Goal: Task Accomplishment & Management: Manage account settings

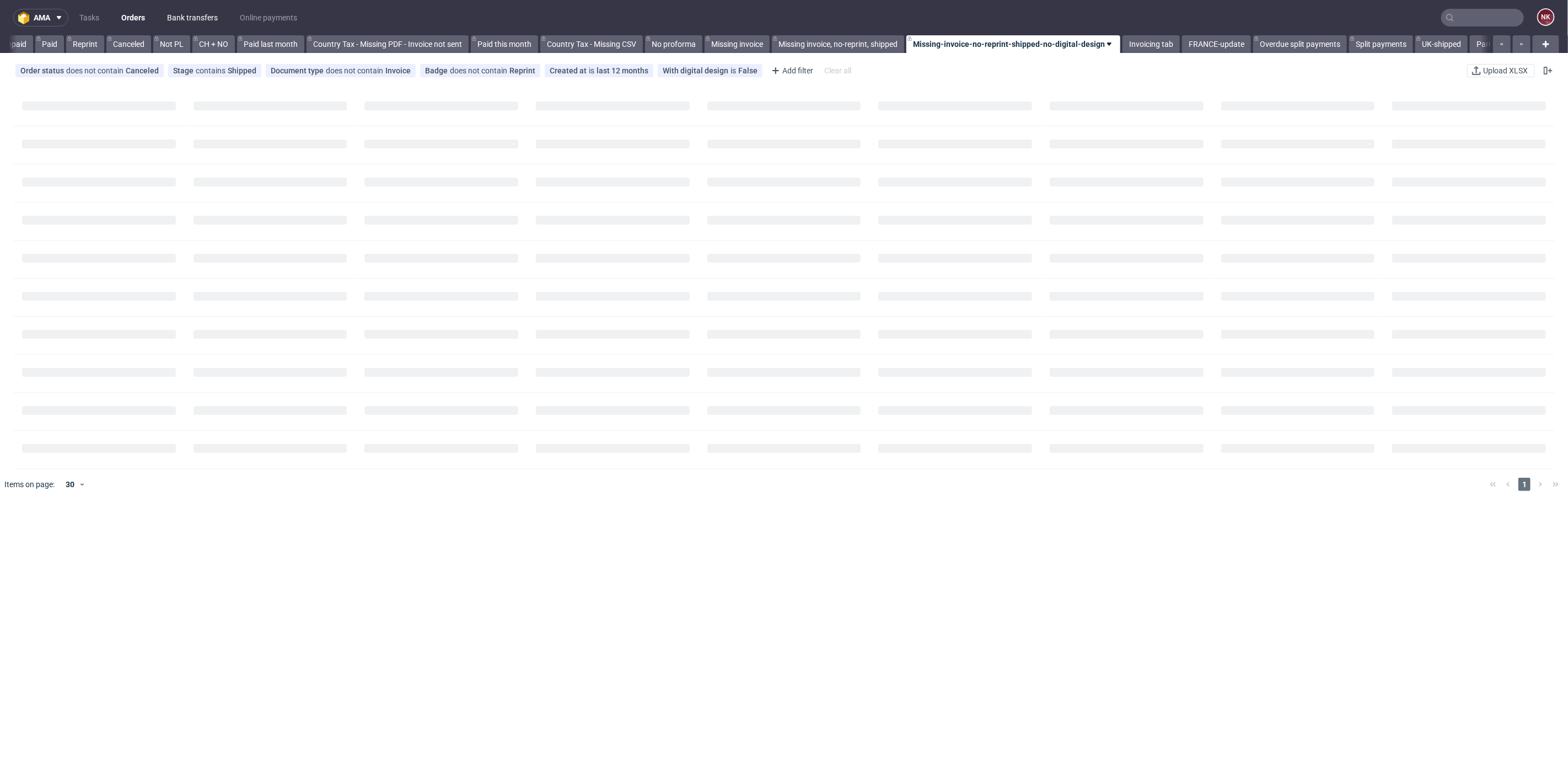
scroll to position [0, 1029]
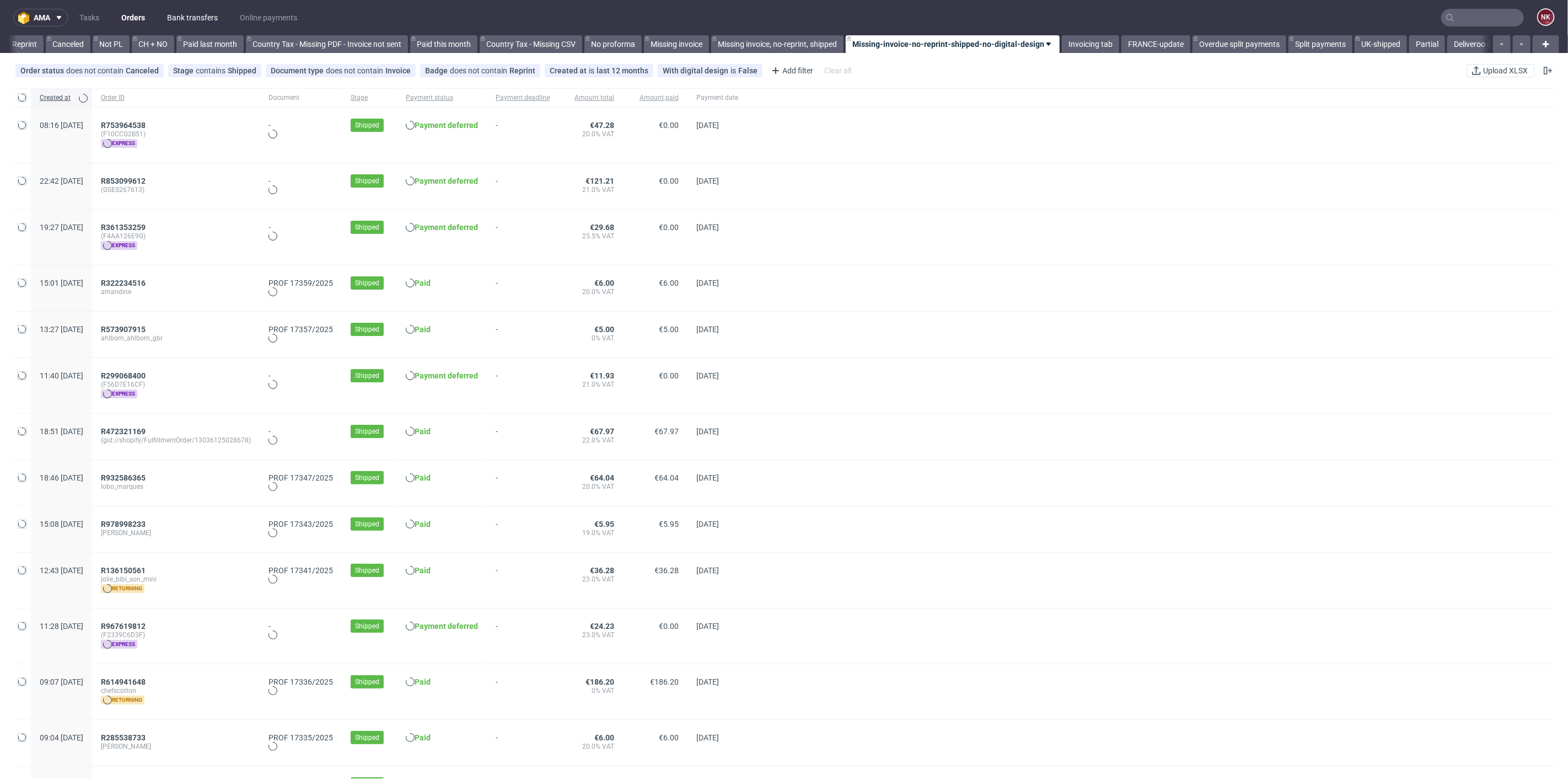
click at [198, 18] on link "Bank transfers" at bounding box center [192, 17] width 64 height 18
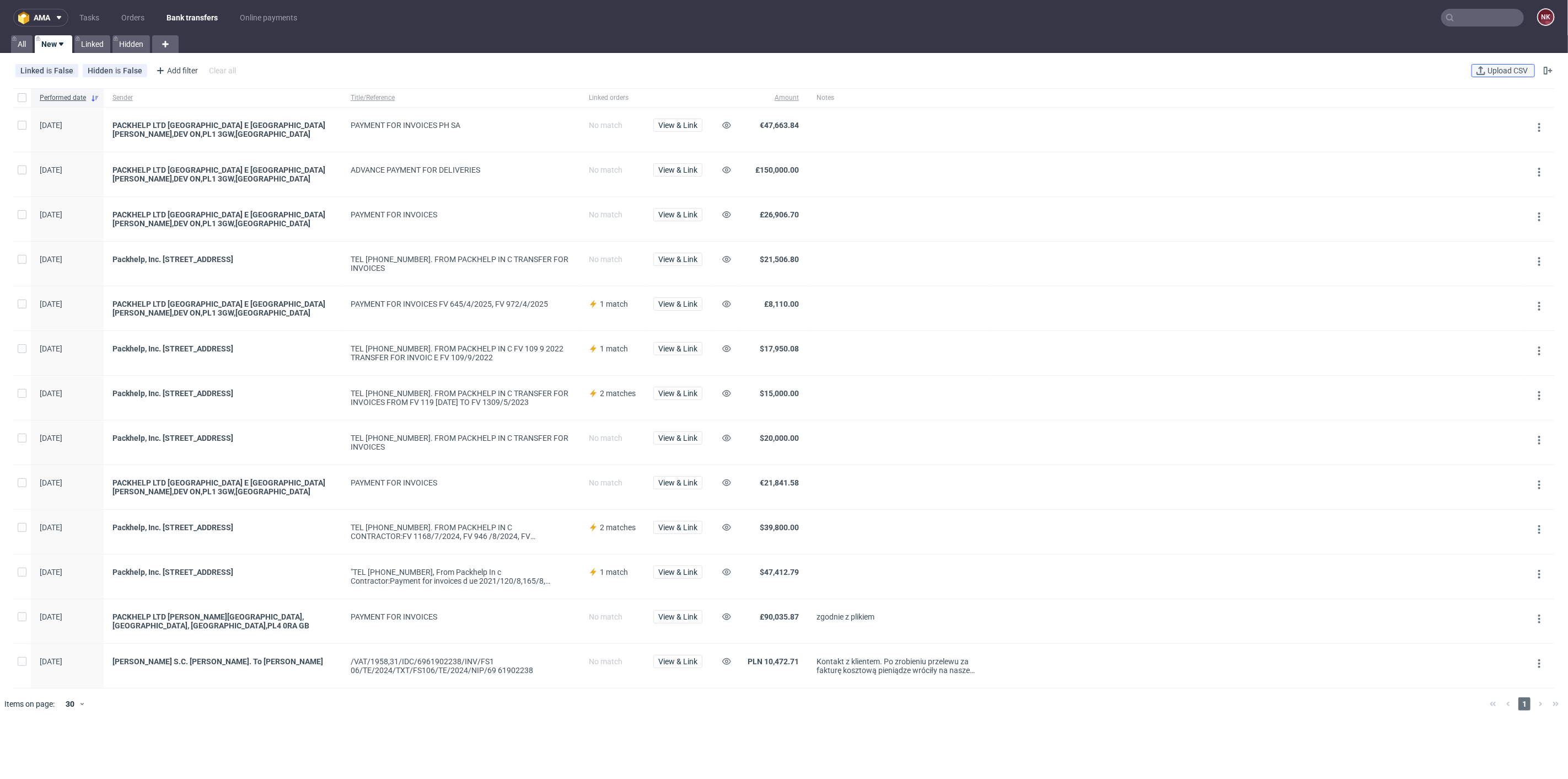
click at [1482, 75] on button "Upload CSV" at bounding box center [1503, 71] width 63 height 13
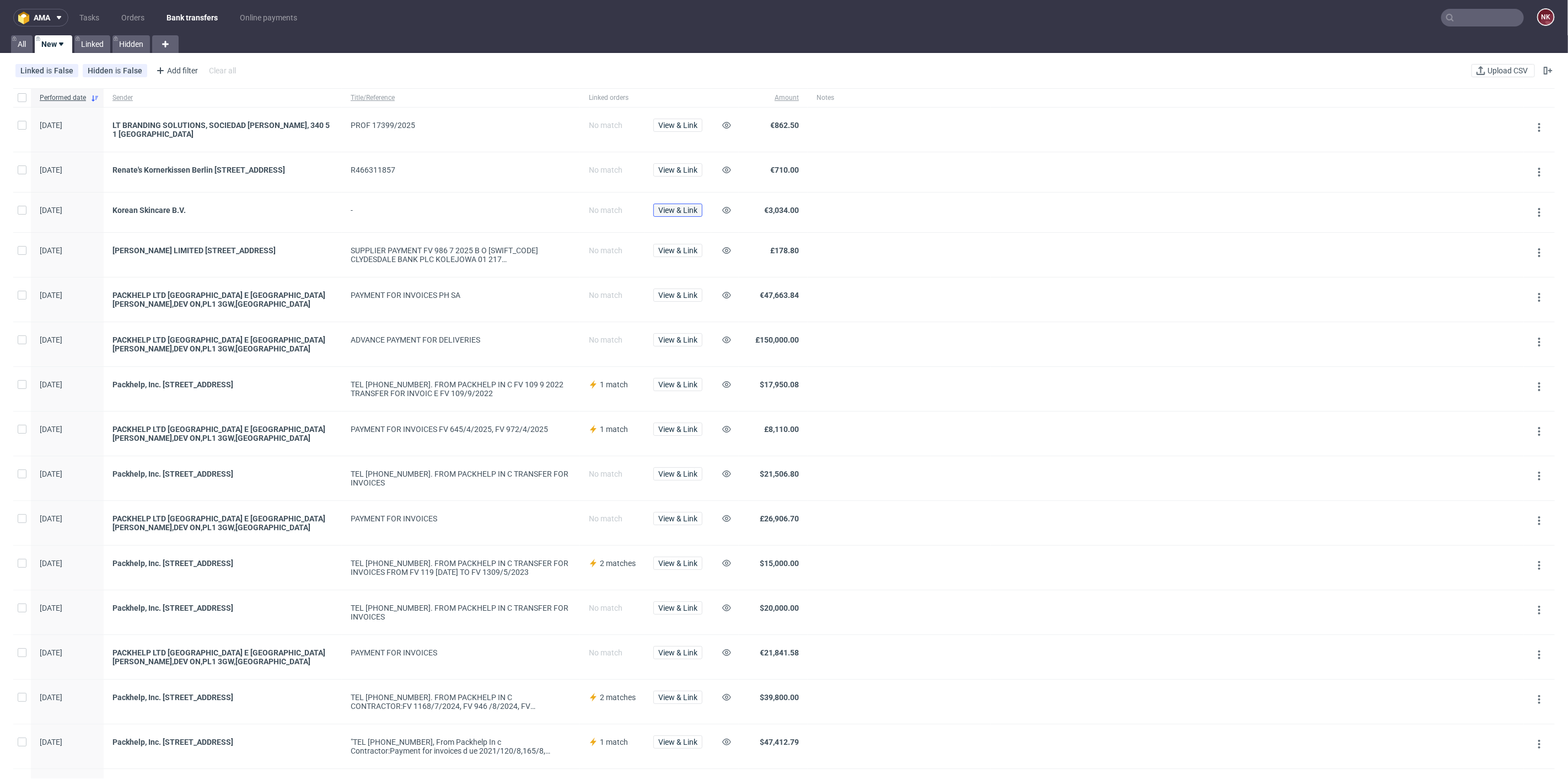
click at [665, 215] on button "View & Link" at bounding box center [677, 210] width 49 height 13
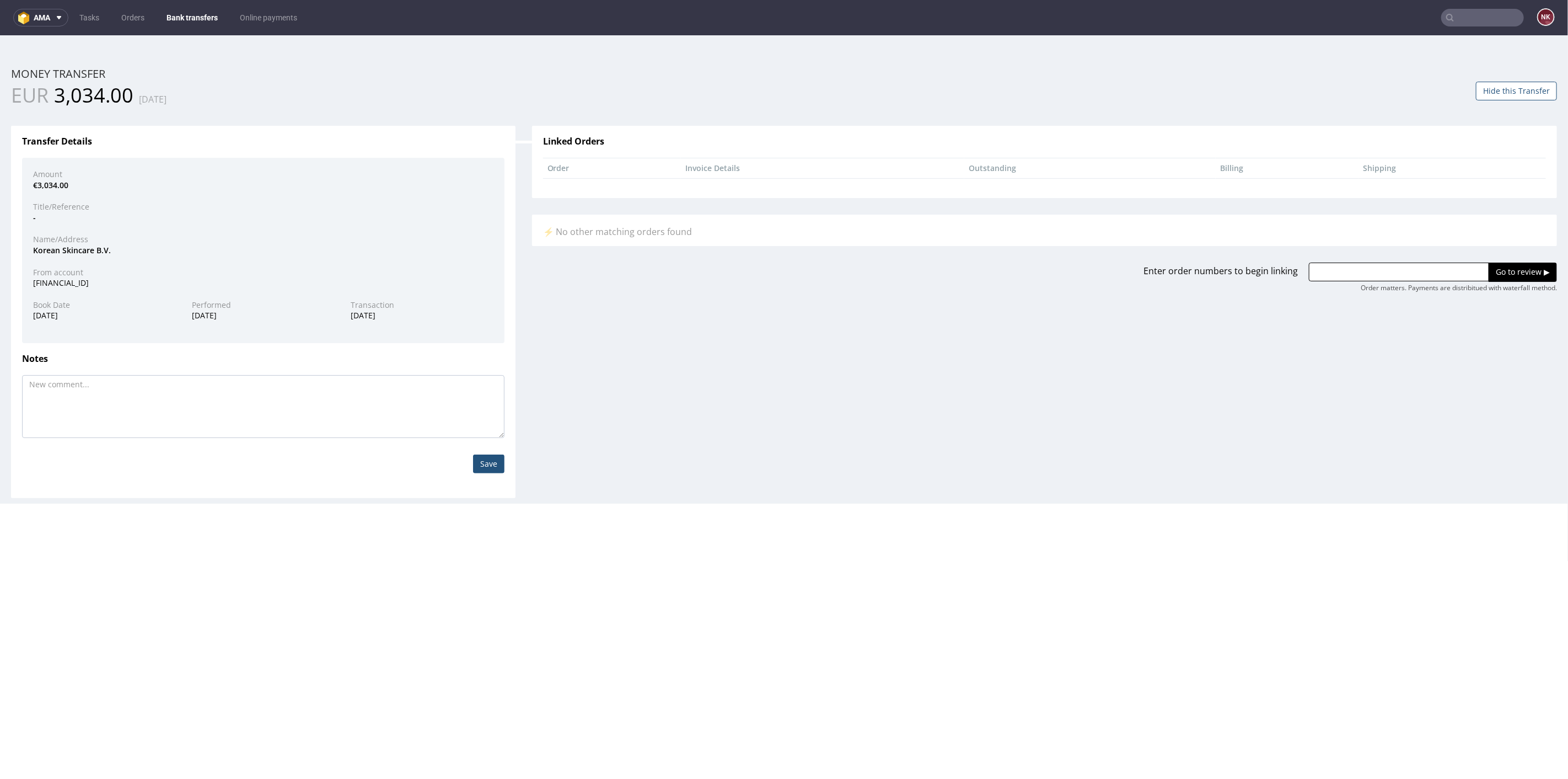
click at [47, 251] on div "Korean Skincare B.V." at bounding box center [263, 250] width 477 height 11
copy div "Korean"
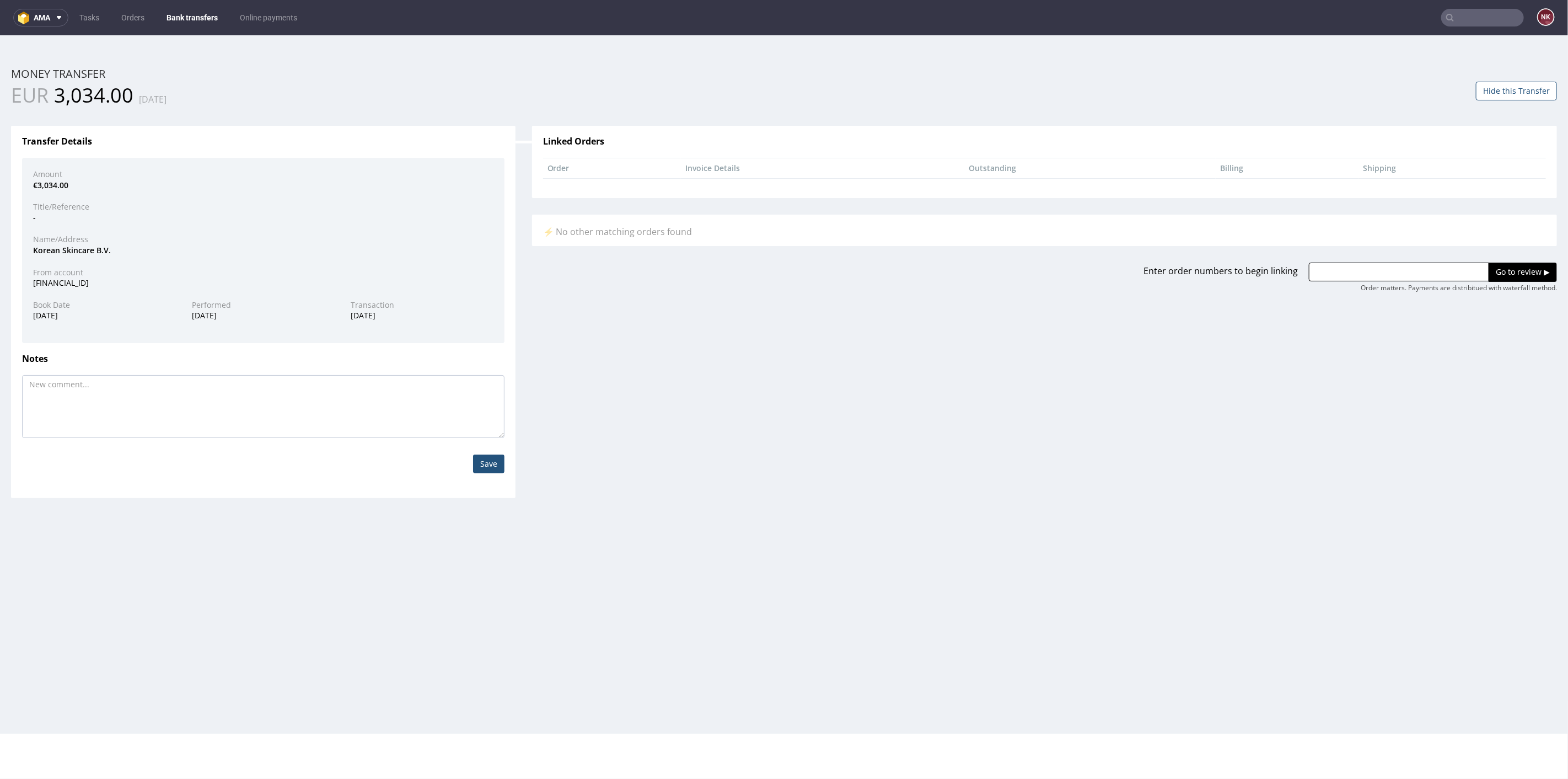
click at [1331, 259] on div "Enter order numbers to begin linking Go to review ▶ Order matters. Payments are…" at bounding box center [1044, 269] width 1041 height 46
click at [1385, 279] on input "text" at bounding box center [1399, 271] width 180 height 19
paste input "R945610518"
type input "R945610518"
click at [1516, 263] on input "Go to review ▶" at bounding box center [1523, 271] width 68 height 19
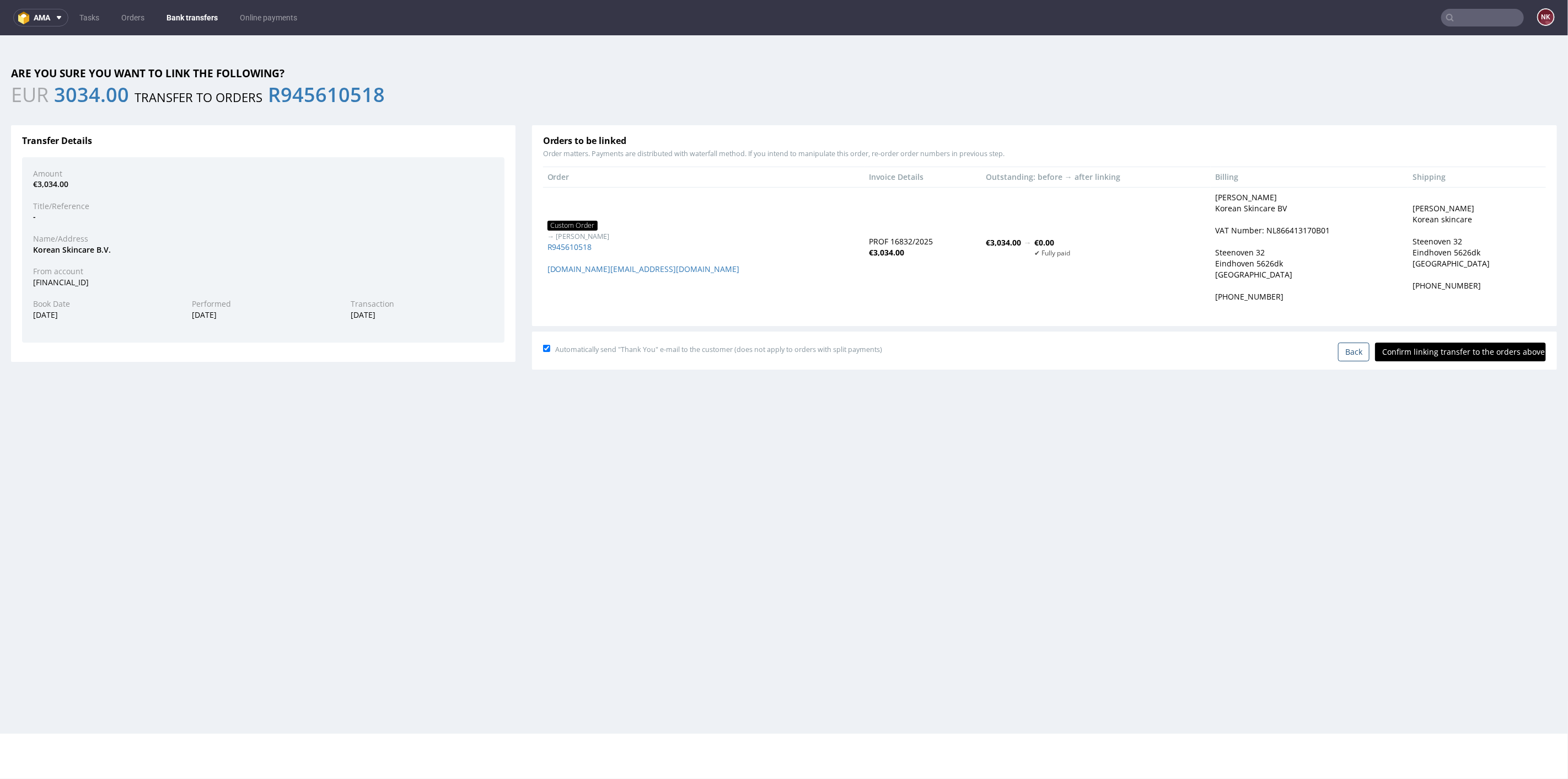
click at [1458, 342] on input "Confirm linking transfer to the orders above" at bounding box center [1460, 351] width 171 height 19
type input "In progress..."
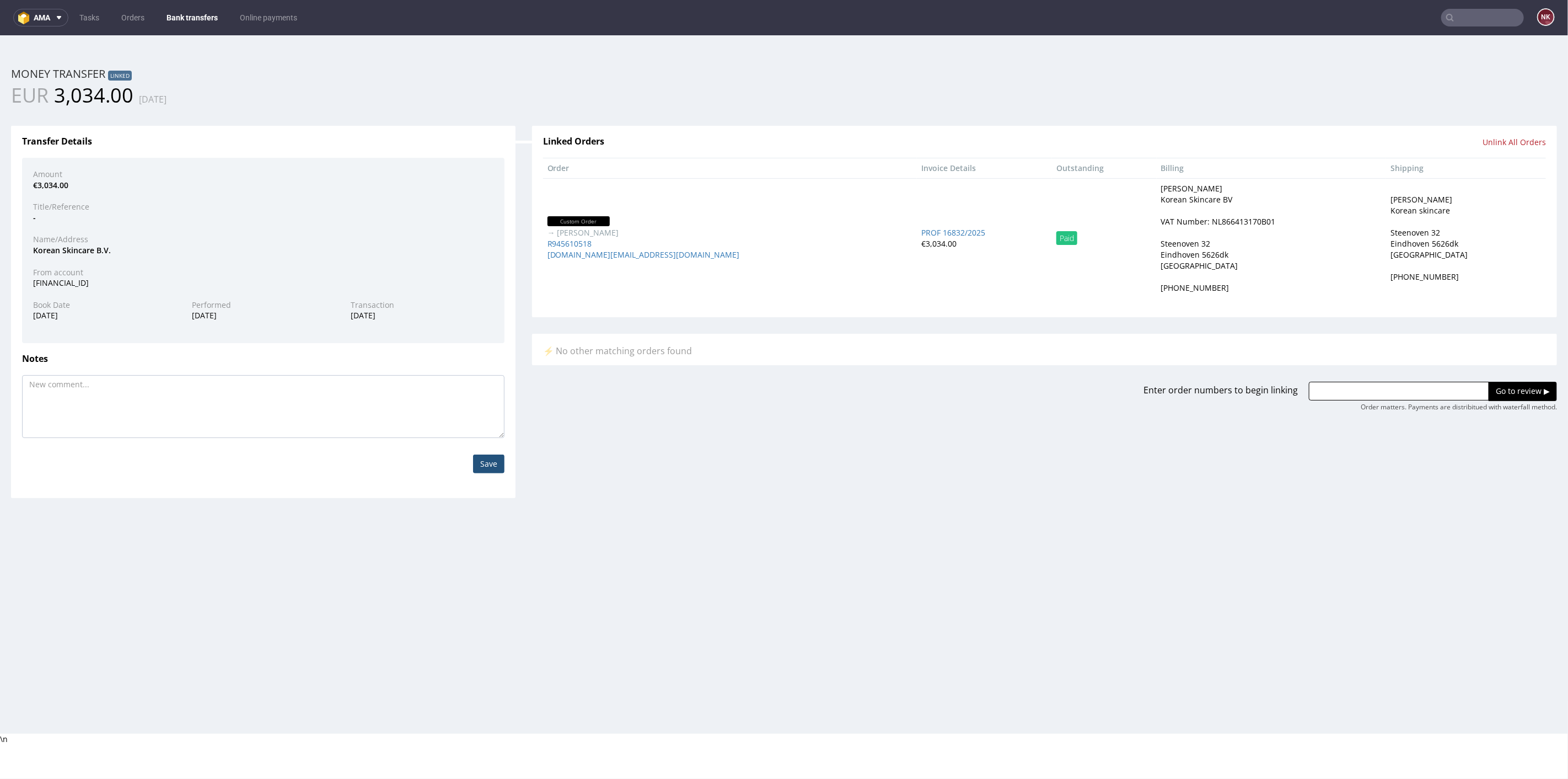
click at [184, 4] on nav "ama Tasks Orders Bank transfers Online payments NK" at bounding box center [784, 18] width 1568 height 35
click at [186, 15] on link "Bank transfers" at bounding box center [192, 17] width 65 height 18
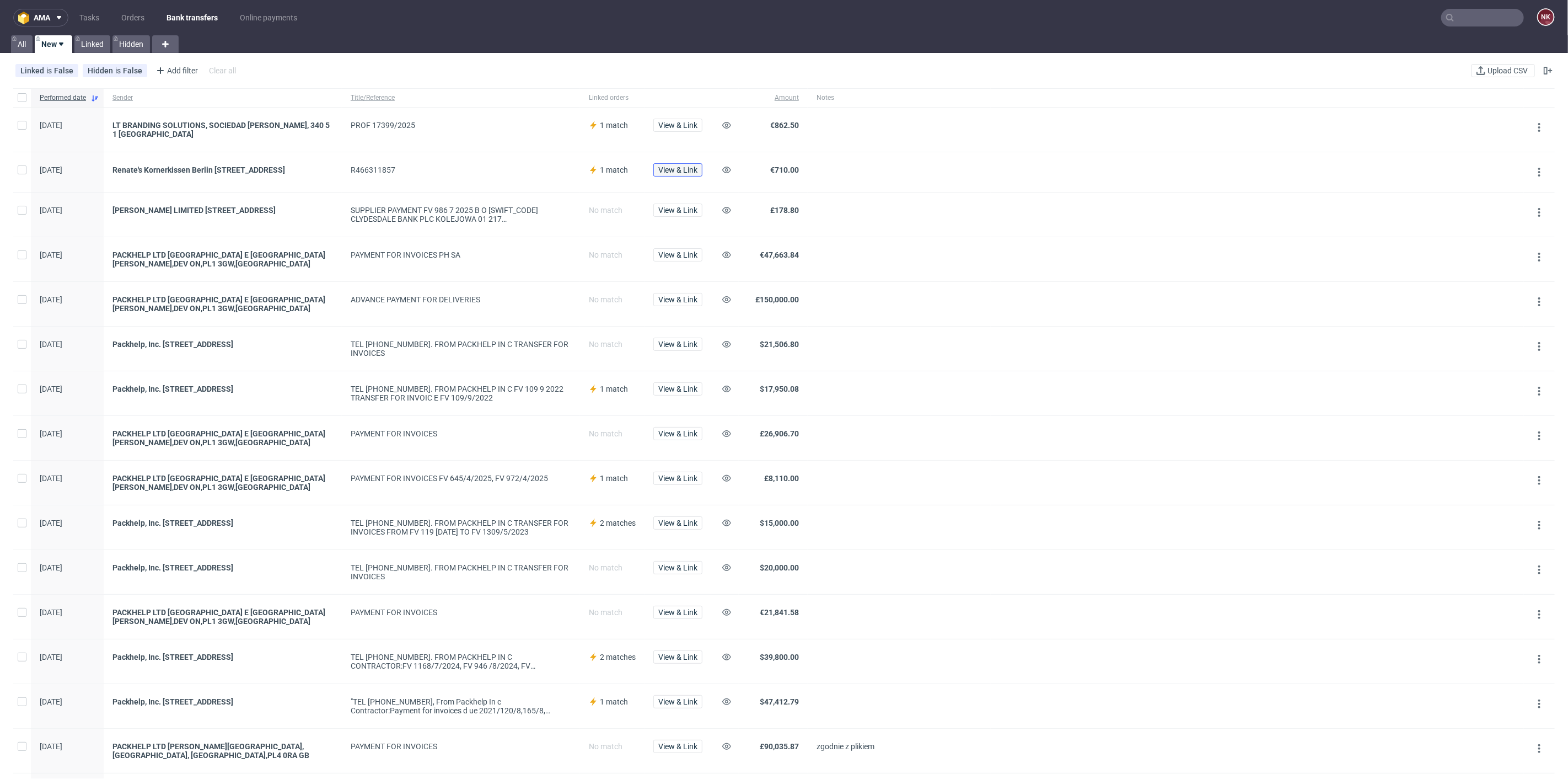
click at [678, 171] on span "View & Link" at bounding box center [677, 170] width 39 height 8
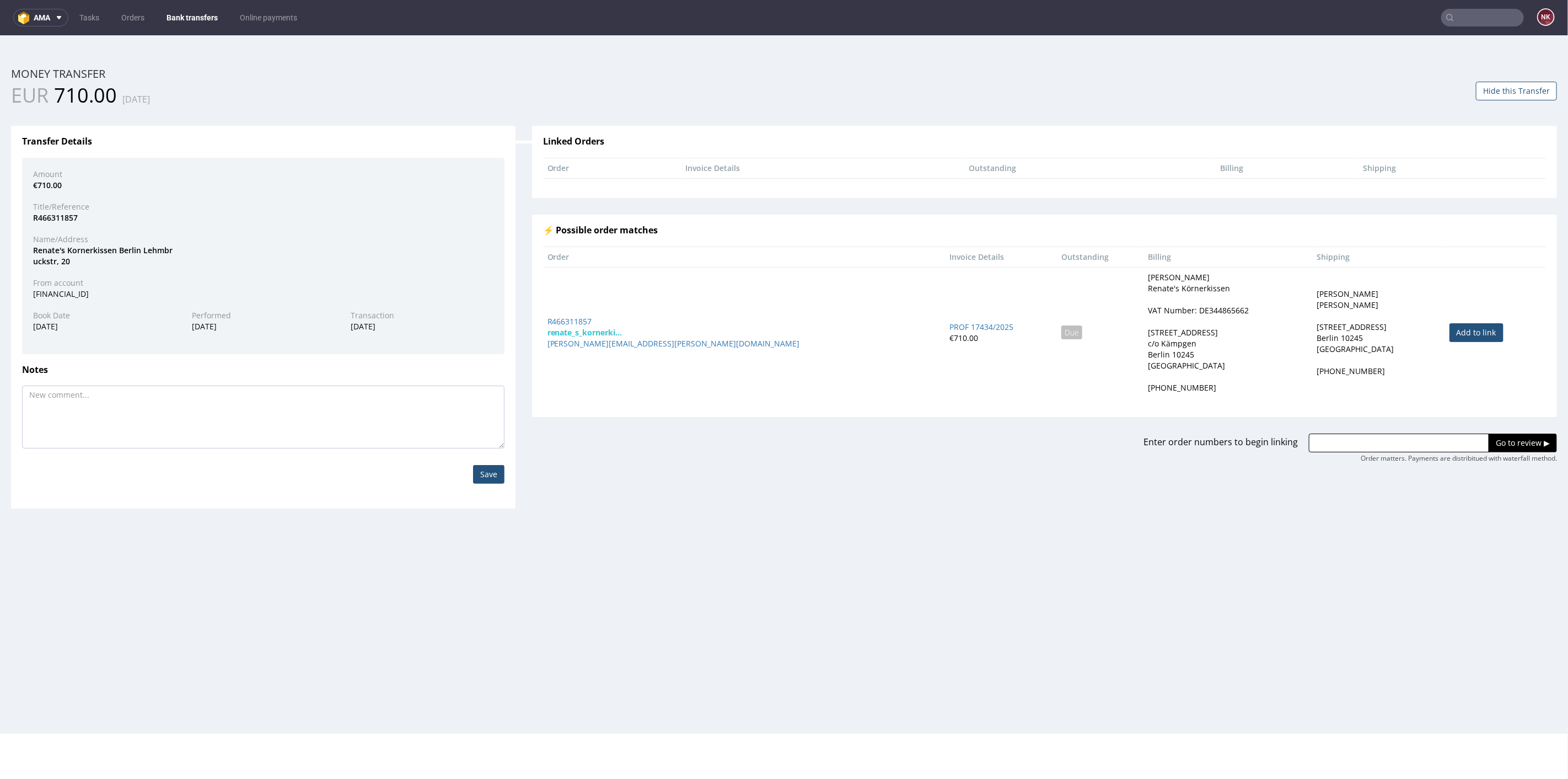
click at [1449, 336] on link "Add to link" at bounding box center [1476, 332] width 54 height 19
type input "R466311857"
click at [1500, 434] on input "Go to review ▶" at bounding box center [1523, 442] width 68 height 19
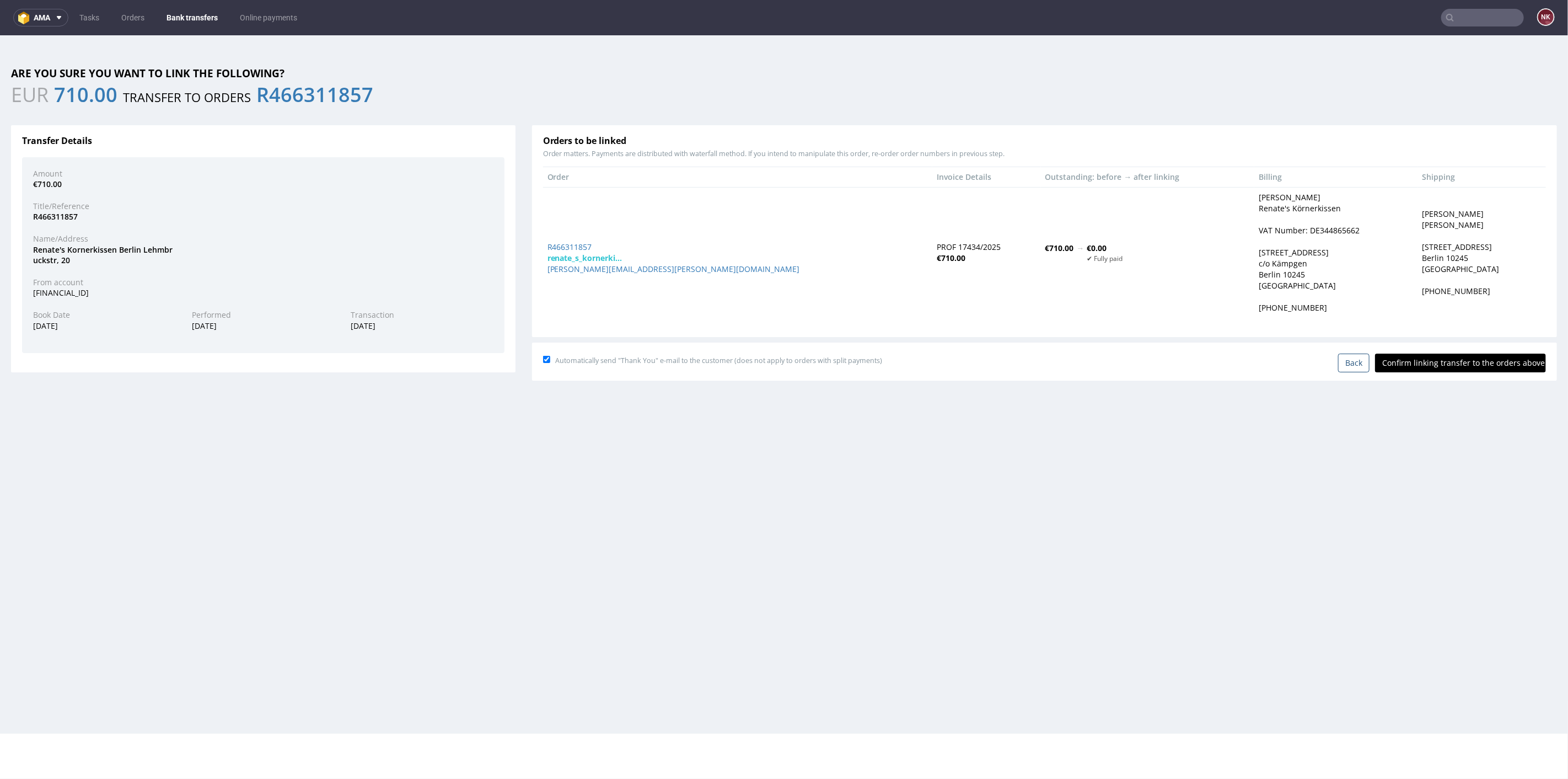
click at [1448, 356] on input "Confirm linking transfer to the orders above" at bounding box center [1460, 362] width 171 height 19
type input "In progress..."
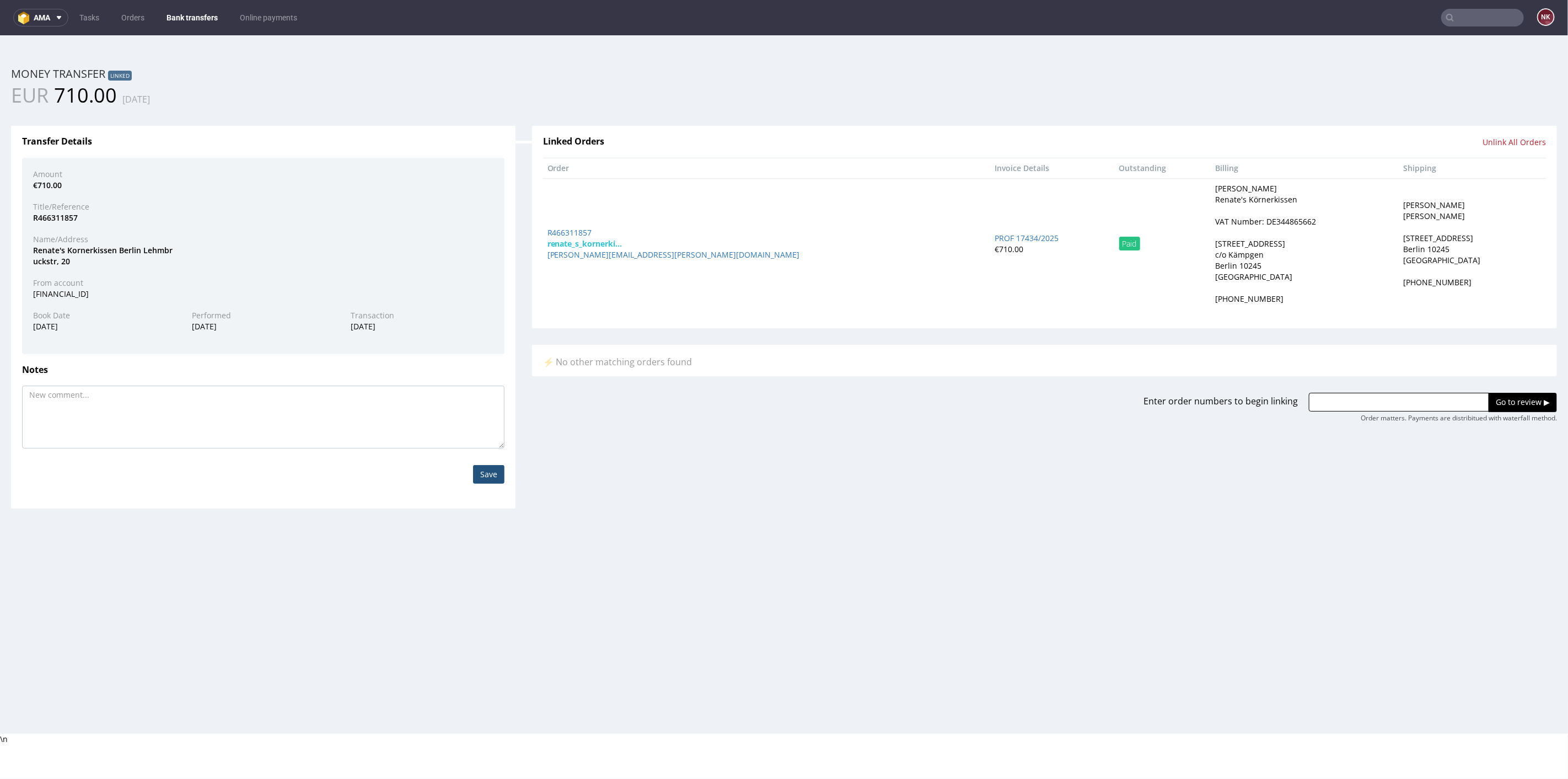
click at [184, 12] on link "Bank transfers" at bounding box center [192, 17] width 65 height 18
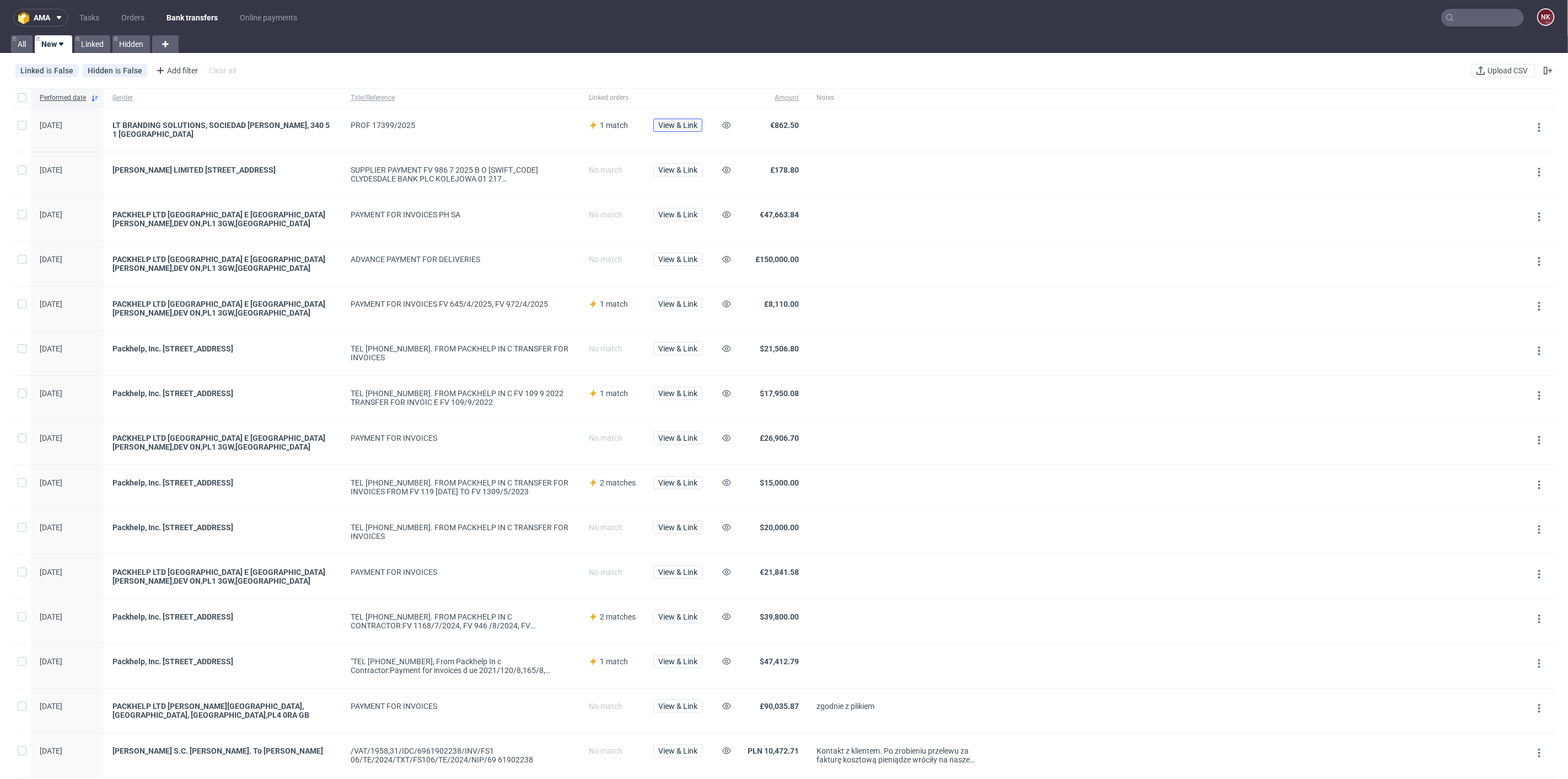
click at [674, 123] on span "View & Link" at bounding box center [677, 125] width 39 height 8
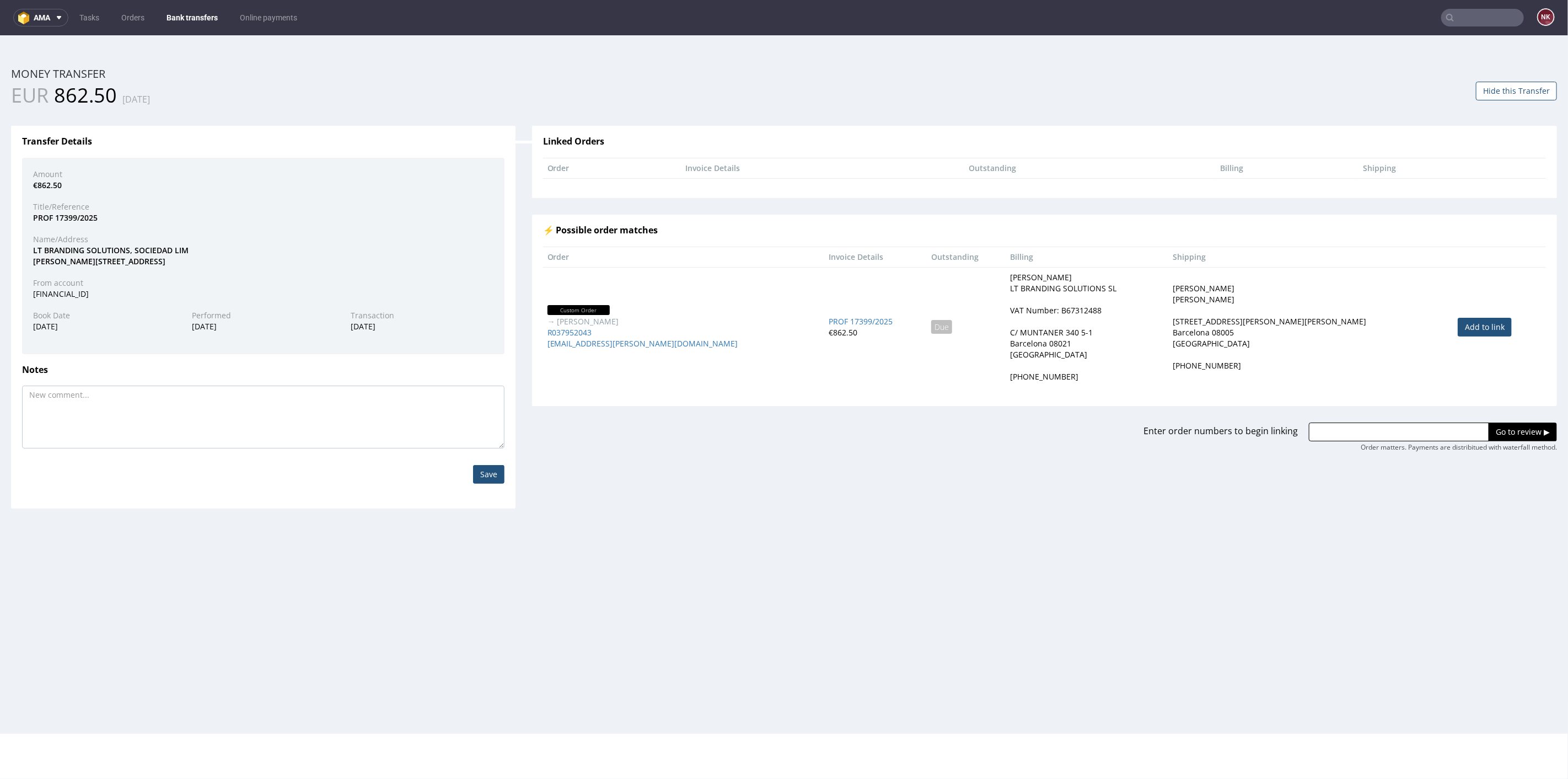
click at [1458, 319] on link "Add to link" at bounding box center [1485, 326] width 54 height 19
type input "R037952043"
click at [1507, 422] on input "Go to review ▶" at bounding box center [1523, 431] width 68 height 19
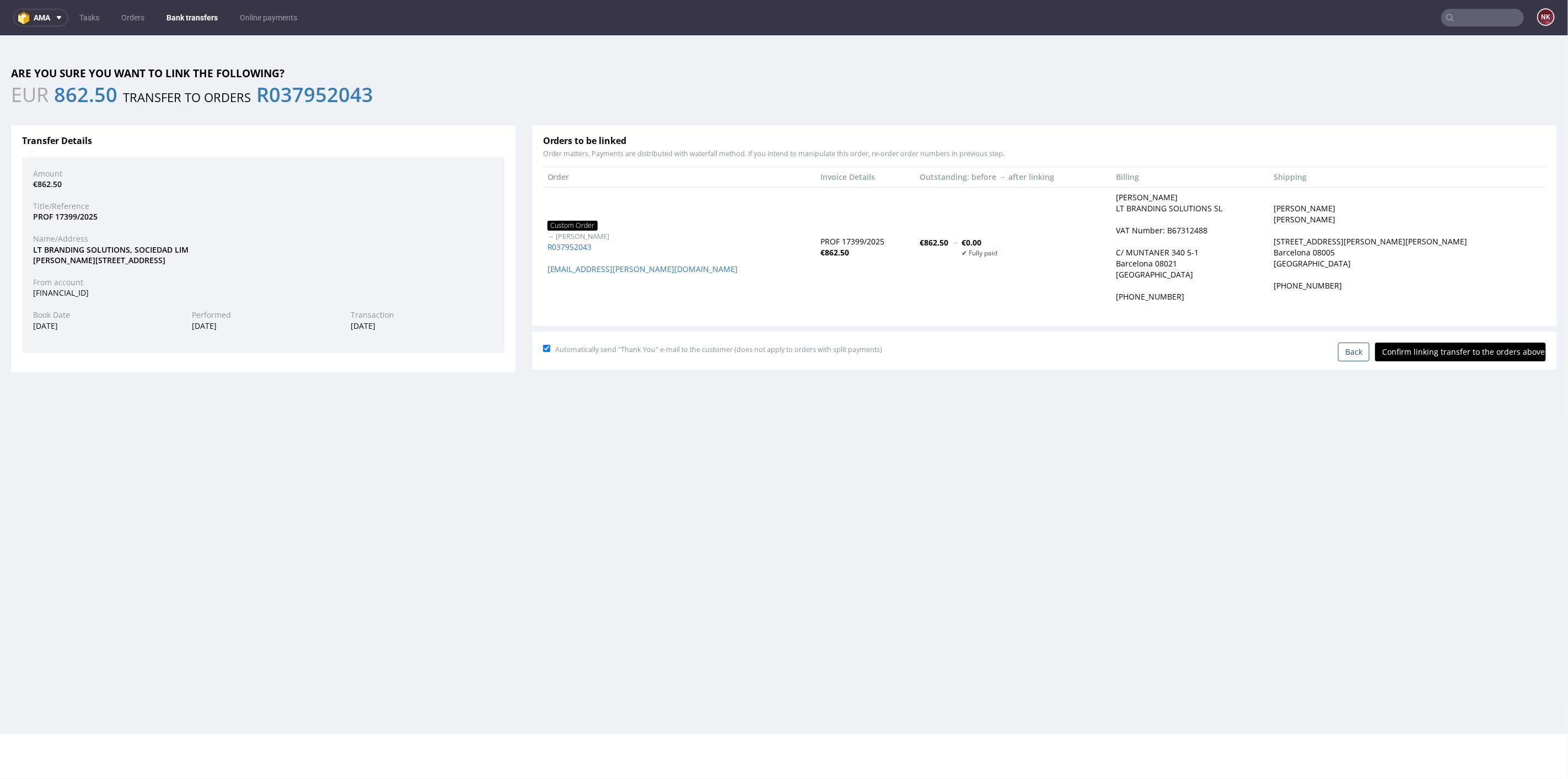
click at [1454, 348] on input "Confirm linking transfer to the orders above" at bounding box center [1460, 351] width 171 height 19
type input "In progress..."
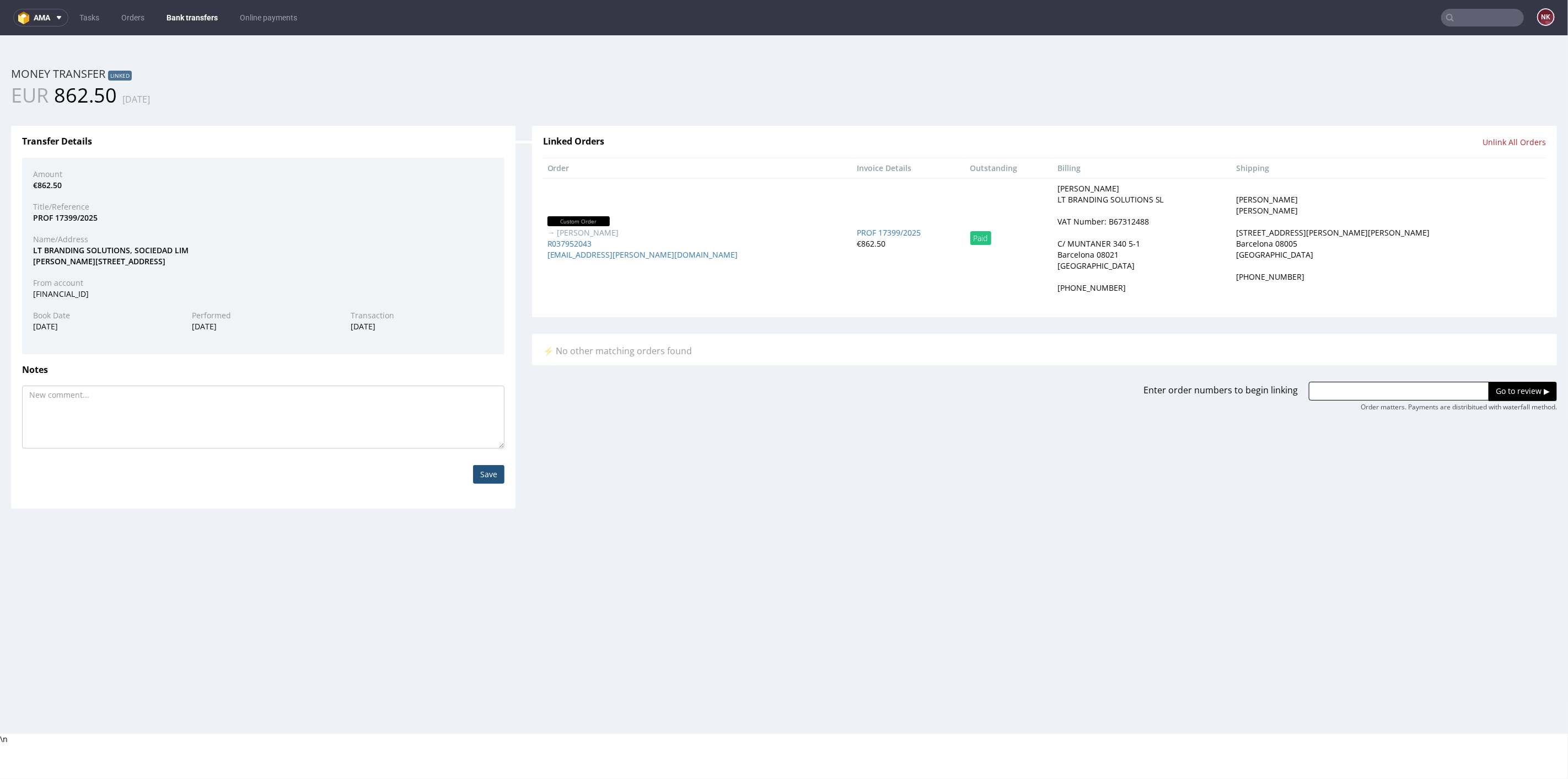
click at [1388, 347] on div "⚡ No other matching orders found" at bounding box center [1045, 350] width 1003 height 12
click at [965, 142] on h3 "Linked Orders" at bounding box center [789, 141] width 494 height 10
click at [199, 26] on link "Bank transfers" at bounding box center [192, 17] width 65 height 18
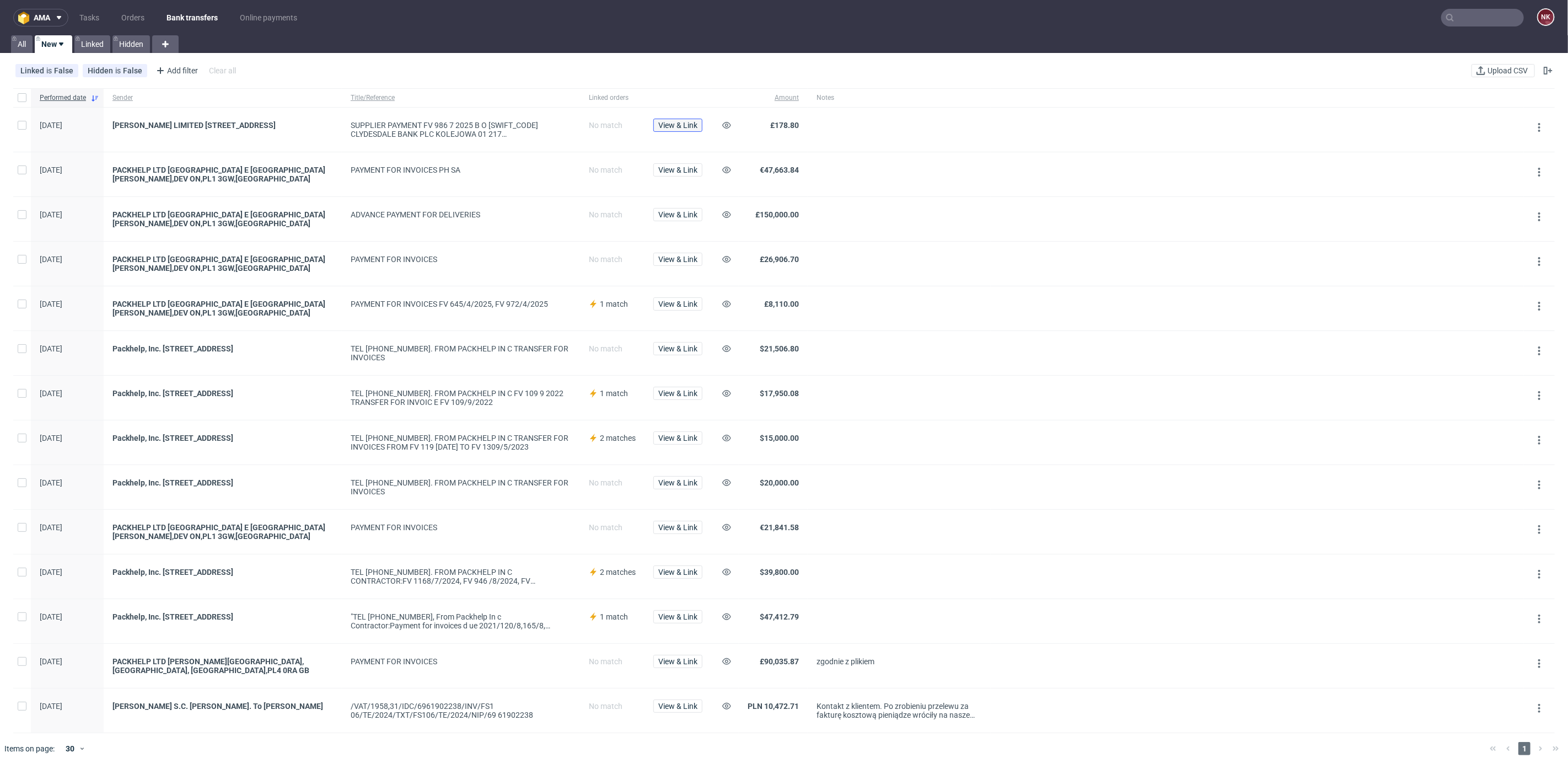
click at [687, 123] on span "View & Link" at bounding box center [677, 125] width 39 height 8
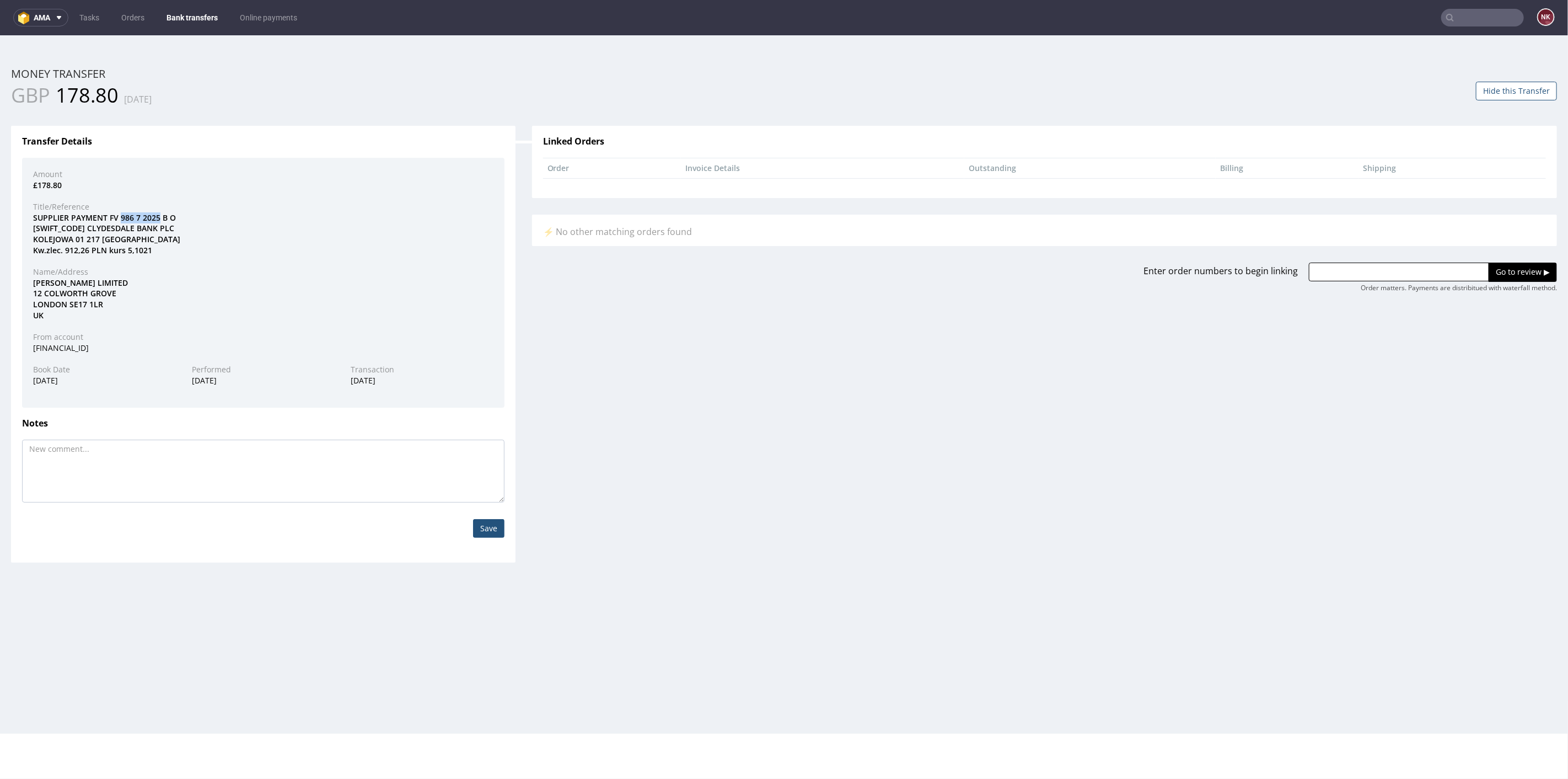
drag, startPoint x: 158, startPoint y: 214, endPoint x: 119, endPoint y: 214, distance: 39.0
click at [119, 214] on div "SUPPLIER PAYMENT FV 986 7 2025 B O CLYDGB2SXXX CLYDESDALE BANK PLC KOLEJOWA 01 …" at bounding box center [263, 233] width 477 height 43
drag, startPoint x: 1337, startPoint y: 272, endPoint x: 1360, endPoint y: 269, distance: 23.2
click at [1337, 272] on input "text" at bounding box center [1399, 271] width 180 height 19
paste input "R186392303"
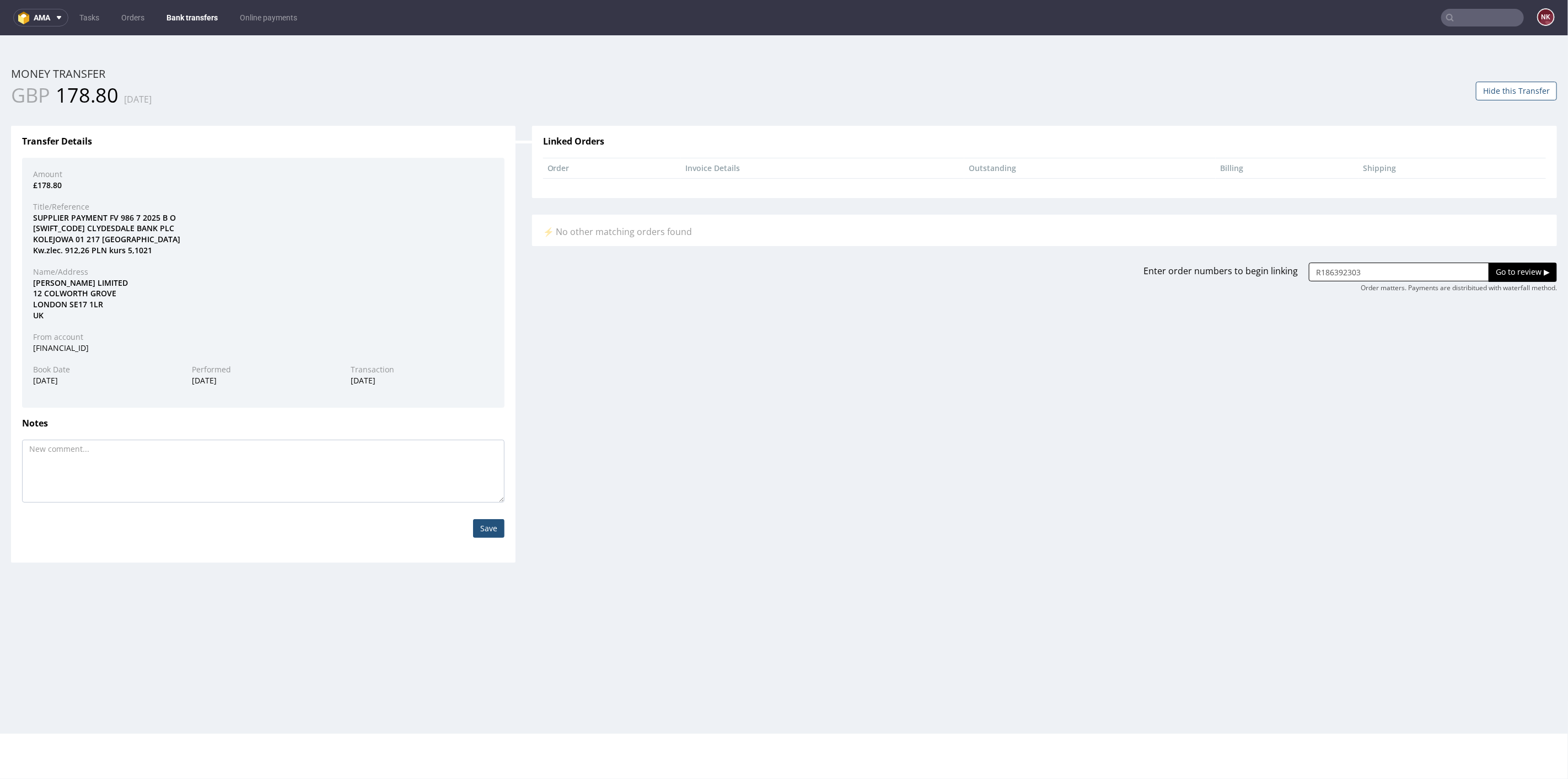
type input "R186392303"
click at [1541, 270] on input "Go to review ▶" at bounding box center [1523, 271] width 68 height 19
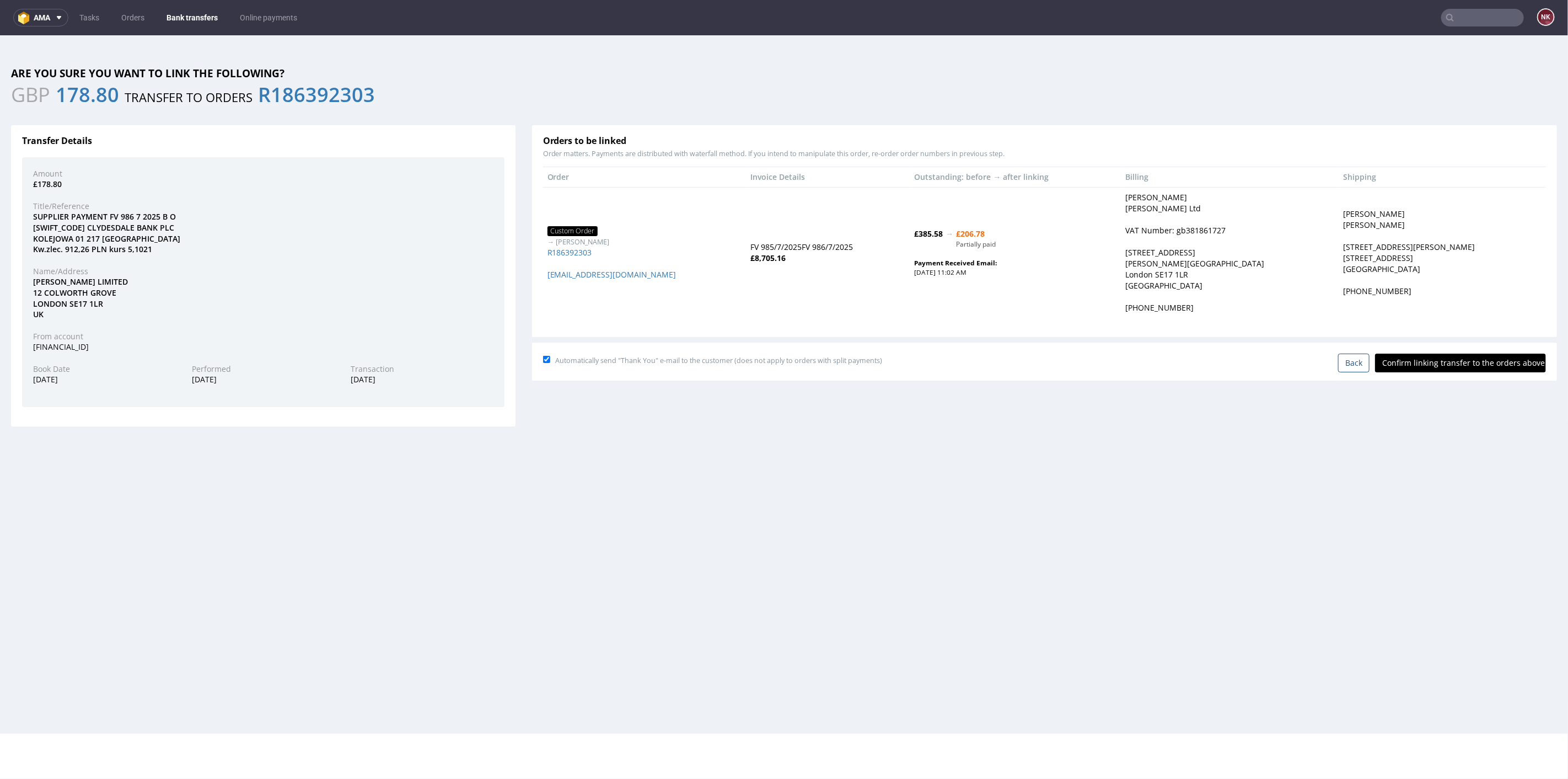
click at [1452, 366] on input "Confirm linking transfer to the orders above" at bounding box center [1460, 362] width 171 height 19
type input "In progress..."
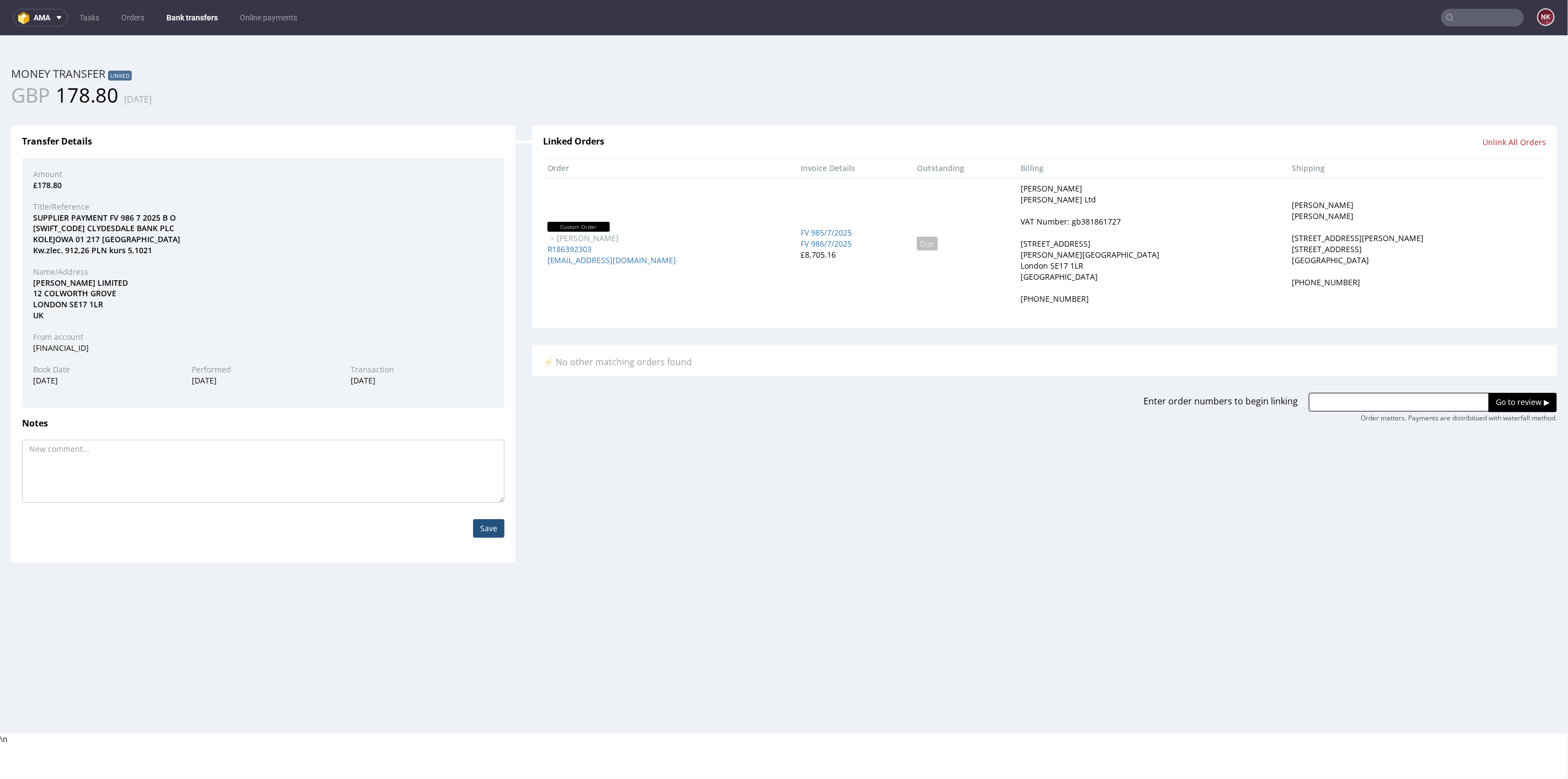
click at [46, 184] on div "£178.80" at bounding box center [263, 185] width 477 height 11
copy div "178.80"
click at [196, 18] on link "Bank transfers" at bounding box center [192, 17] width 65 height 18
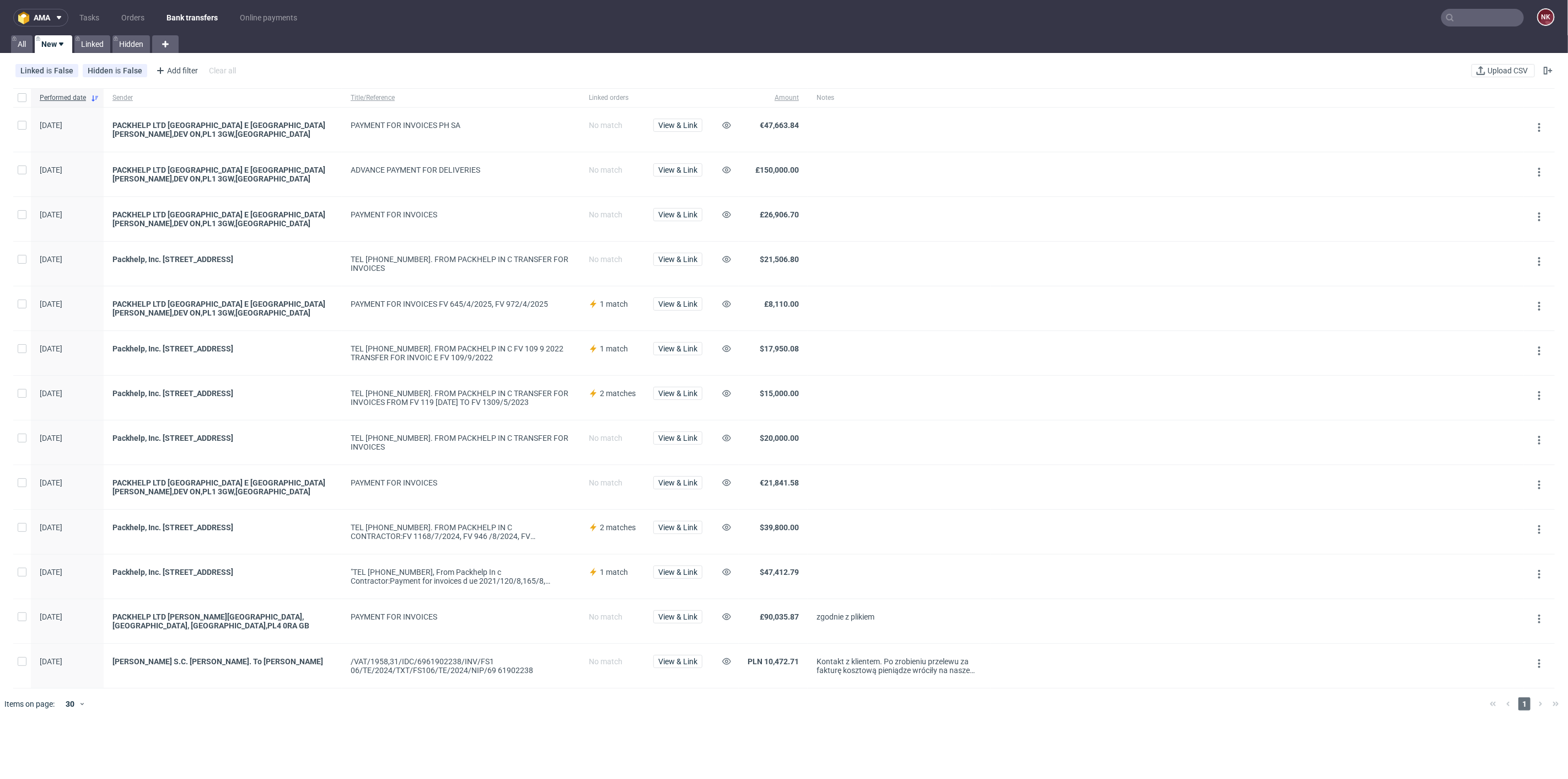
click at [606, 269] on span "No match" at bounding box center [612, 263] width 47 height 18
click at [611, 271] on span "No match" at bounding box center [612, 263] width 47 height 18
click at [132, 13] on link "Orders" at bounding box center [133, 17] width 37 height 18
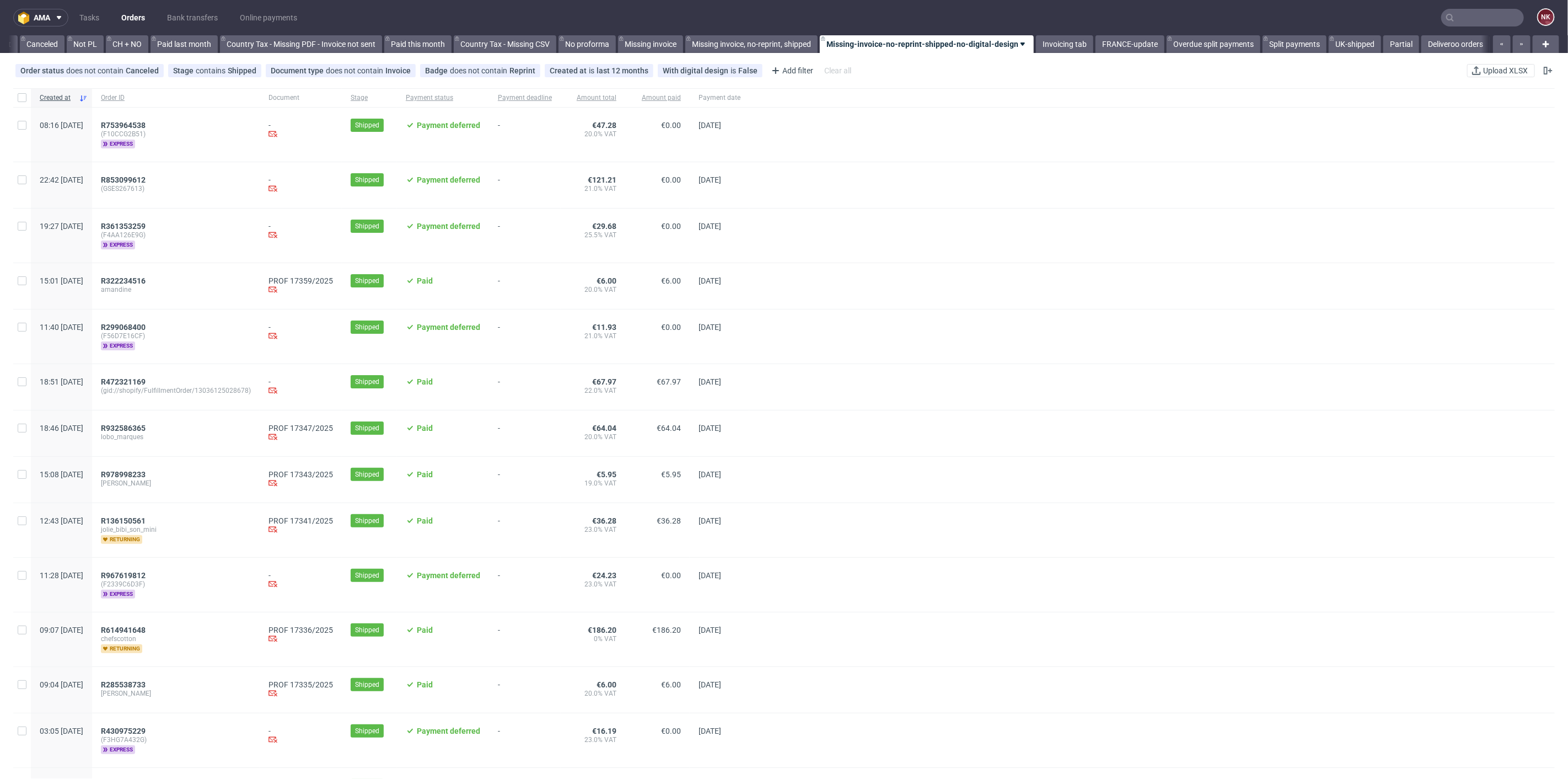
scroll to position [0, 1069]
click at [536, 424] on span "-" at bounding box center [525, 434] width 54 height 19
click at [561, 157] on div "-" at bounding box center [525, 135] width 72 height 54
click at [1069, 38] on link "Invoicing tab" at bounding box center [1065, 44] width 57 height 18
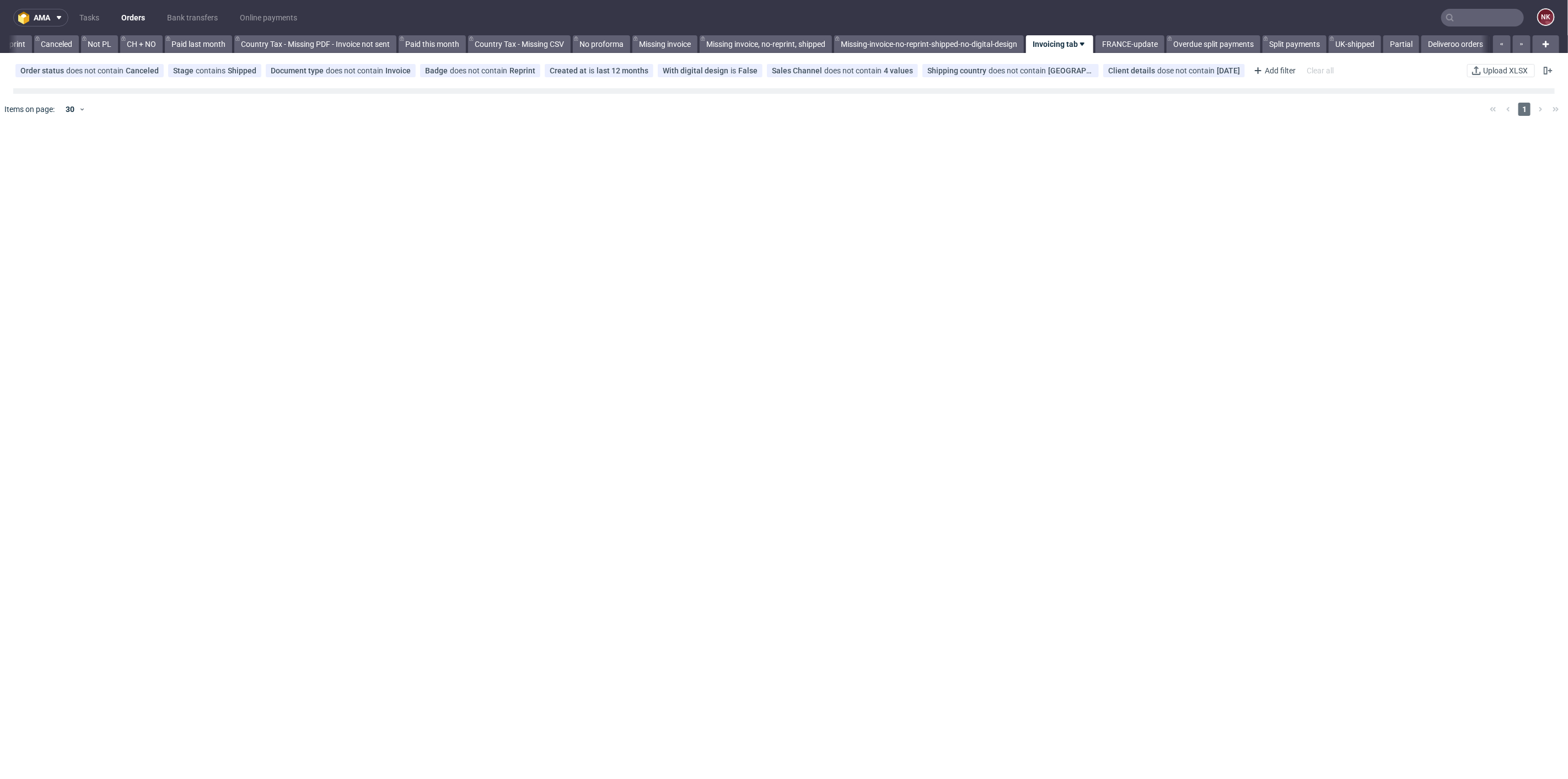
scroll to position [0, 1061]
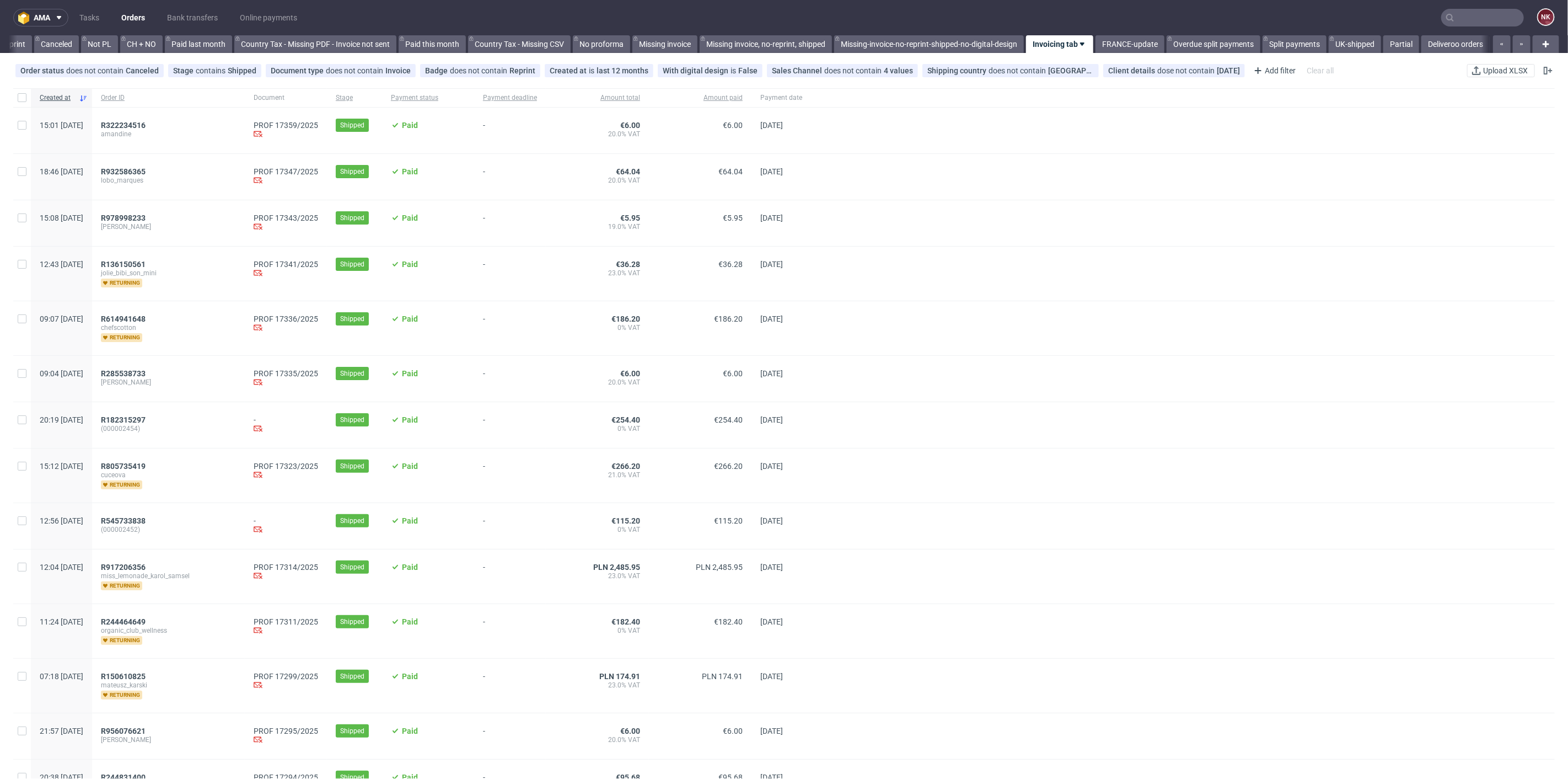
click at [934, 485] on div at bounding box center [1183, 475] width 744 height 54
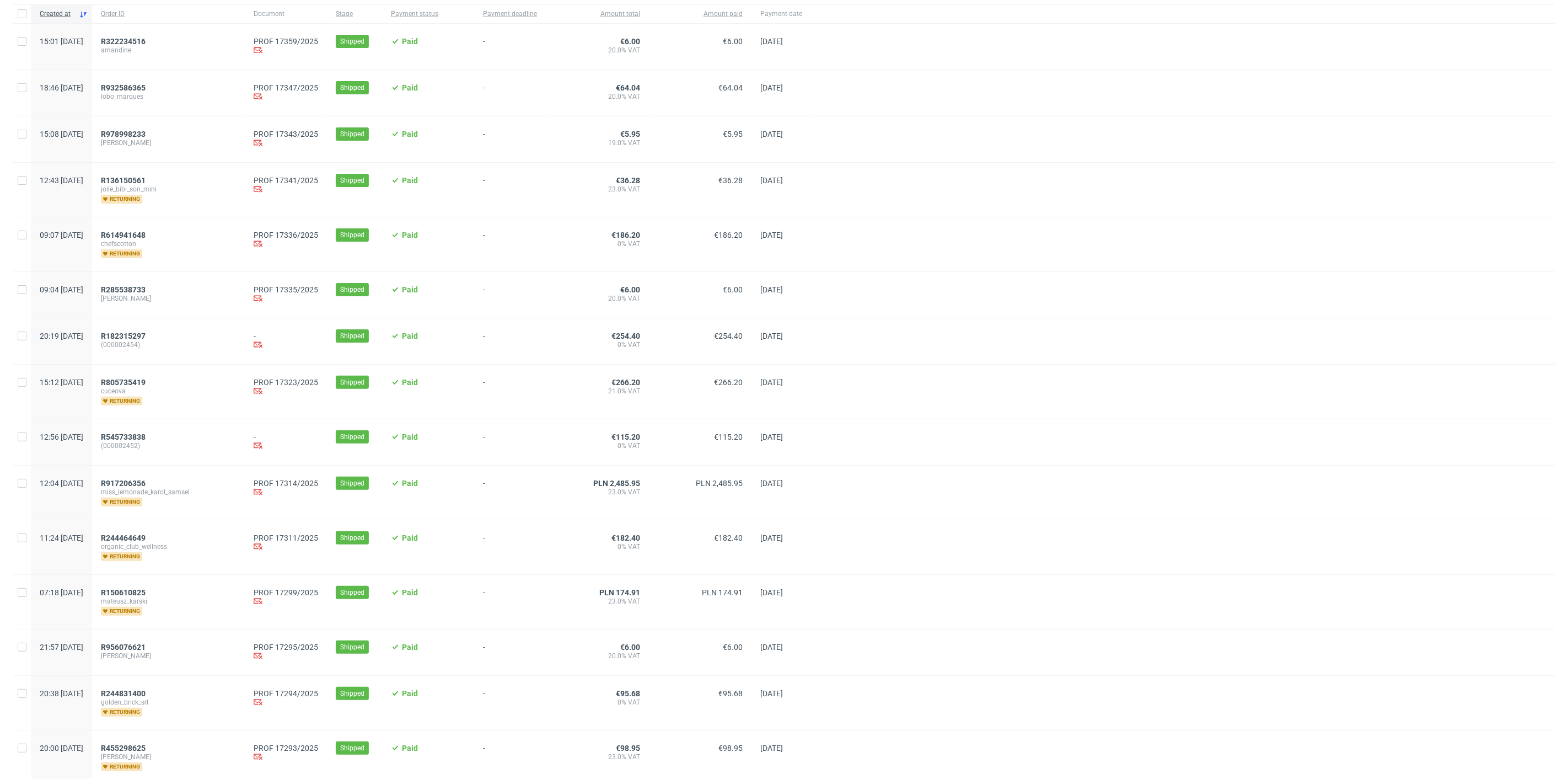
scroll to position [0, 0]
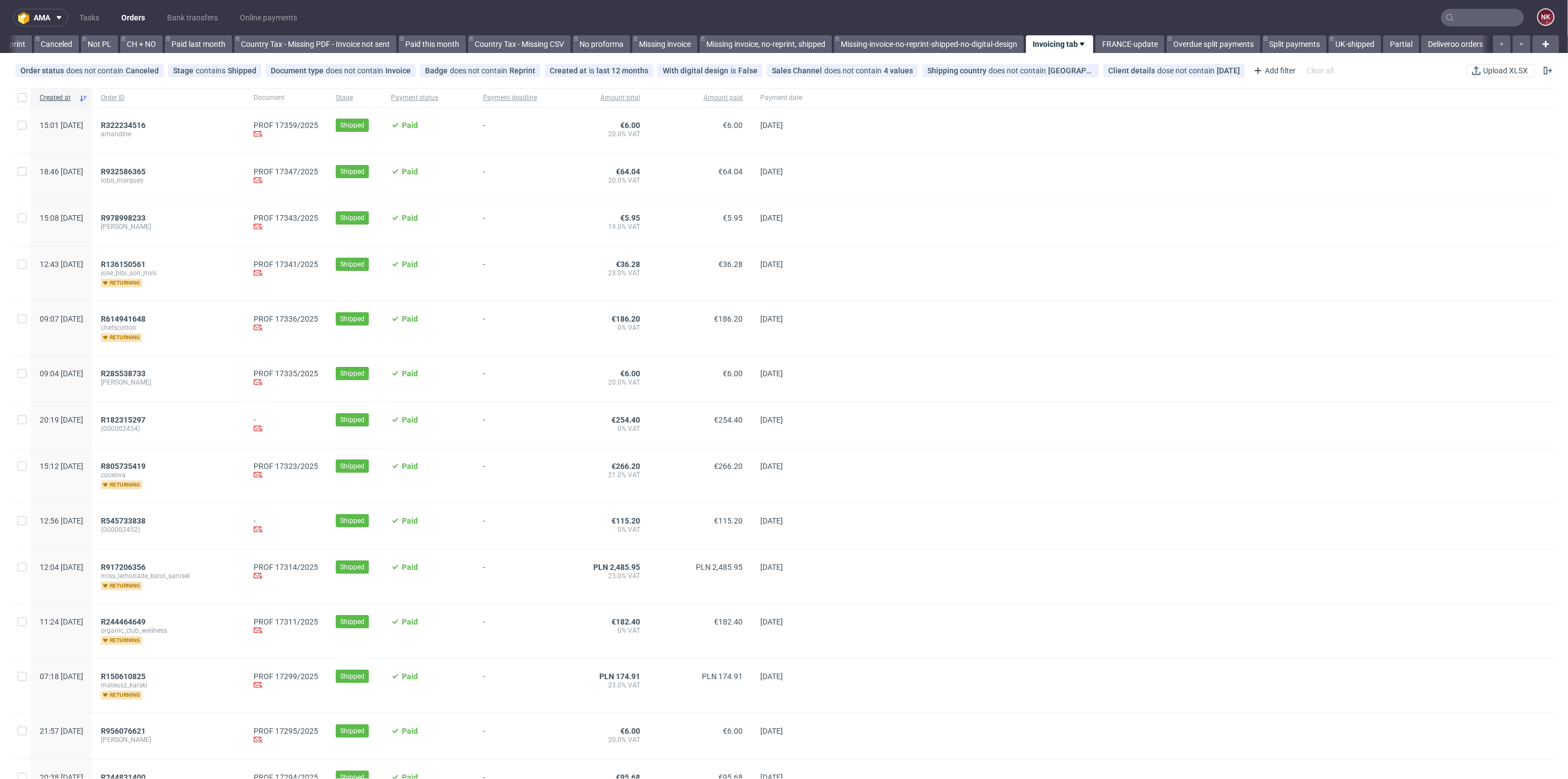
click at [835, 347] on div at bounding box center [1183, 328] width 744 height 54
click at [1479, 16] on input "text" at bounding box center [1483, 17] width 83 height 18
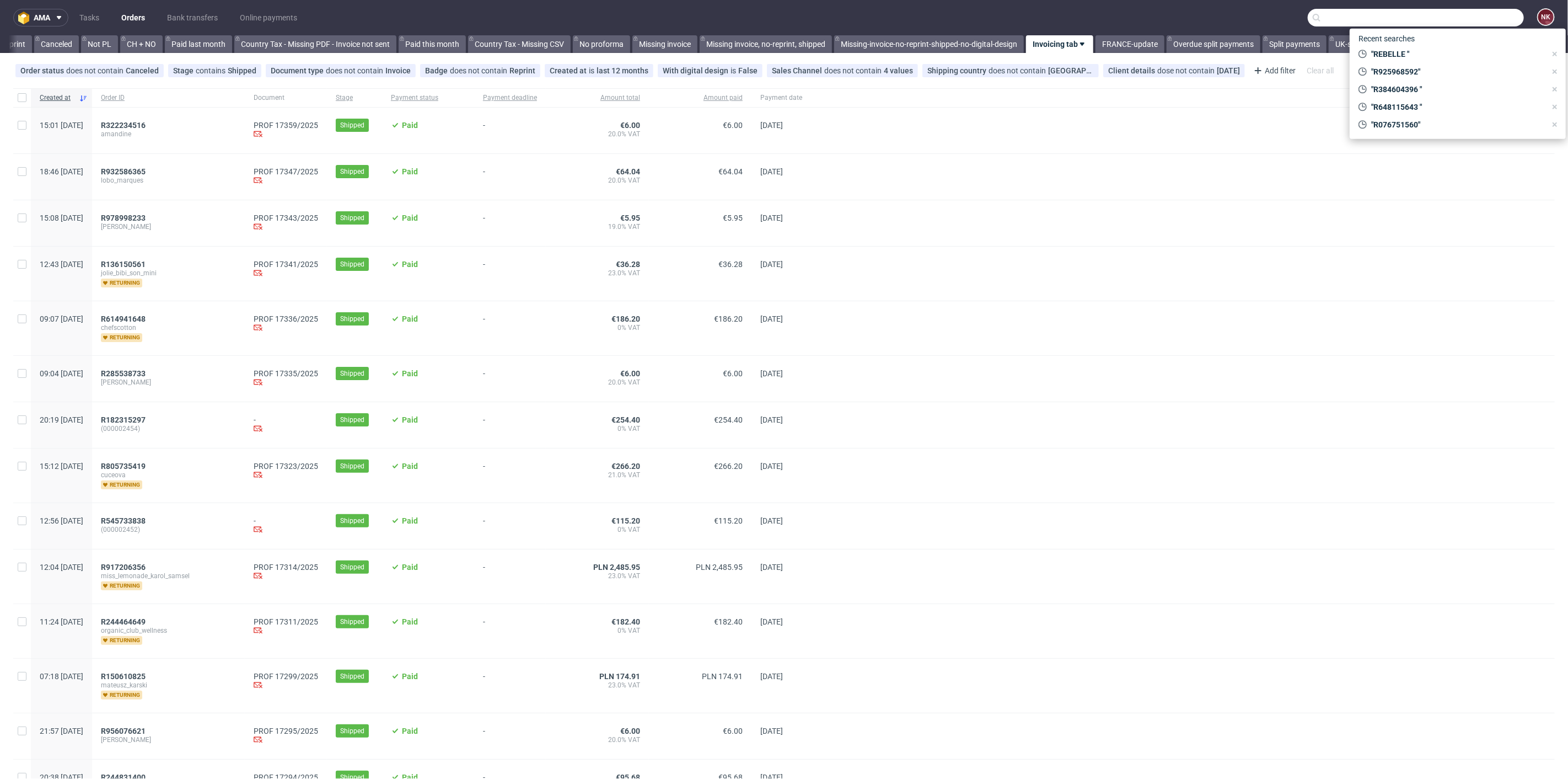
paste input "R094891376"
type input "R094891376"
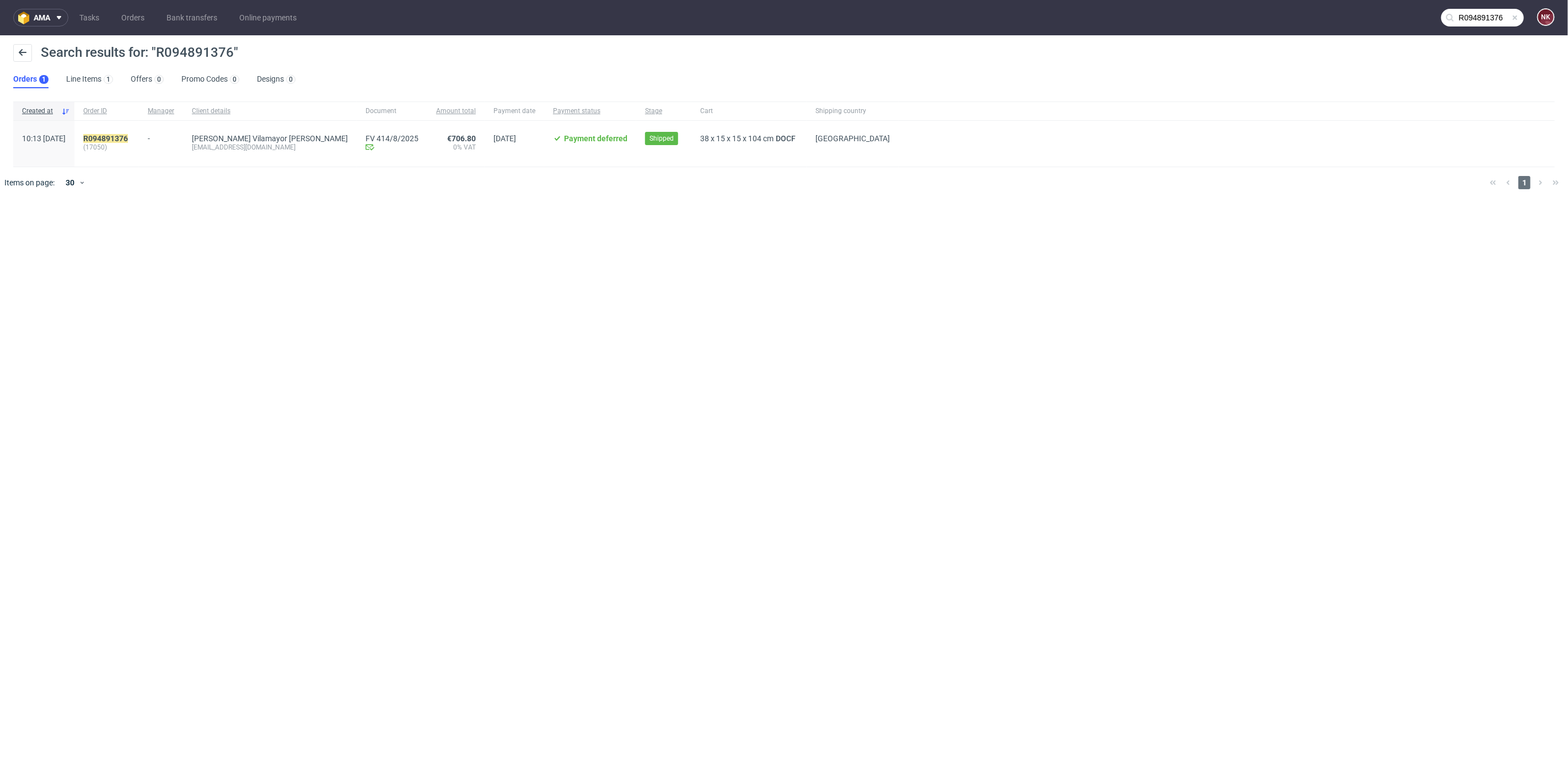
click at [130, 143] on span "(17050)" at bounding box center [107, 147] width 47 height 9
click at [128, 138] on mark "R094891376" at bounding box center [105, 138] width 44 height 9
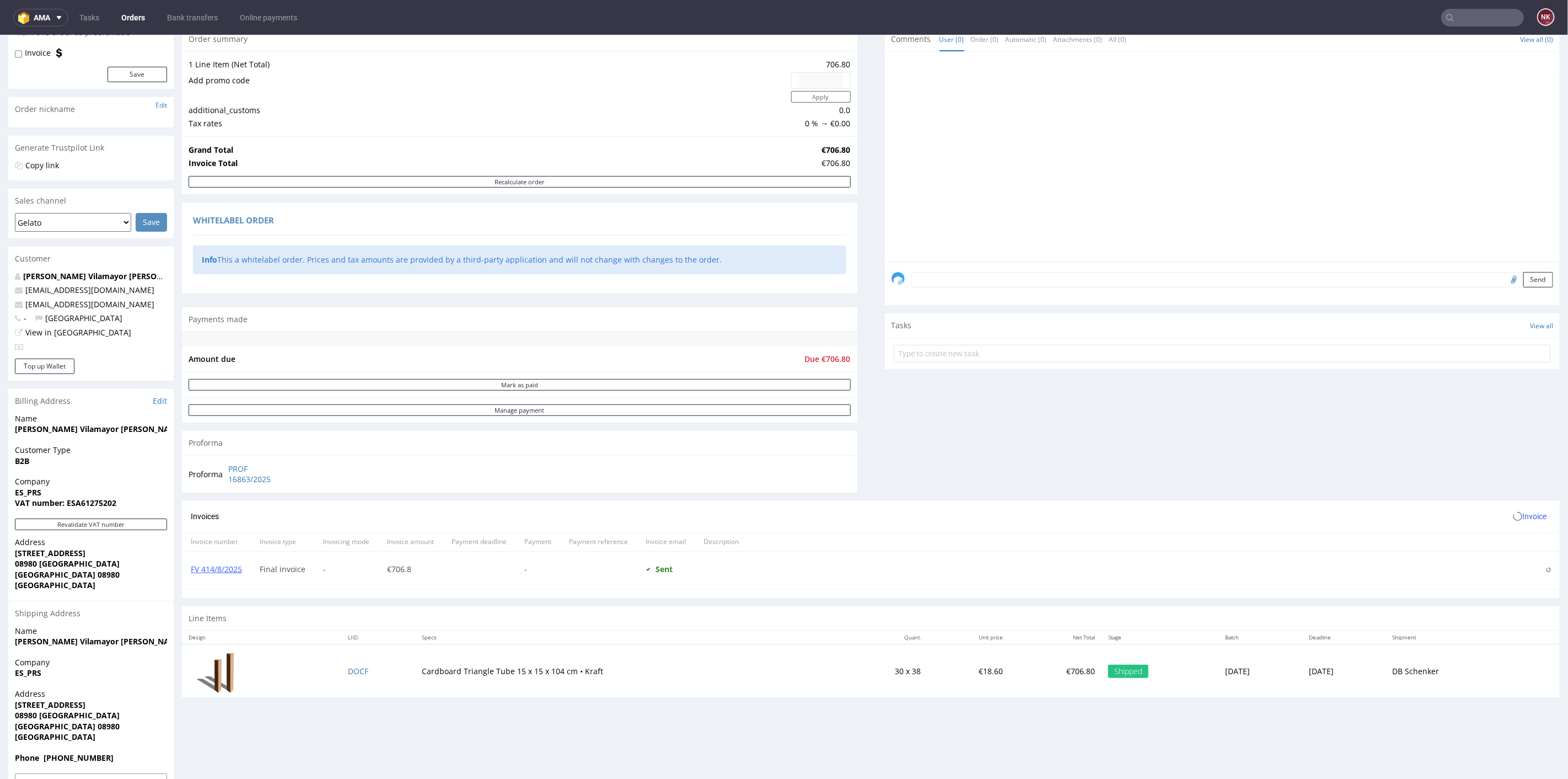
scroll to position [153, 0]
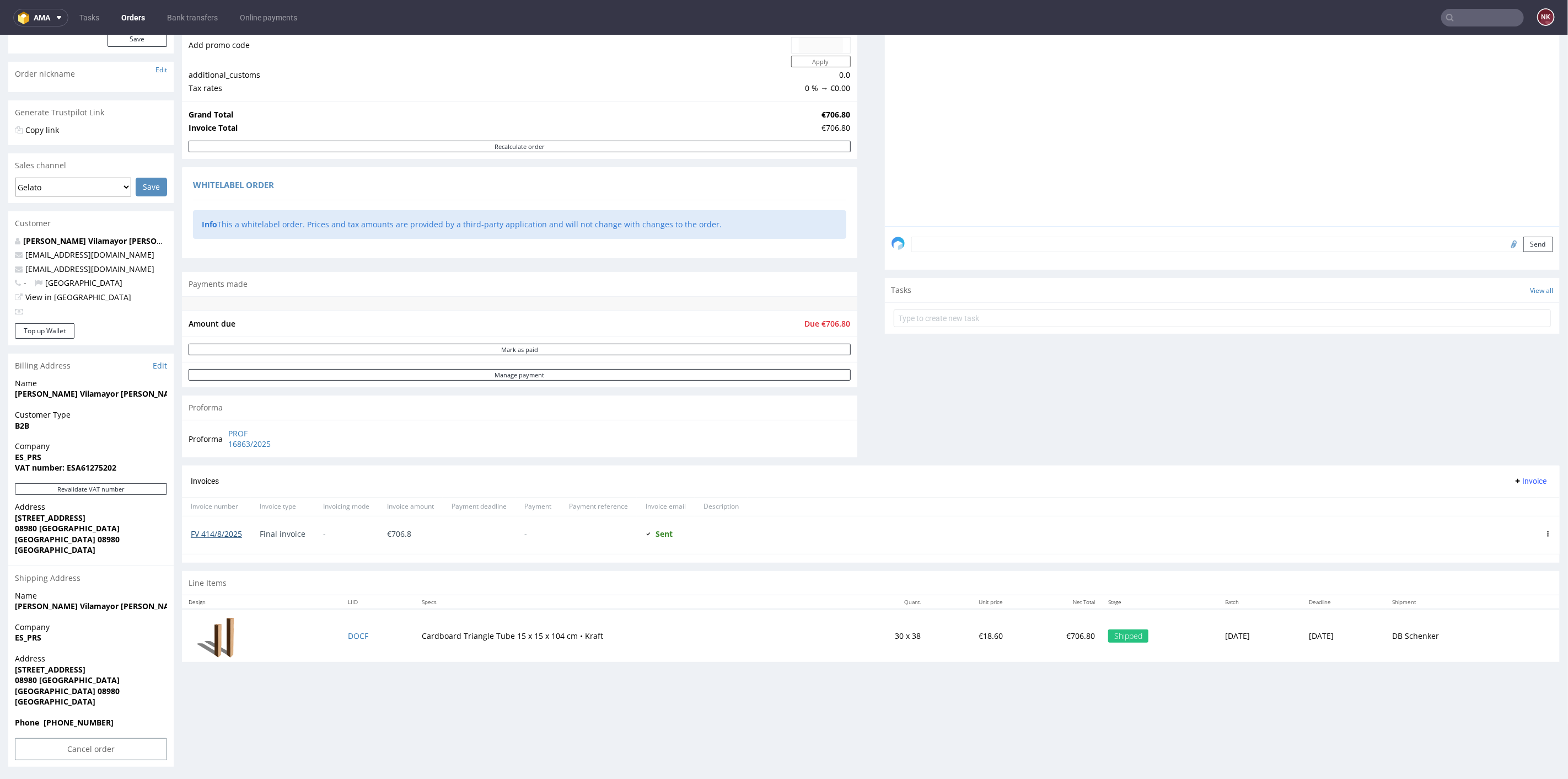
click at [219, 530] on link "FV 414/8/2025" at bounding box center [216, 533] width 51 height 10
click at [885, 361] on div "Comments User (0) Order (0) Automatic (0) Attachments (0) All (0) View all (0) …" at bounding box center [1223, 228] width 676 height 474
click at [885, 414] on div "Comments User (0) Order (0) Automatic (0) Attachments (0) All (0) View all (0) …" at bounding box center [1223, 228] width 676 height 474
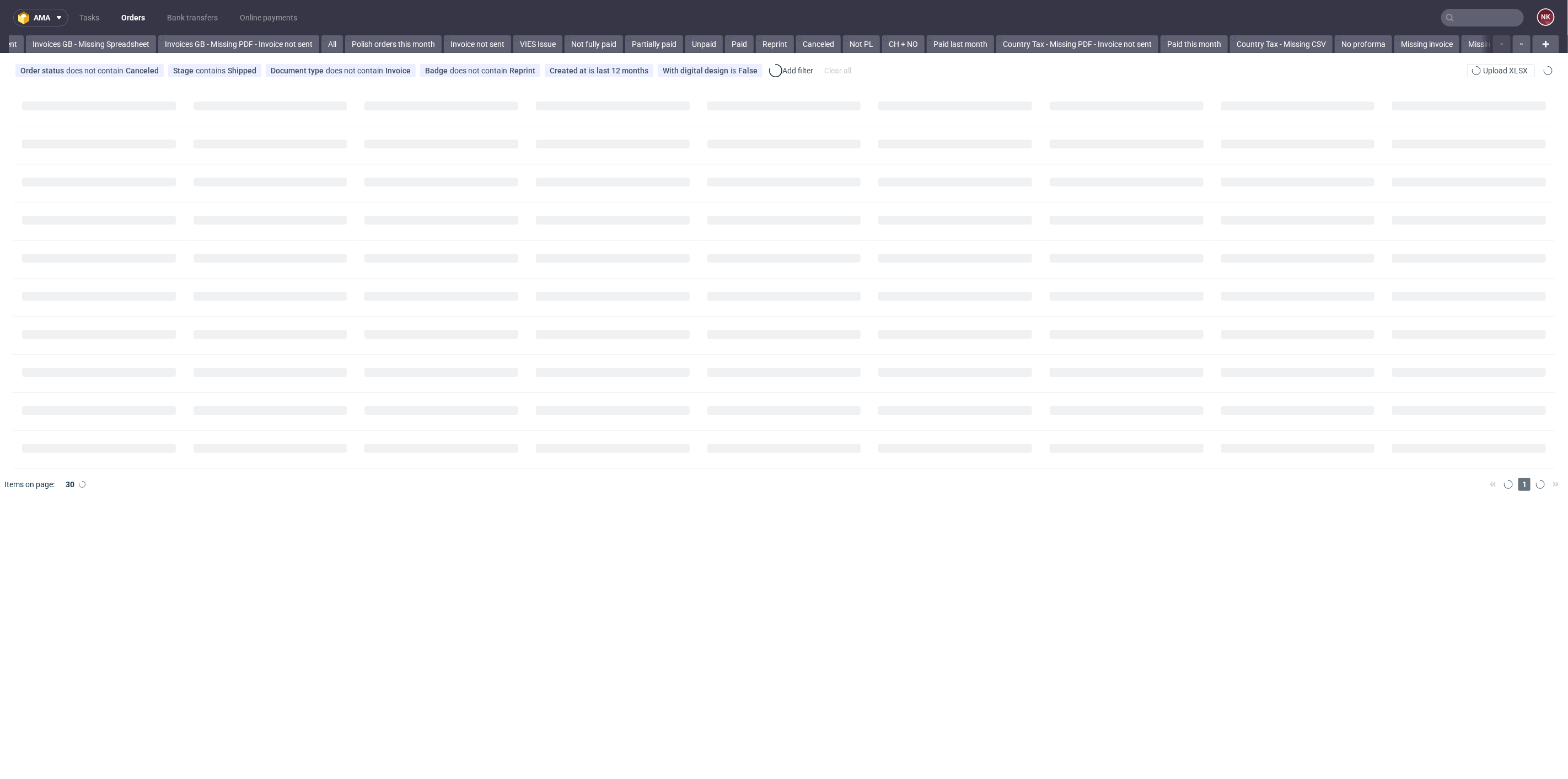
click at [1469, 15] on input "text" at bounding box center [1483, 17] width 83 height 18
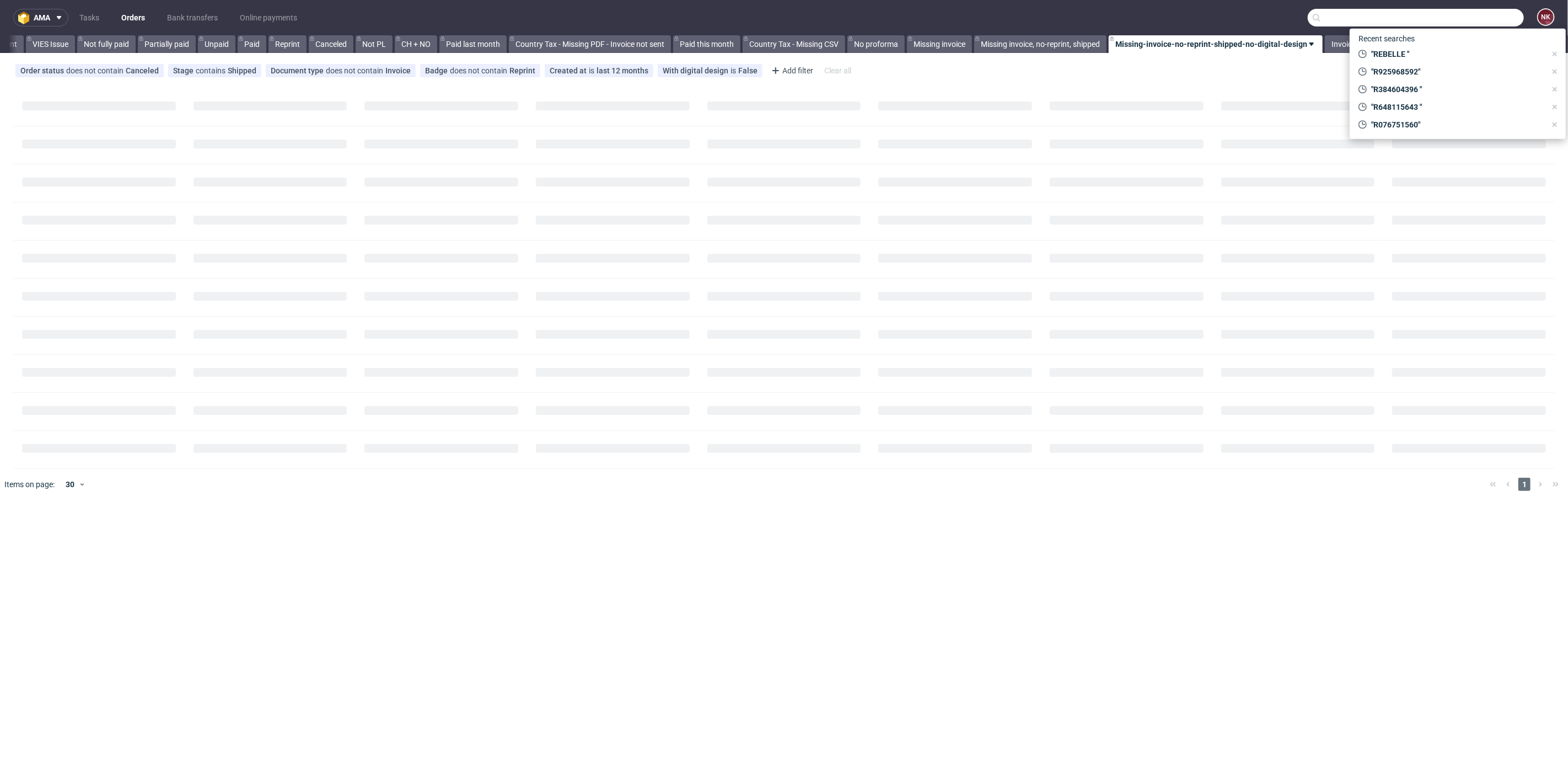
paste input "Korean"
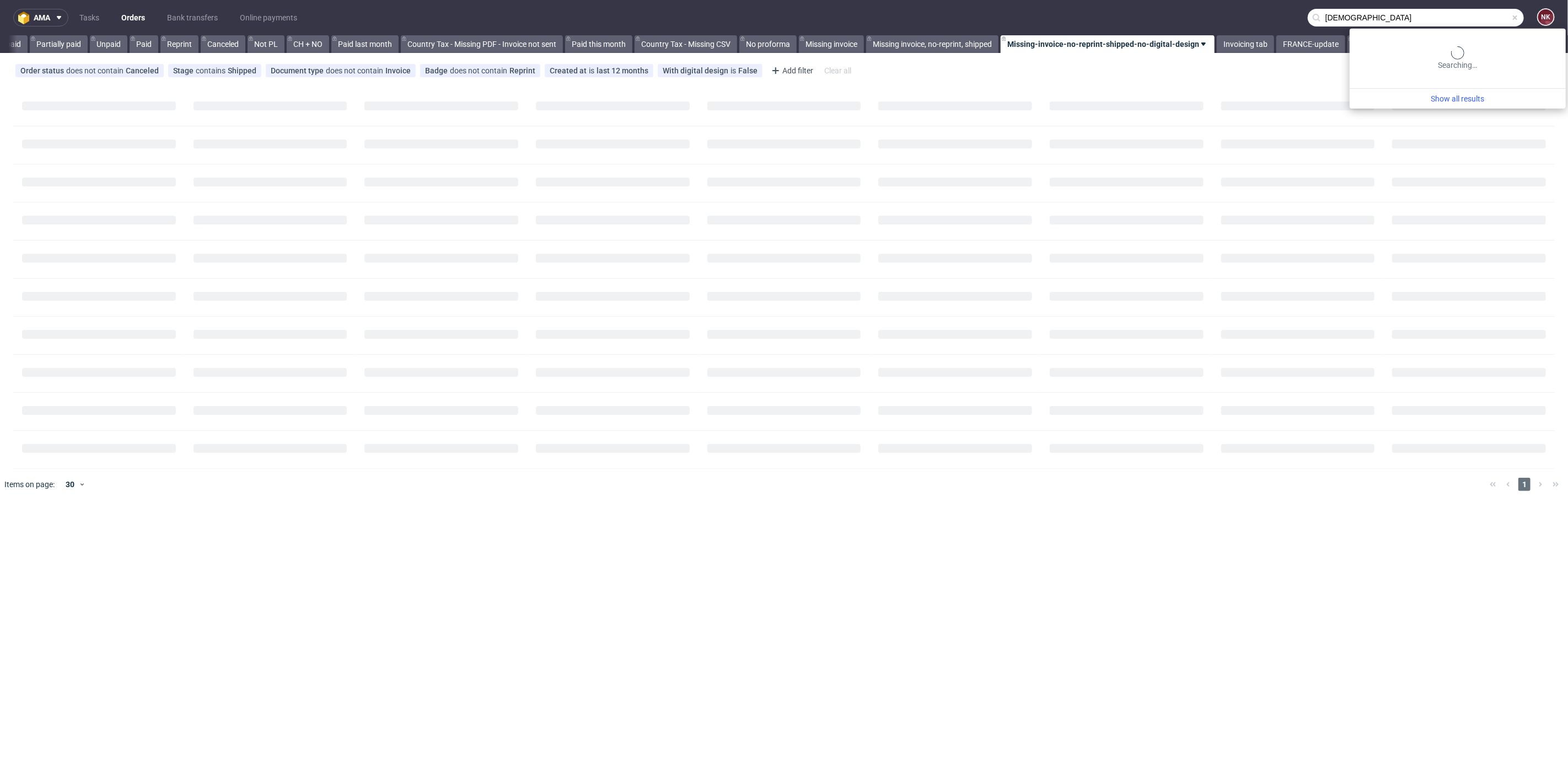
scroll to position [0, 1040]
type input "Korean"
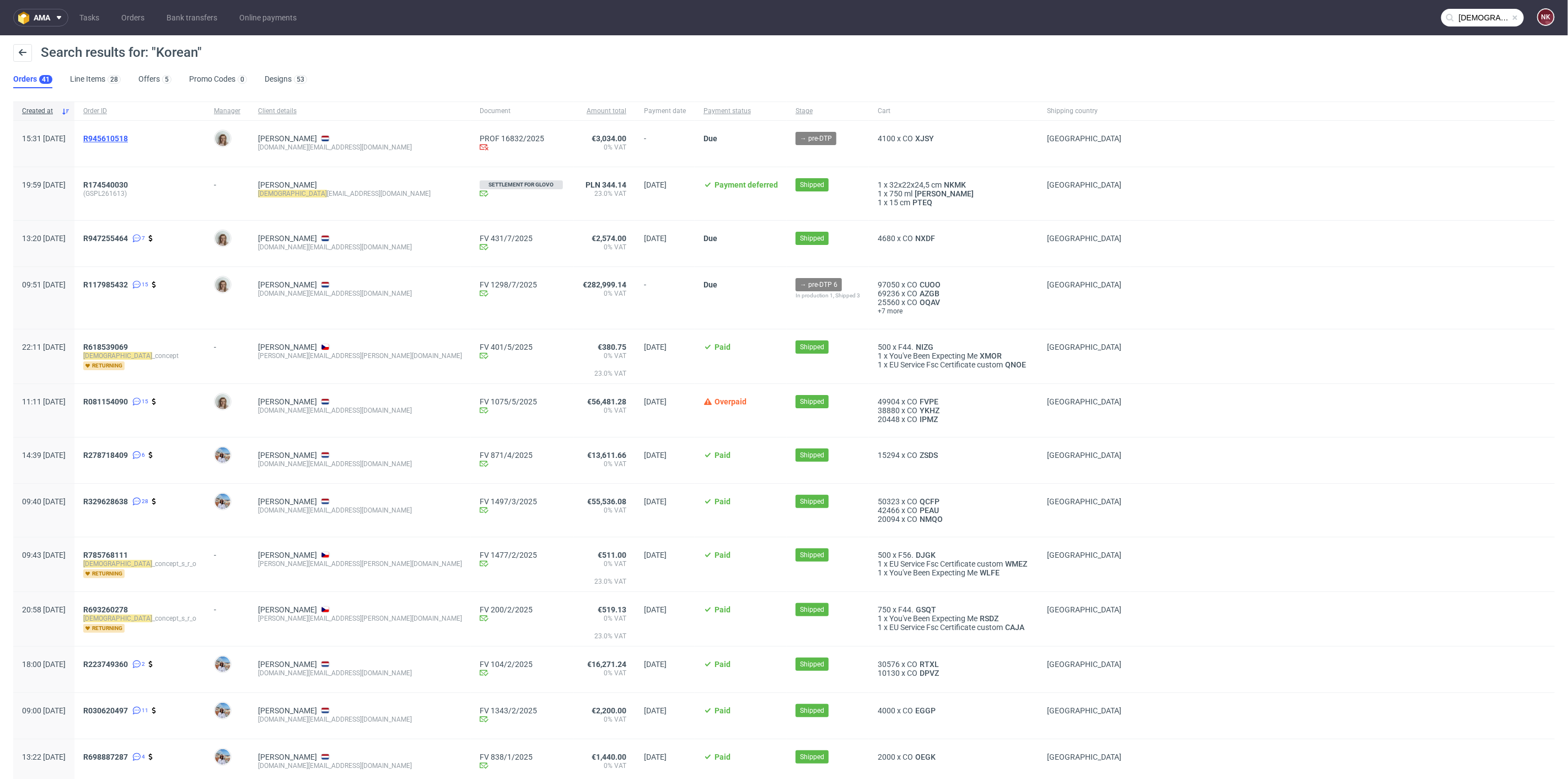
click at [128, 141] on span "R945610518" at bounding box center [105, 138] width 44 height 9
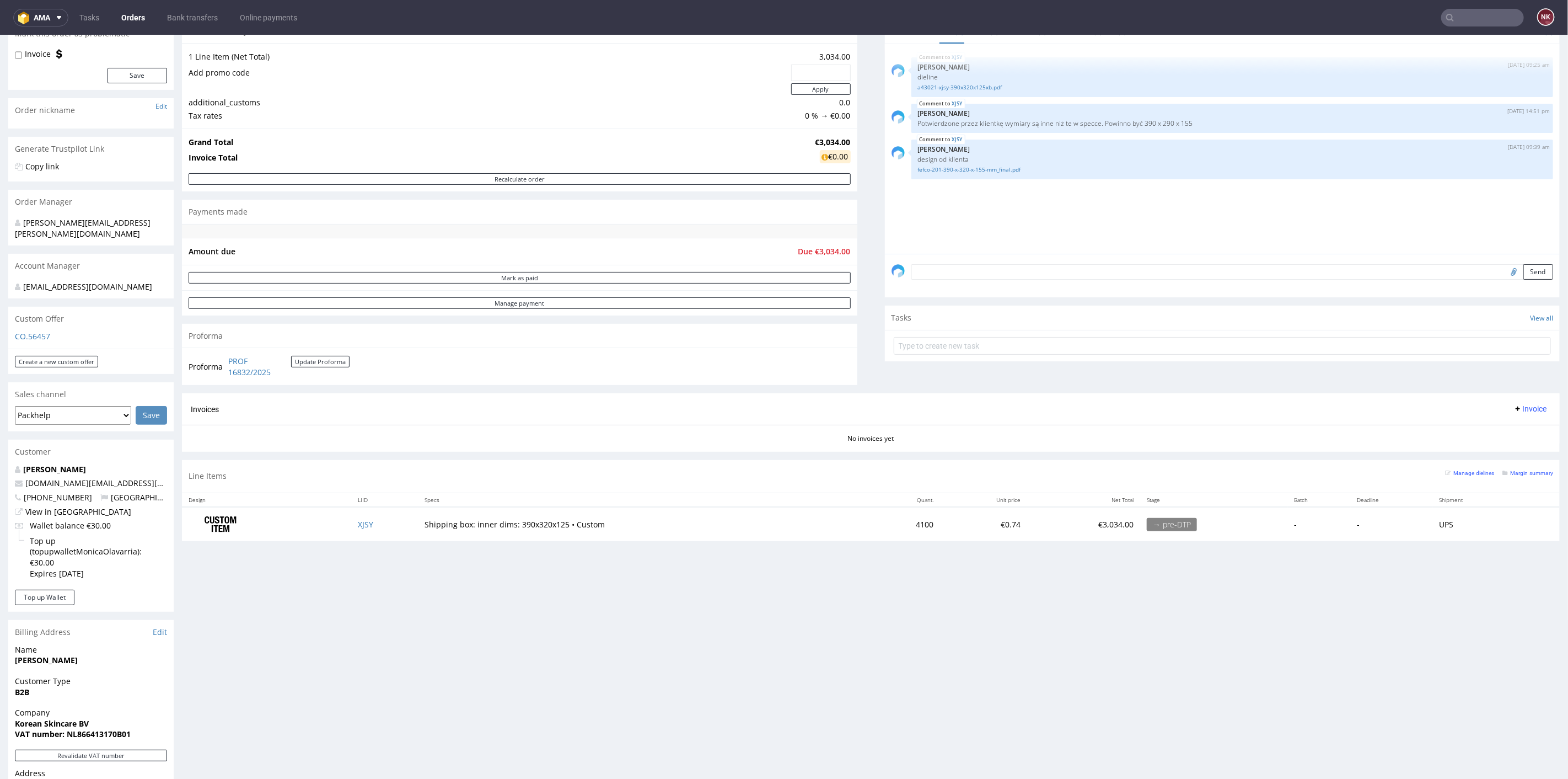
scroll to position [245, 0]
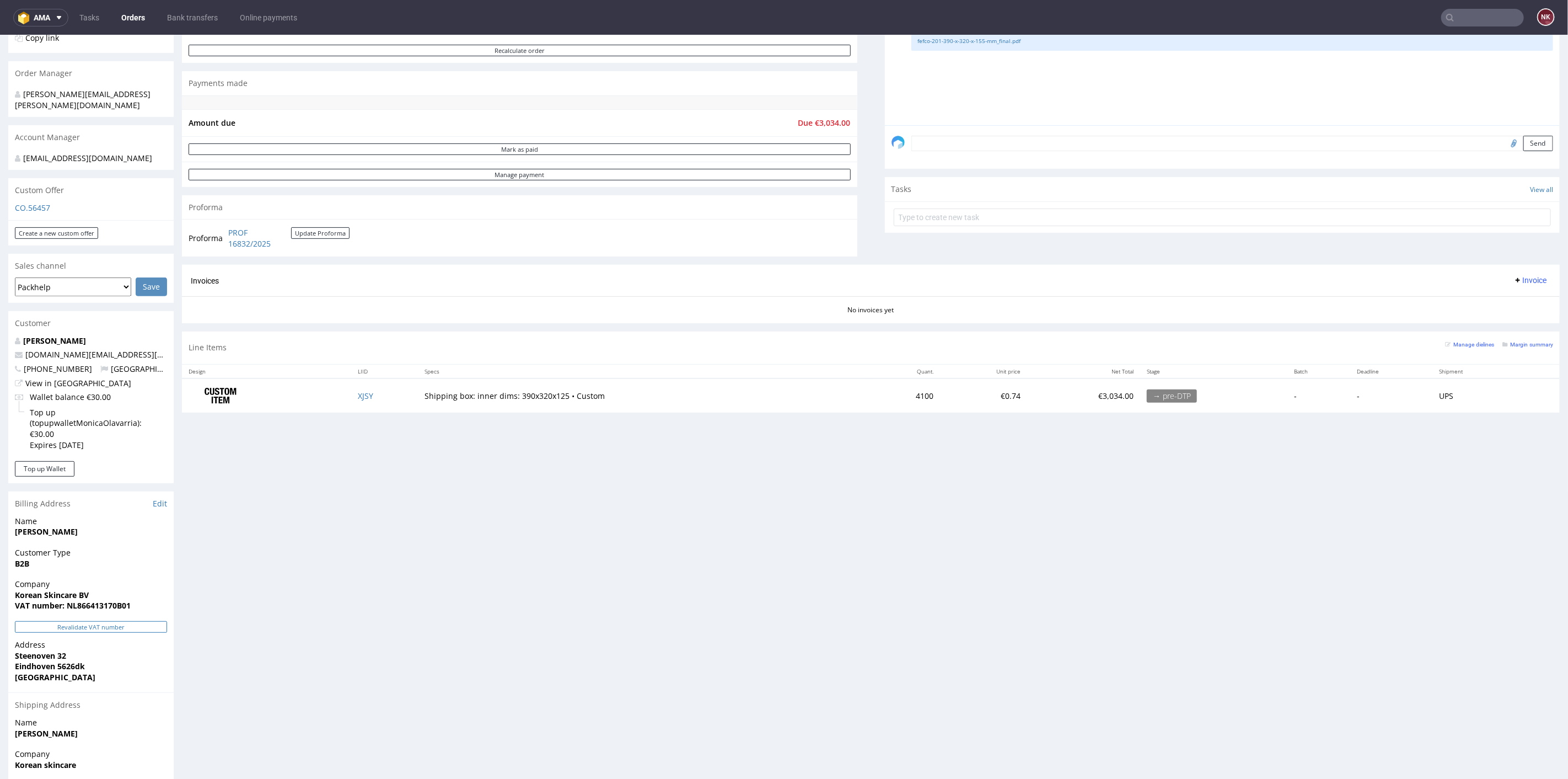
click at [133, 621] on button "Revalidate VAT number" at bounding box center [91, 626] width 152 height 12
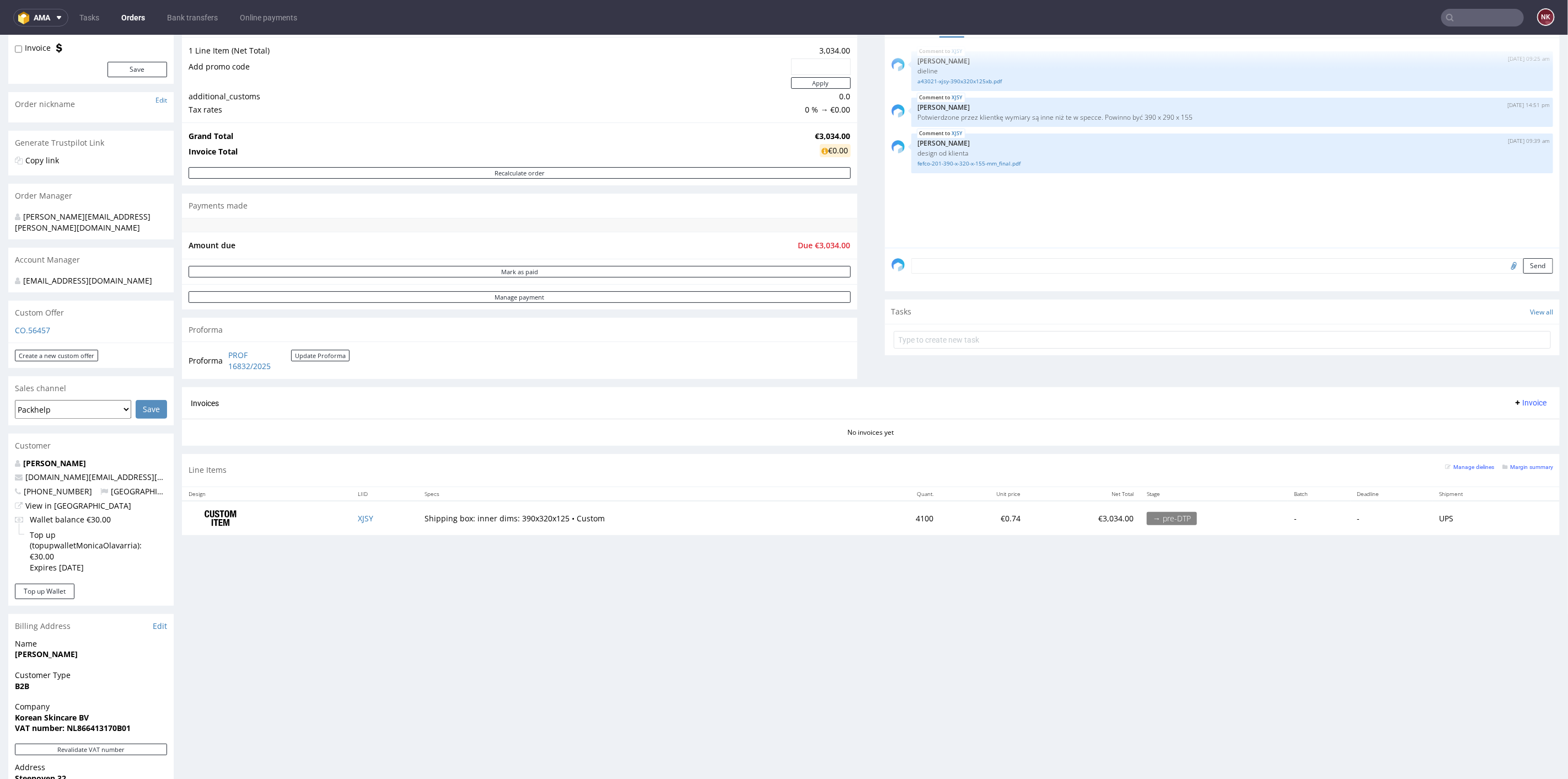
scroll to position [0, 0]
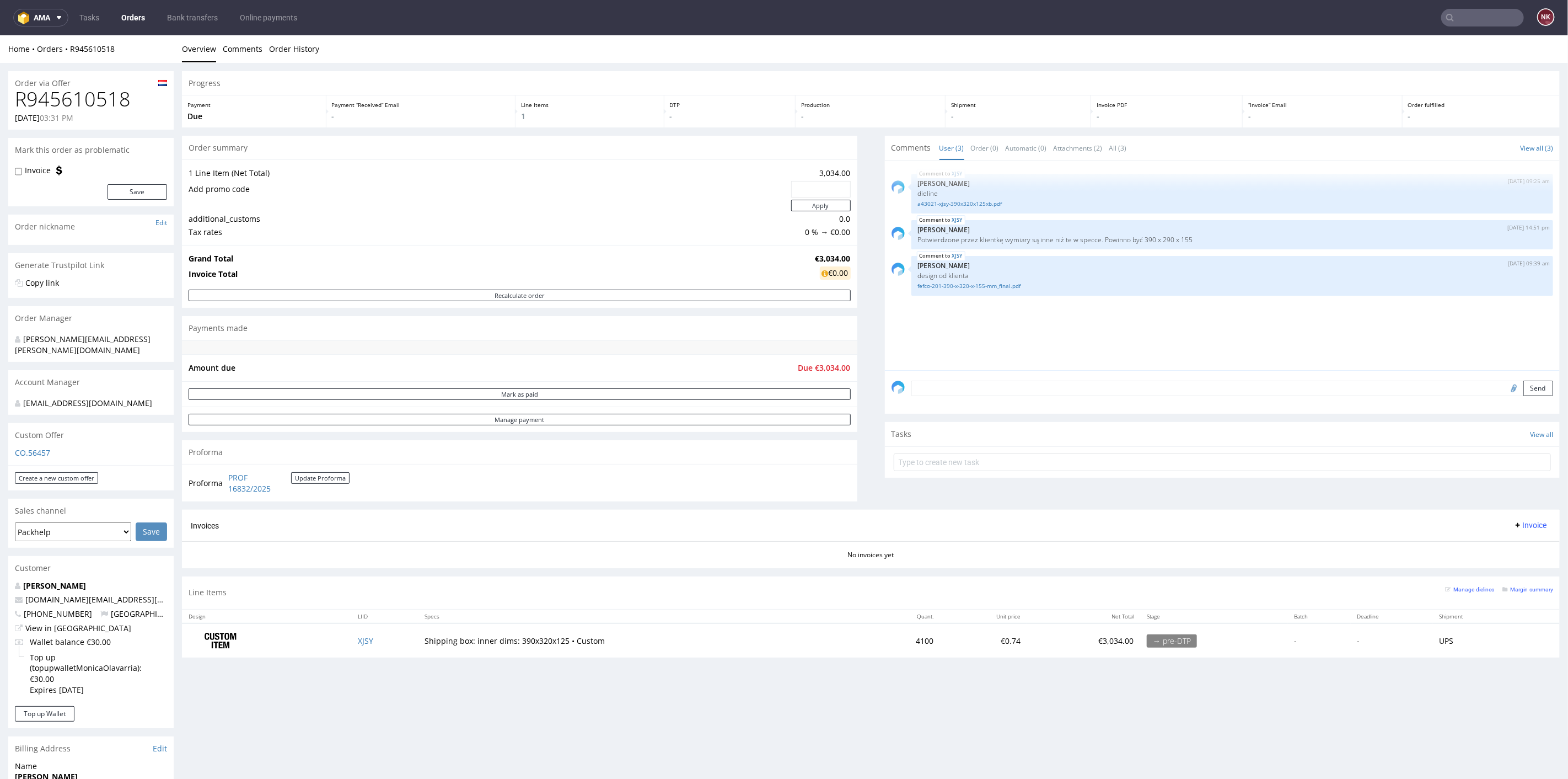
click at [93, 100] on h1 "R945610518" at bounding box center [91, 99] width 152 height 22
copy h1 "R945610518"
click at [856, 392] on div "Progress Payment Due Payment “Received” Email - Line Items 1 DTP - Production -…" at bounding box center [871, 368] width 1378 height 595
click at [861, 290] on div "Progress Payment Due Payment “Received” Email - Line Items 1 DTP - Production -…" at bounding box center [871, 368] width 1378 height 595
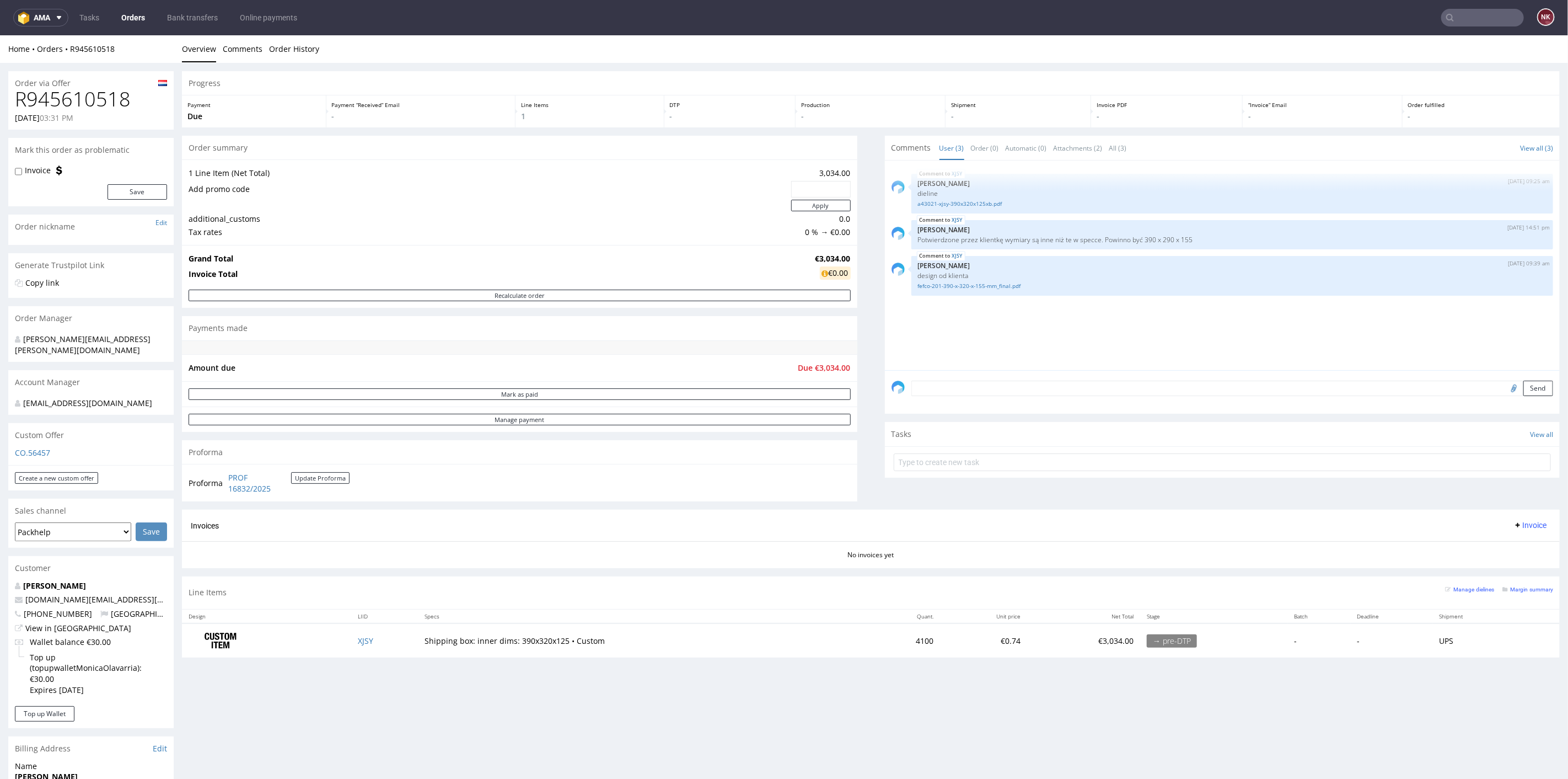
click at [857, 290] on div "Progress Payment Due Payment “Received” Email - Line Items 1 DTP - Production -…" at bounding box center [871, 368] width 1378 height 595
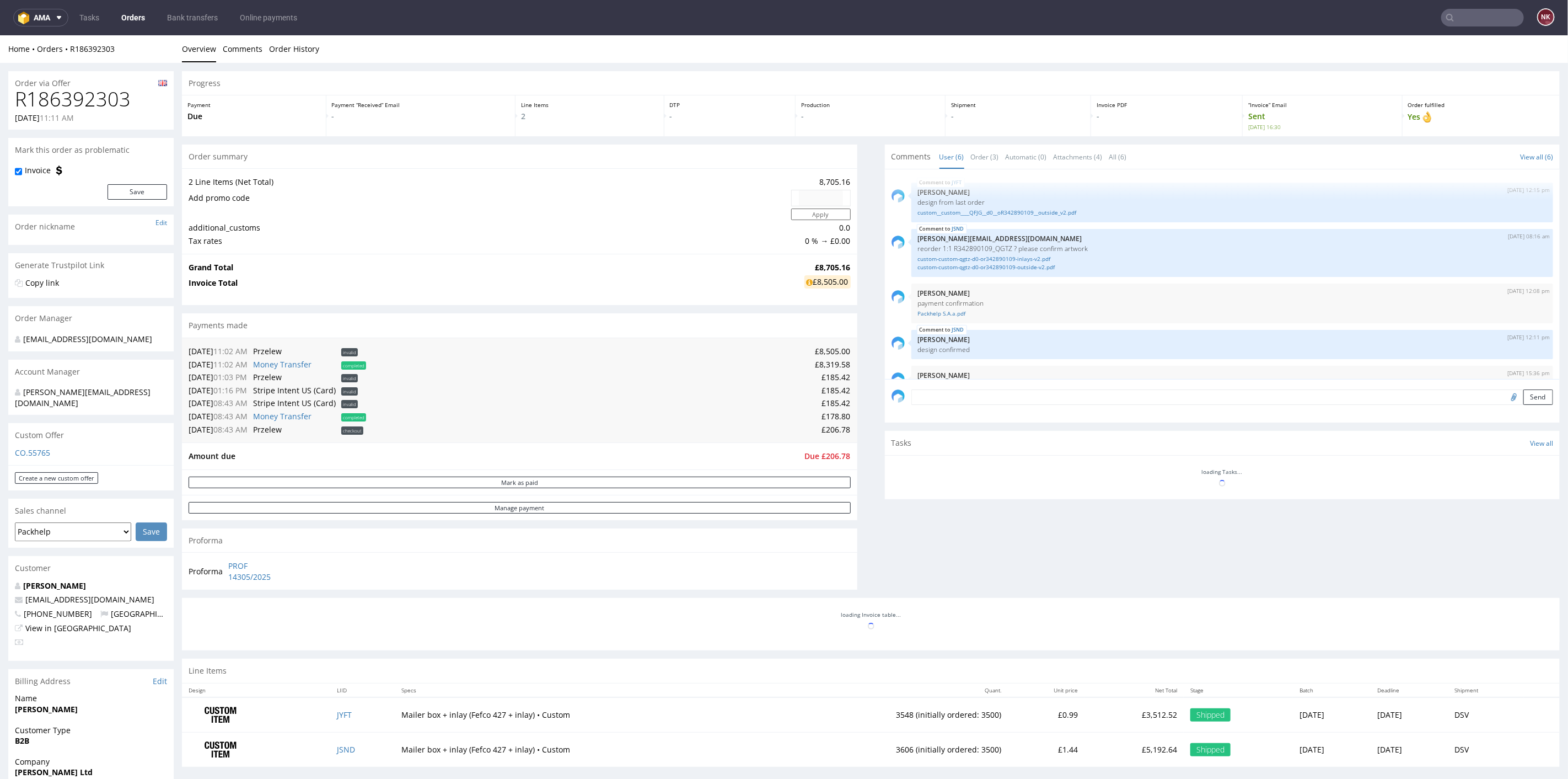
scroll to position [68, 0]
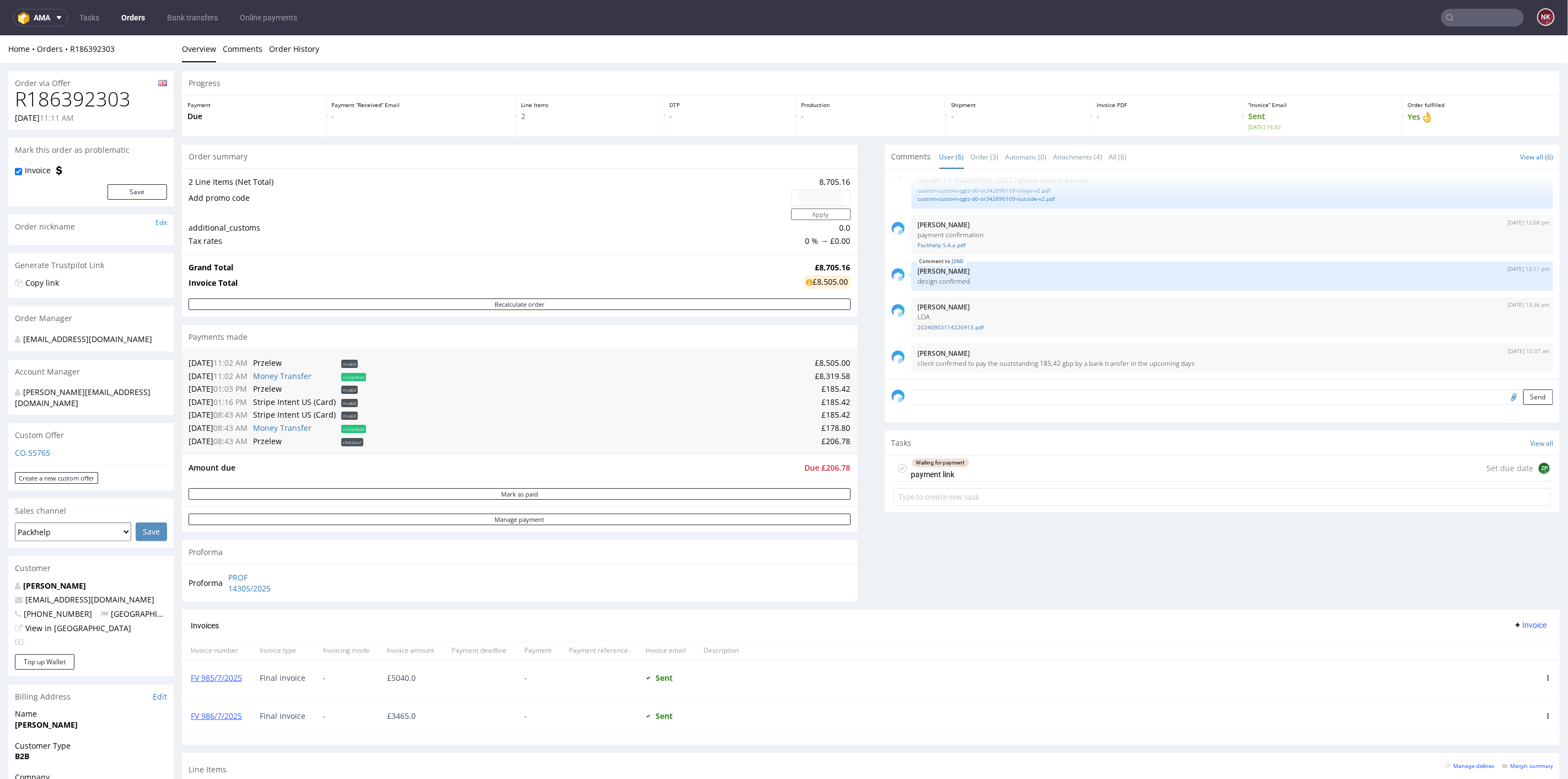
click at [827, 425] on td "£178.80" at bounding box center [610, 428] width 482 height 13
copy td "178.80"
click at [1134, 471] on div "Waiting for payment payment link Set due date ZP" at bounding box center [1222, 468] width 658 height 26
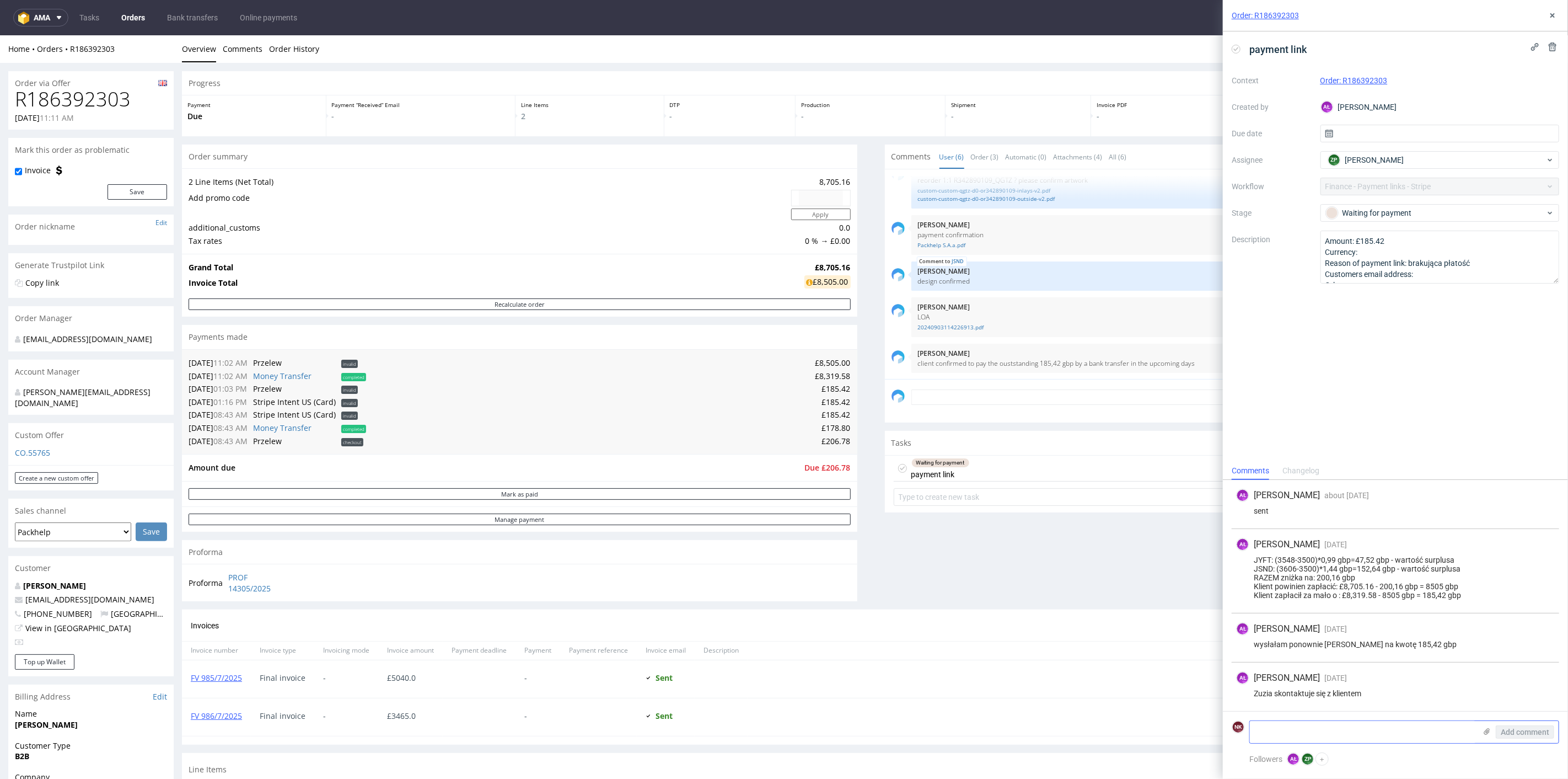
click at [1363, 727] on textarea at bounding box center [1362, 732] width 226 height 22
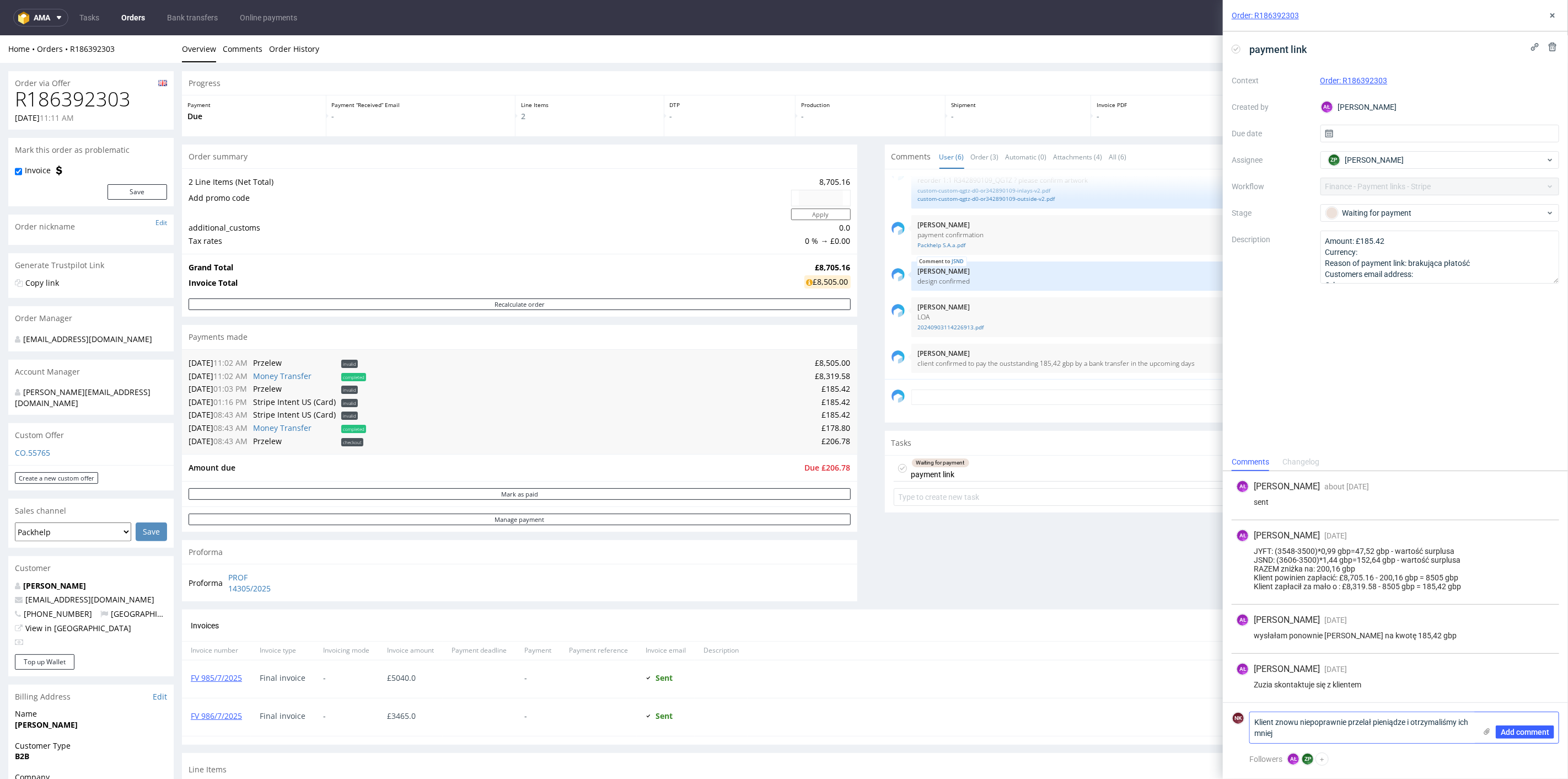
paste textarea "178.80"
type textarea "Klient znowu niepoprawnie przelał pieniądze i otrzymaliśmy ich mniej 178.80 GBP."
click at [1514, 728] on span "Add comment" at bounding box center [1525, 732] width 49 height 8
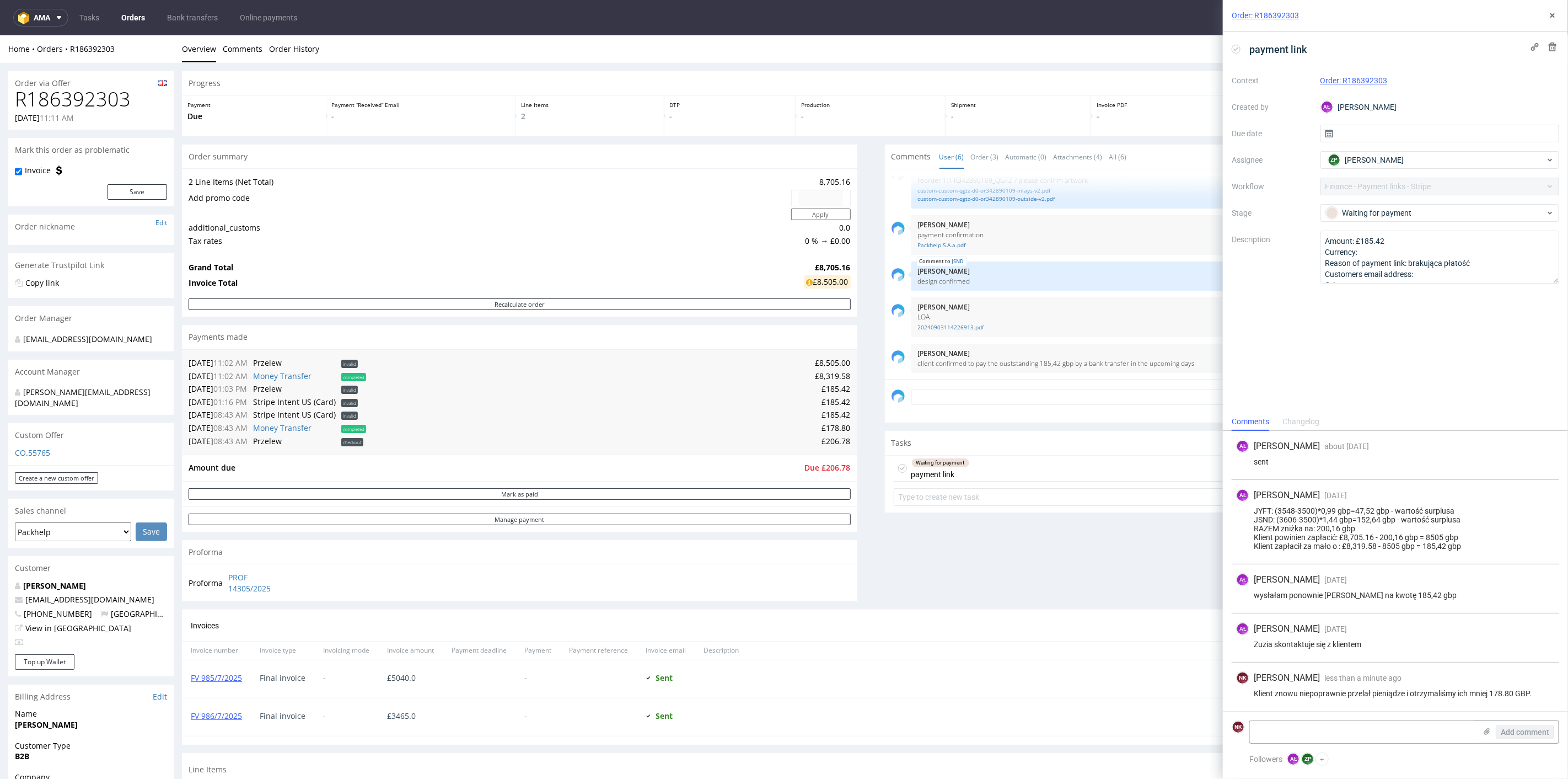
click at [101, 88] on h1 "R186392303" at bounding box center [91, 99] width 152 height 22
copy h1 "R186392303"
click at [113, 100] on h1 "R186392303" at bounding box center [91, 99] width 152 height 22
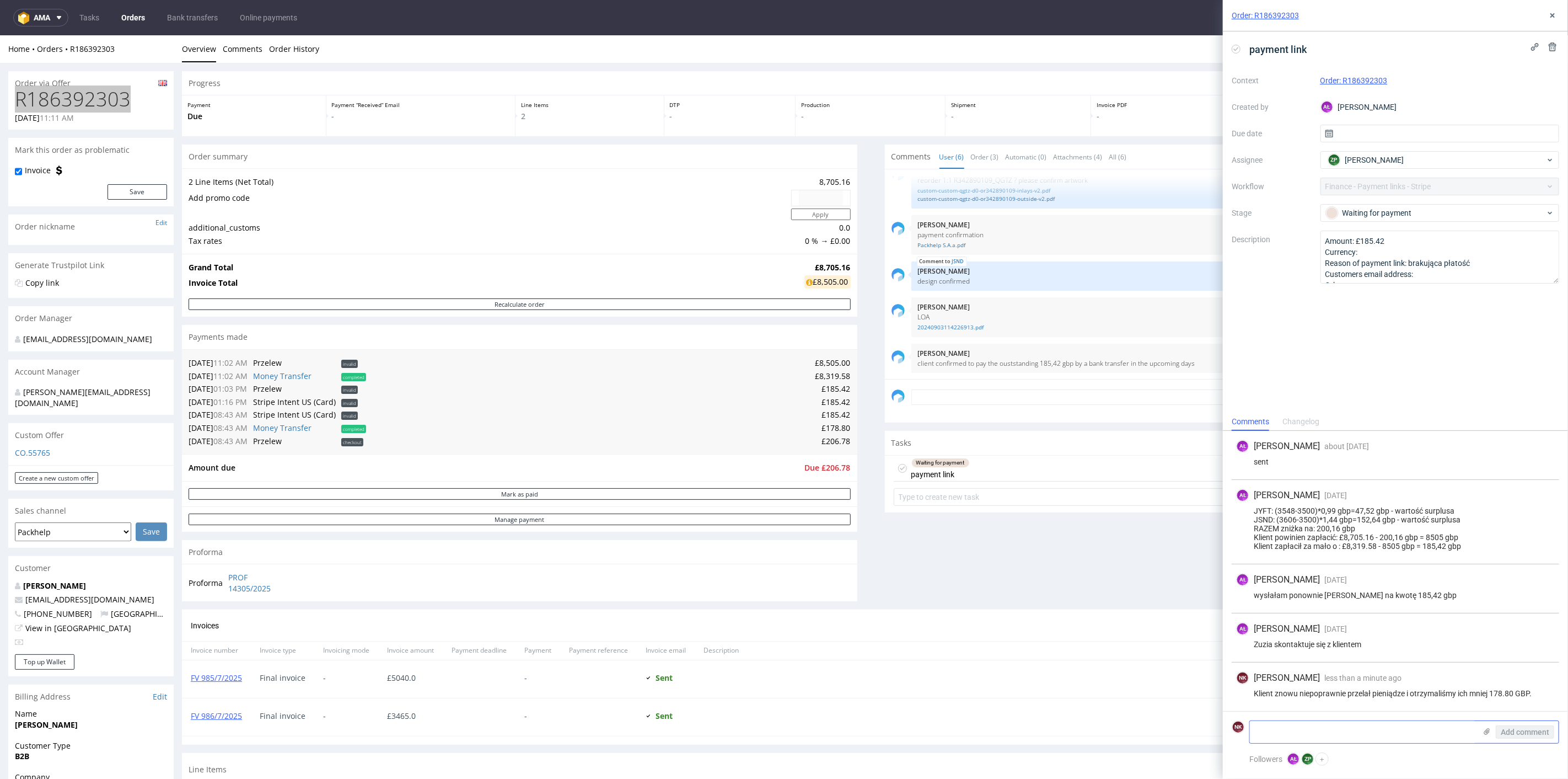
click at [1296, 728] on textarea at bounding box center [1362, 732] width 226 height 22
paste textarea "6,62"
click at [1307, 731] on textarea "kwotę 6,62 GBp spisujemy" at bounding box center [1362, 732] width 226 height 22
type textarea "kwotę 6,62 GBP spisujemy"
click at [1524, 732] on span "Add comment" at bounding box center [1525, 732] width 49 height 8
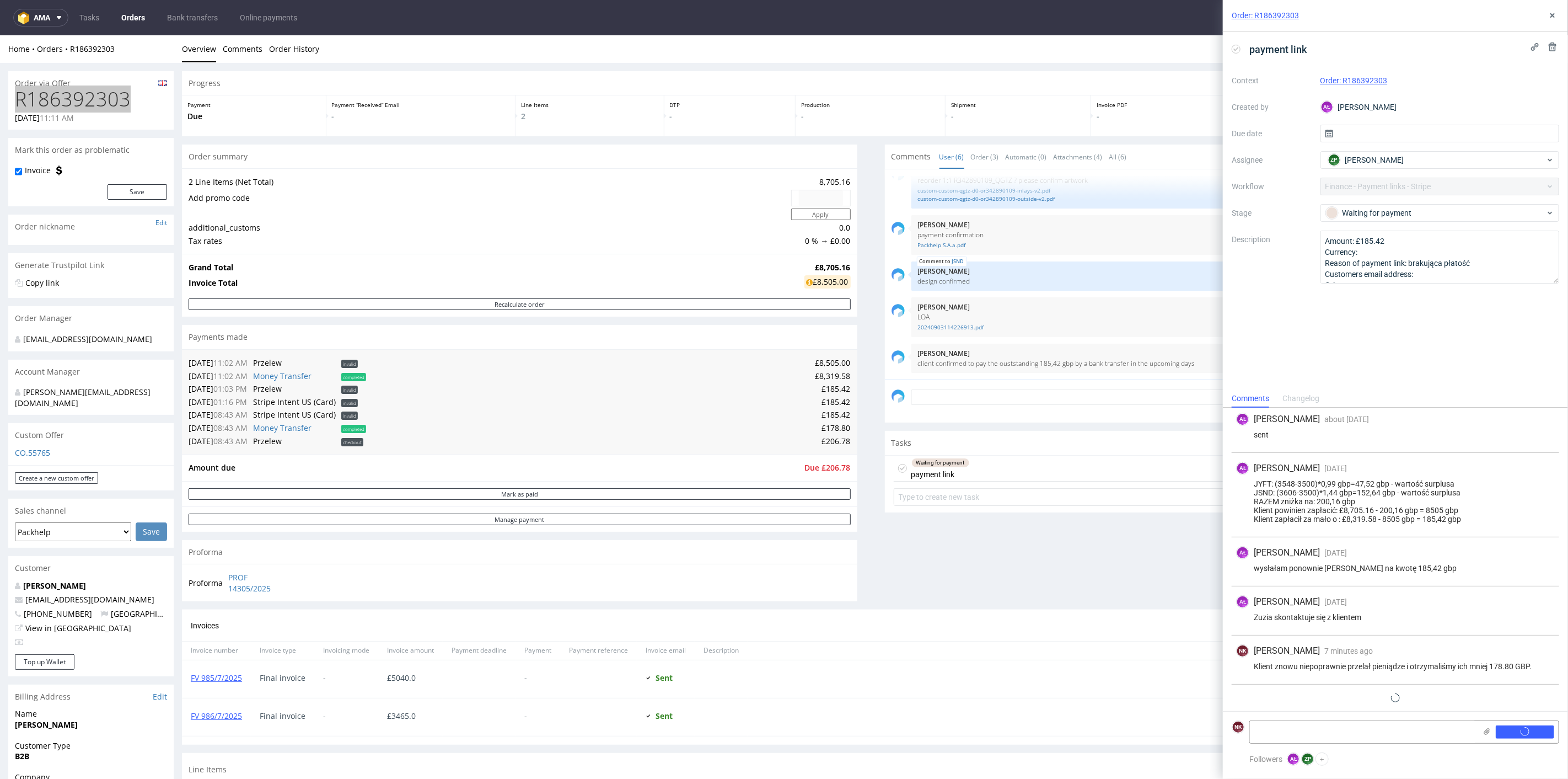
scroll to position [24, 0]
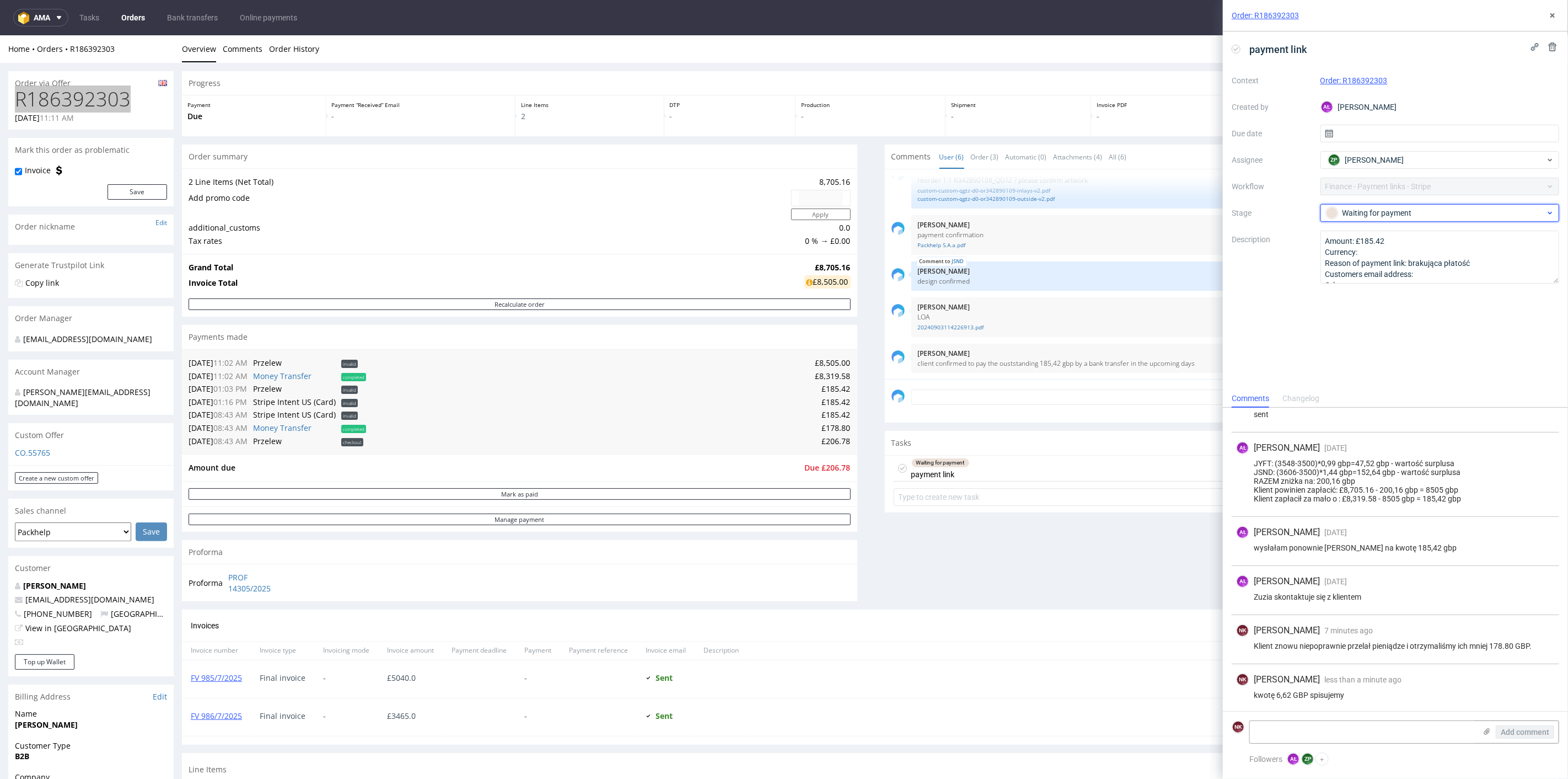
click at [1373, 204] on div "Waiting for payment" at bounding box center [1440, 213] width 239 height 18
click at [1368, 284] on div "Completed" at bounding box center [1440, 289] width 220 height 12
click at [1550, 15] on icon at bounding box center [1552, 15] width 9 height 9
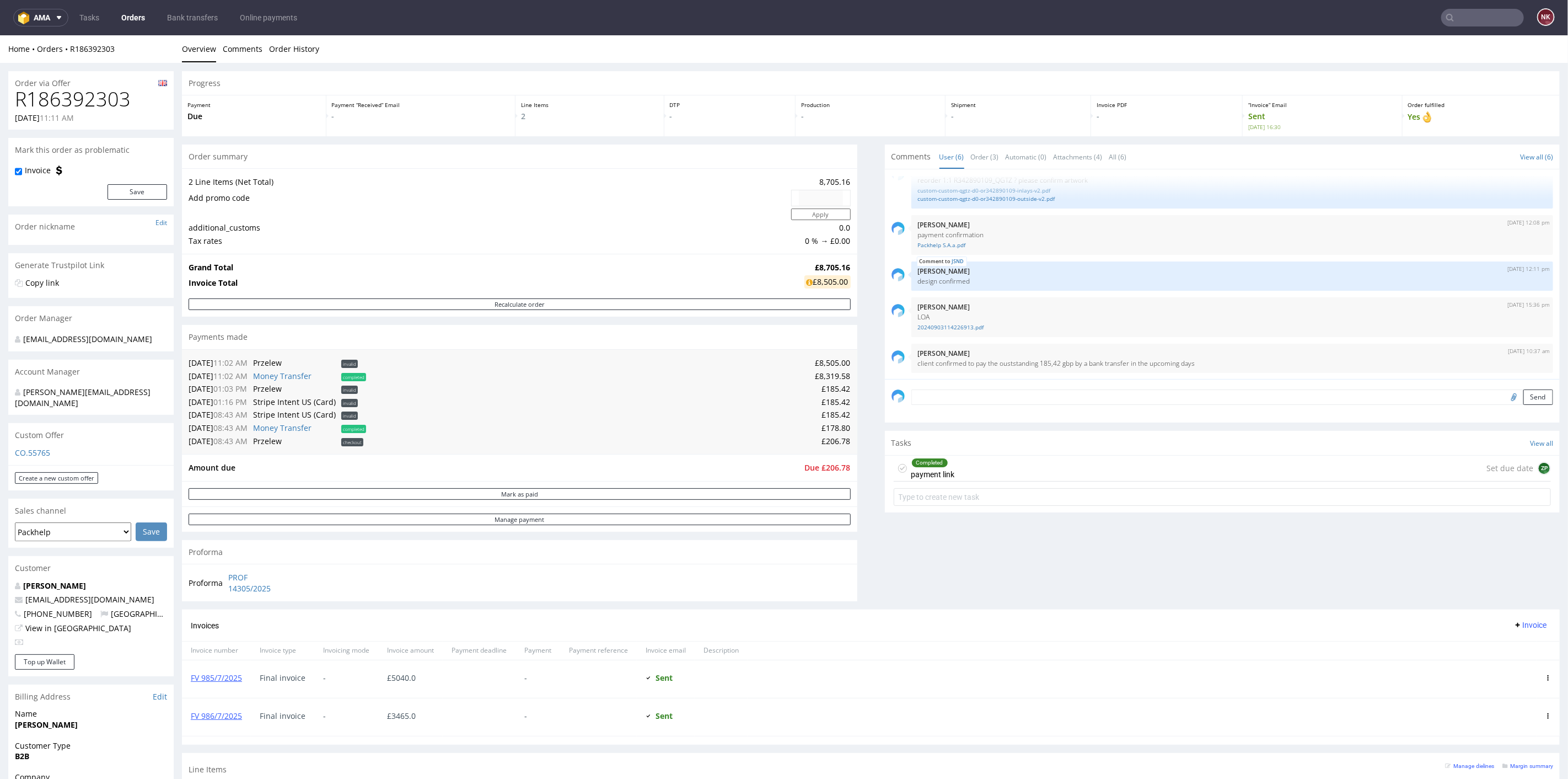
click at [1062, 574] on div "Comments User (6) Order (3) Automatic (0) Attachments (4) All (6) View all (6) …" at bounding box center [1223, 376] width 676 height 465
click at [895, 524] on div "Comments User (6) Order (3) Automatic (0) Attachments (4) All (6) View all (6) …" at bounding box center [1223, 376] width 676 height 465
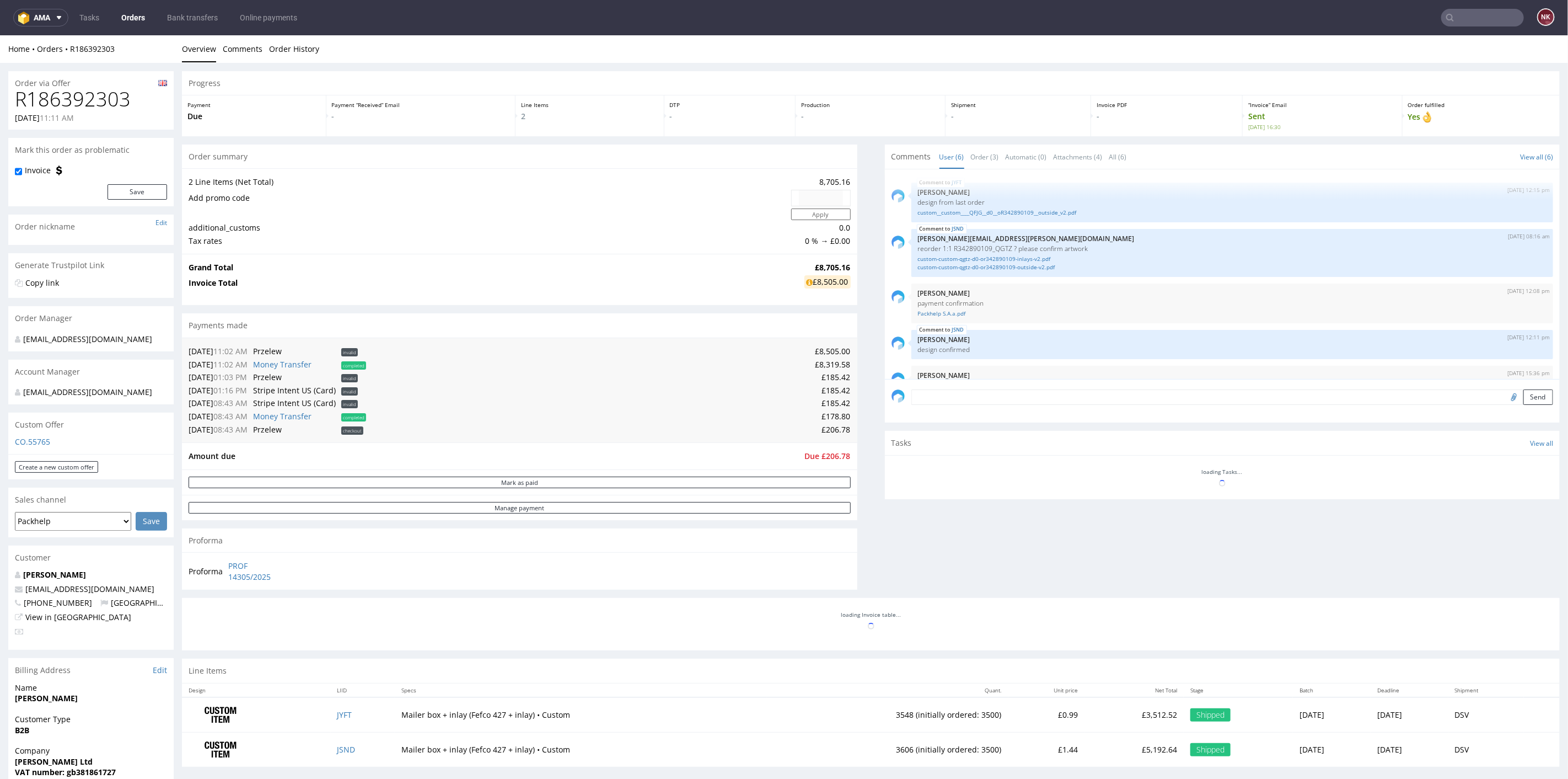
scroll to position [68, 0]
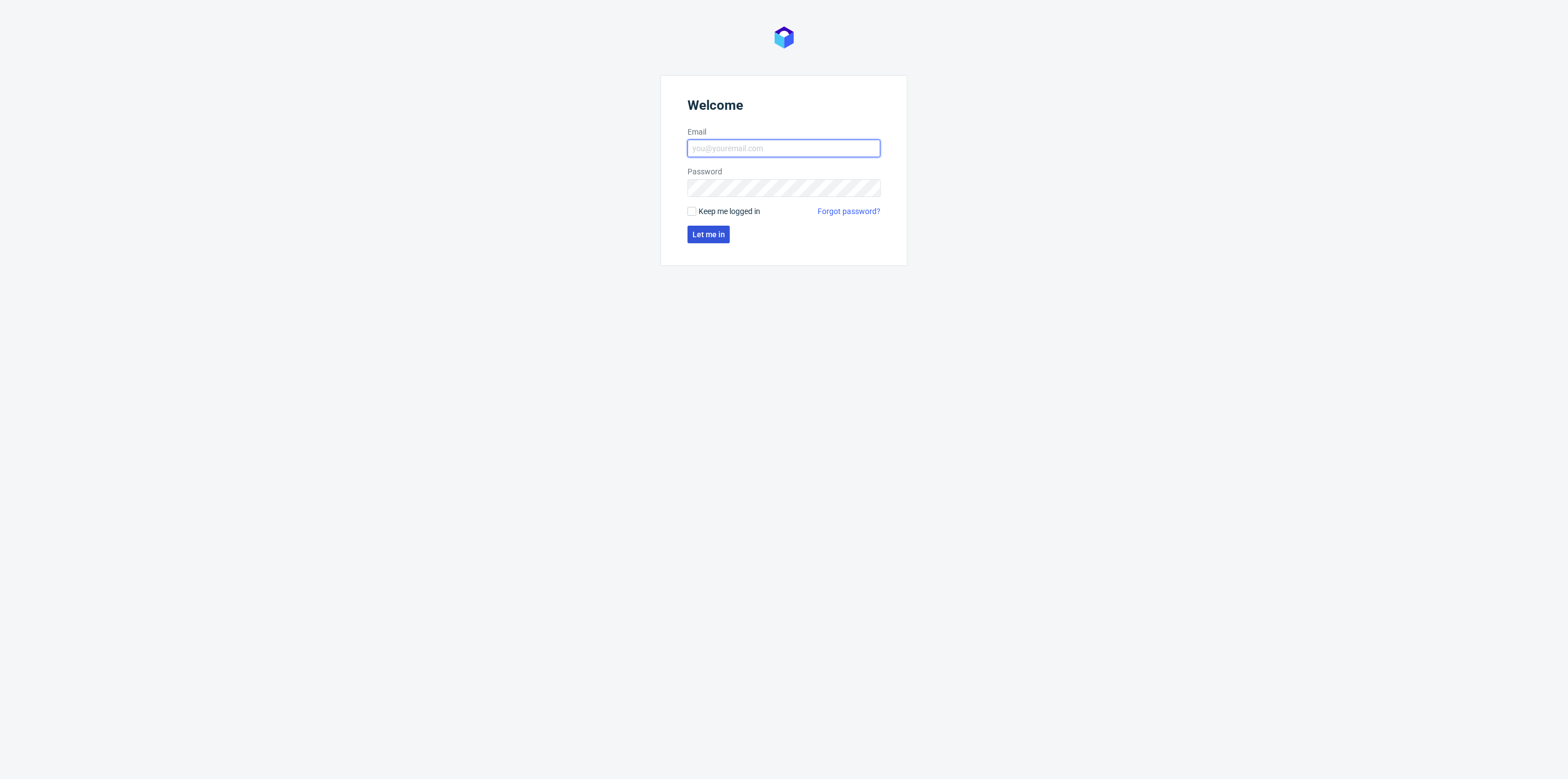
type input "[PERSON_NAME][EMAIL_ADDRESS][DOMAIN_NAME]"
click at [721, 240] on button "Let me in" at bounding box center [709, 234] width 43 height 18
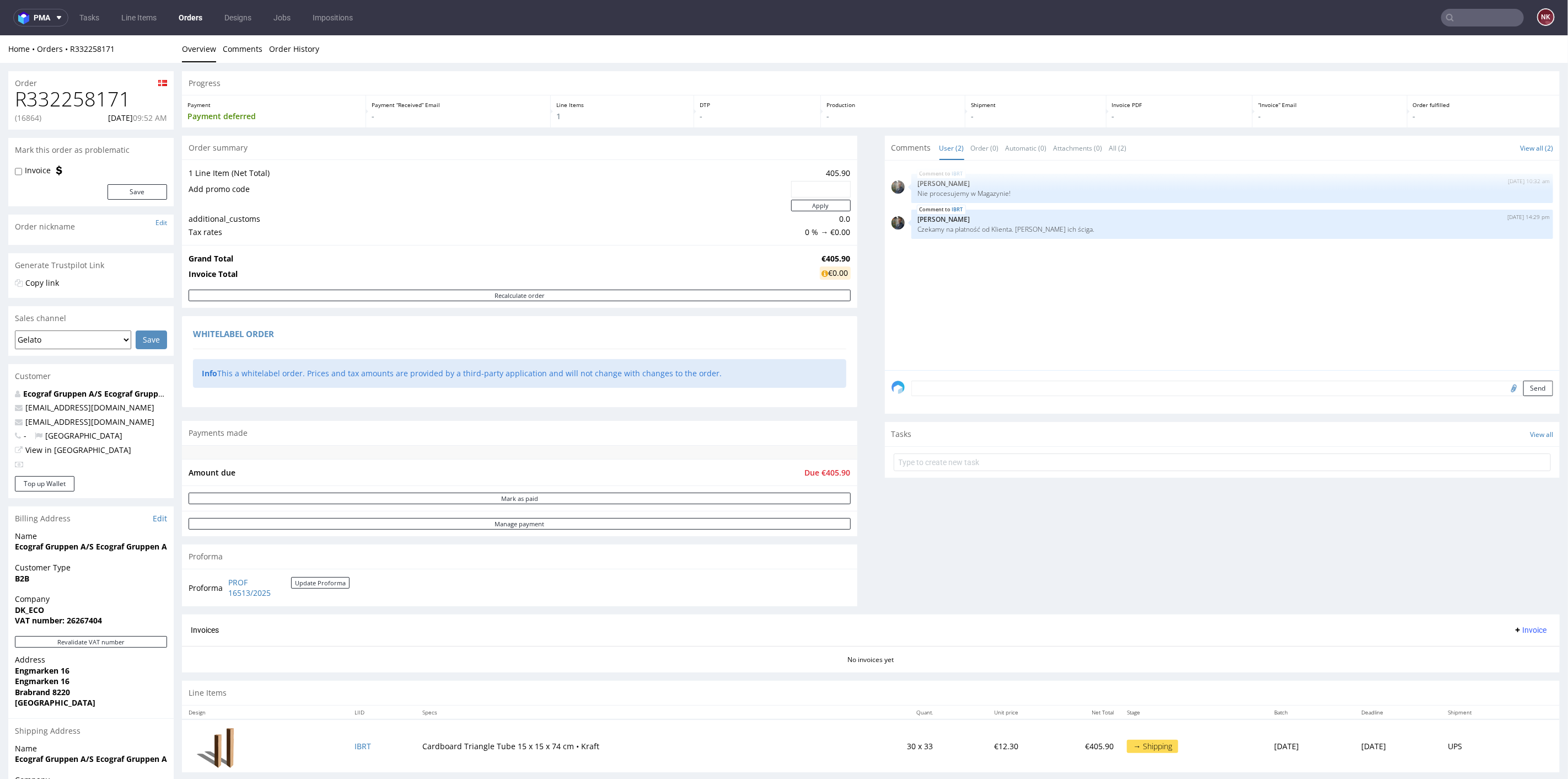
click at [1460, 16] on input "text" at bounding box center [1483, 17] width 83 height 18
paste input "R156999913"
type input "R156999913"
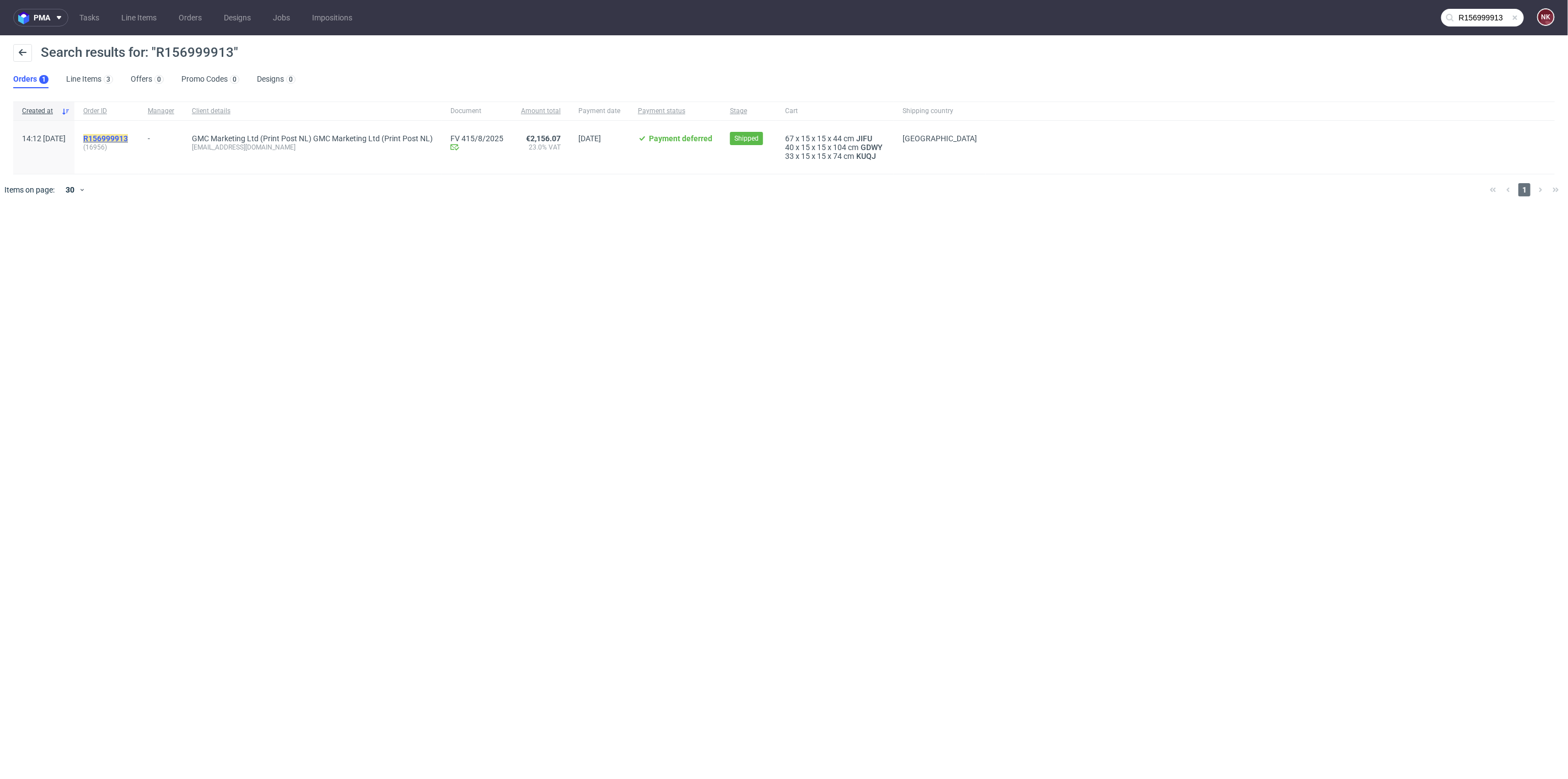
click at [127, 138] on mark "R156999913" at bounding box center [105, 138] width 44 height 9
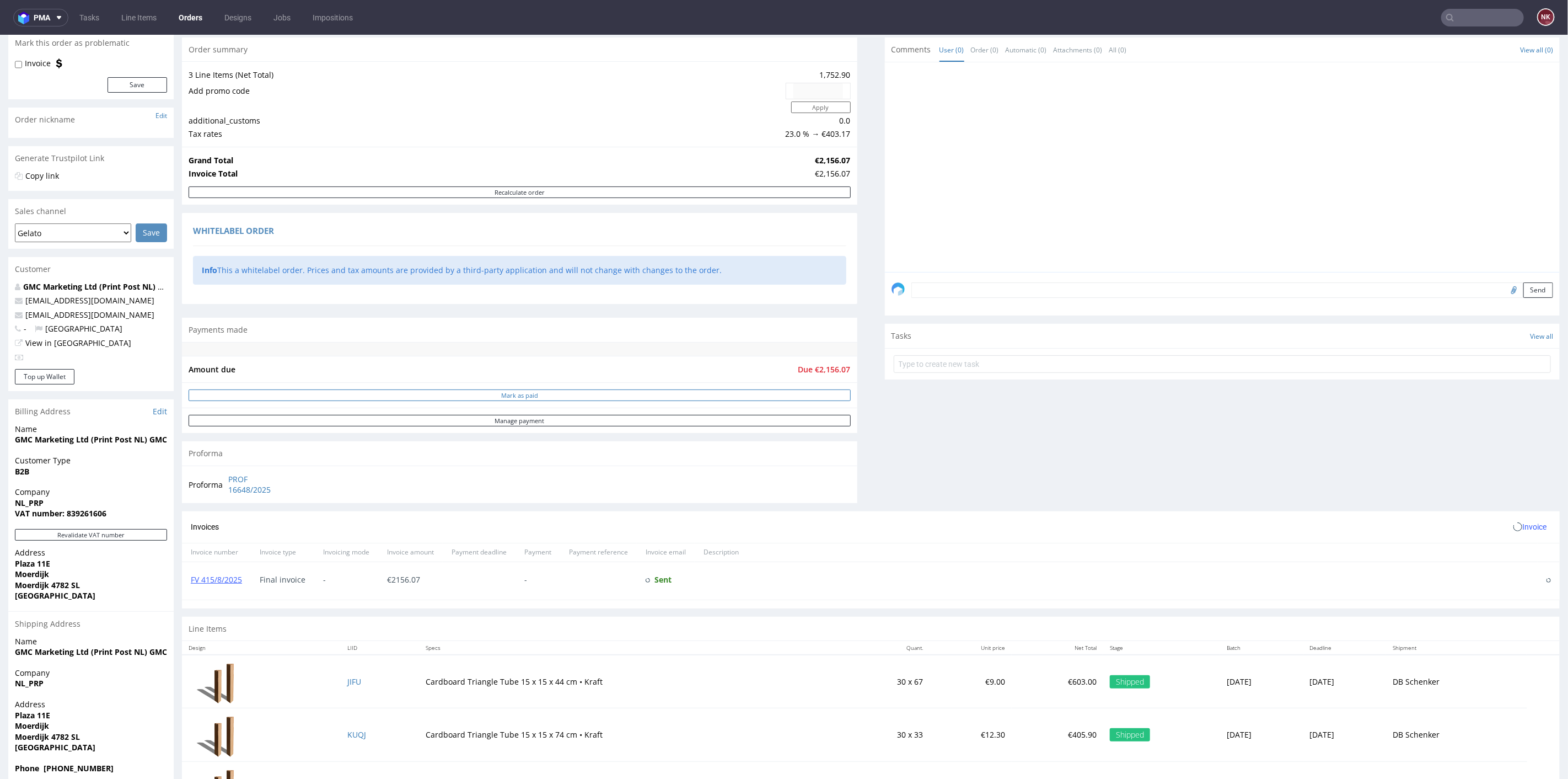
scroll to position [161, 0]
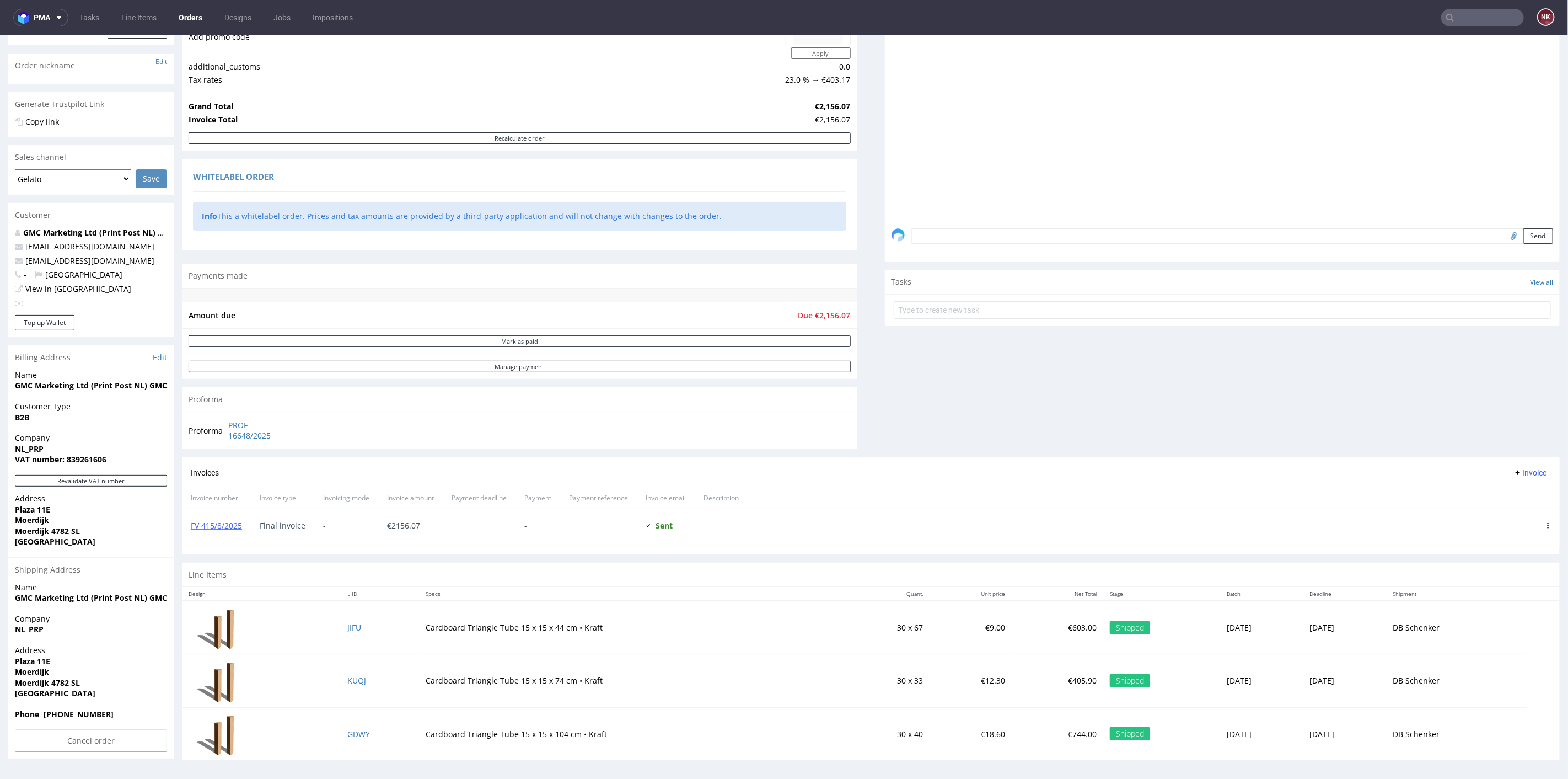
click at [217, 512] on div "FV 415/8/2025" at bounding box center [216, 526] width 69 height 38
click at [215, 522] on link "FV 415/8/2025" at bounding box center [216, 524] width 51 height 10
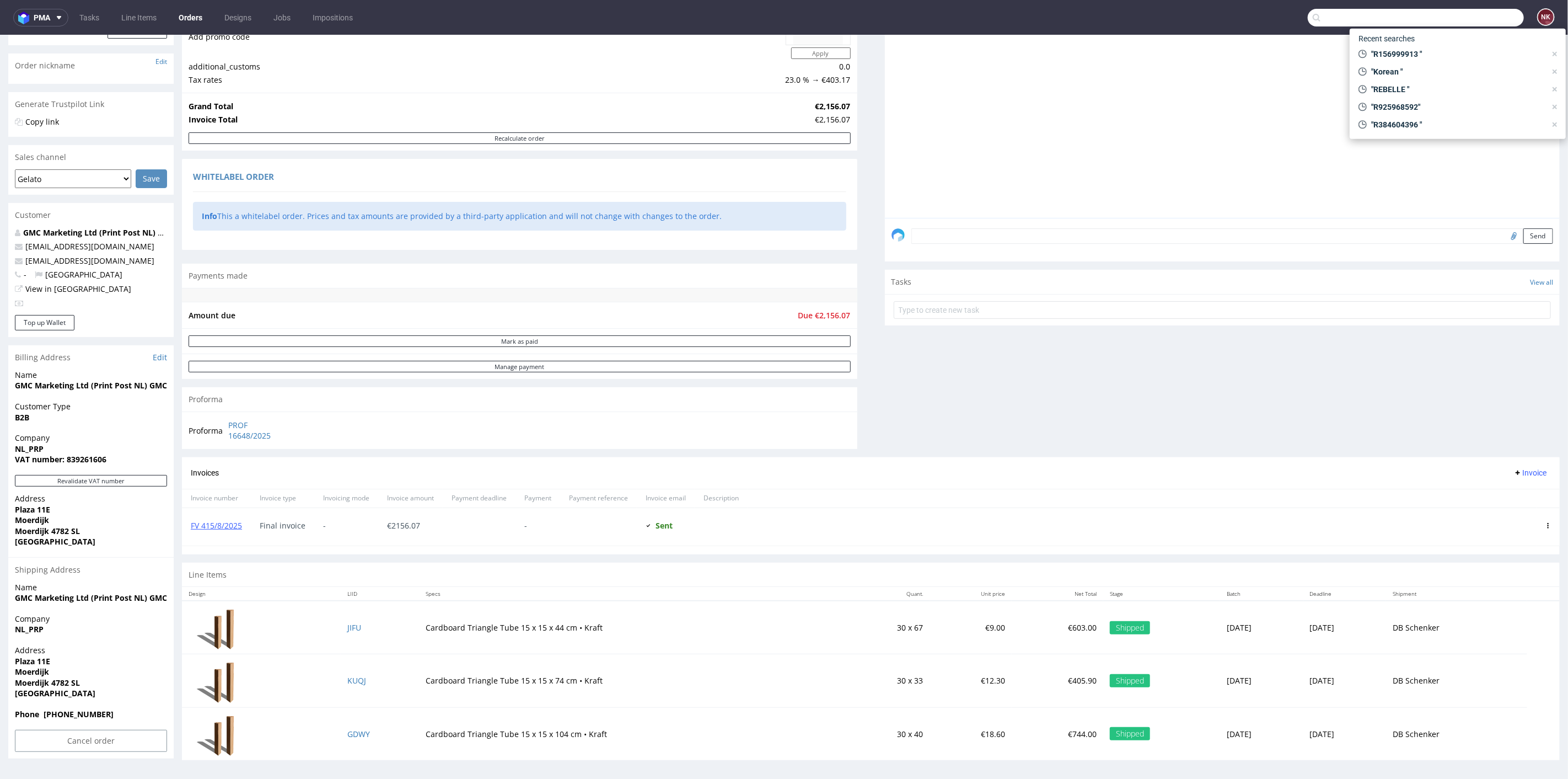
click at [1469, 17] on input "text" at bounding box center [1415, 17] width 216 height 18
type input "R750861952"
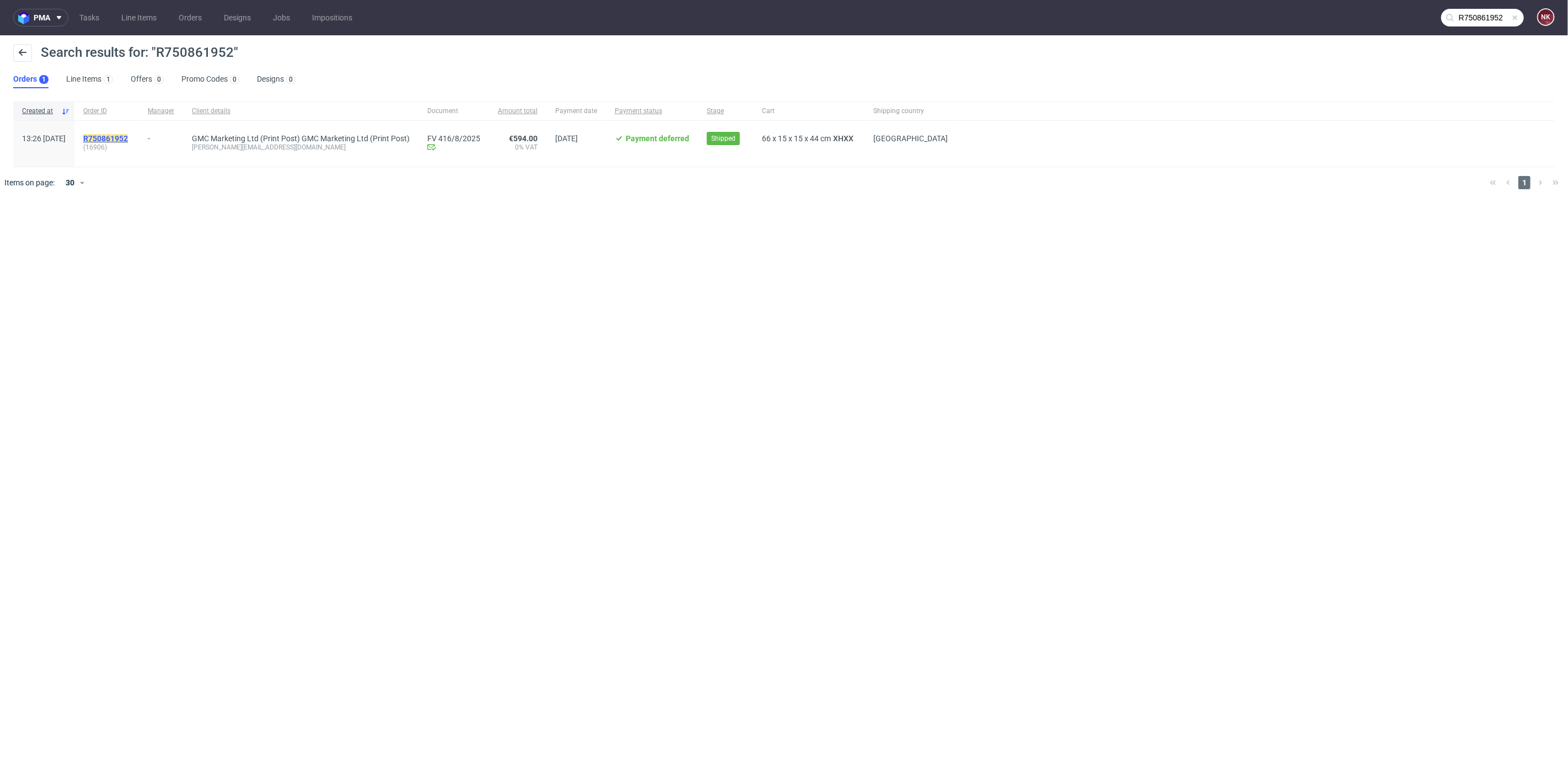
click at [126, 134] on mark "R750861952" at bounding box center [105, 138] width 44 height 9
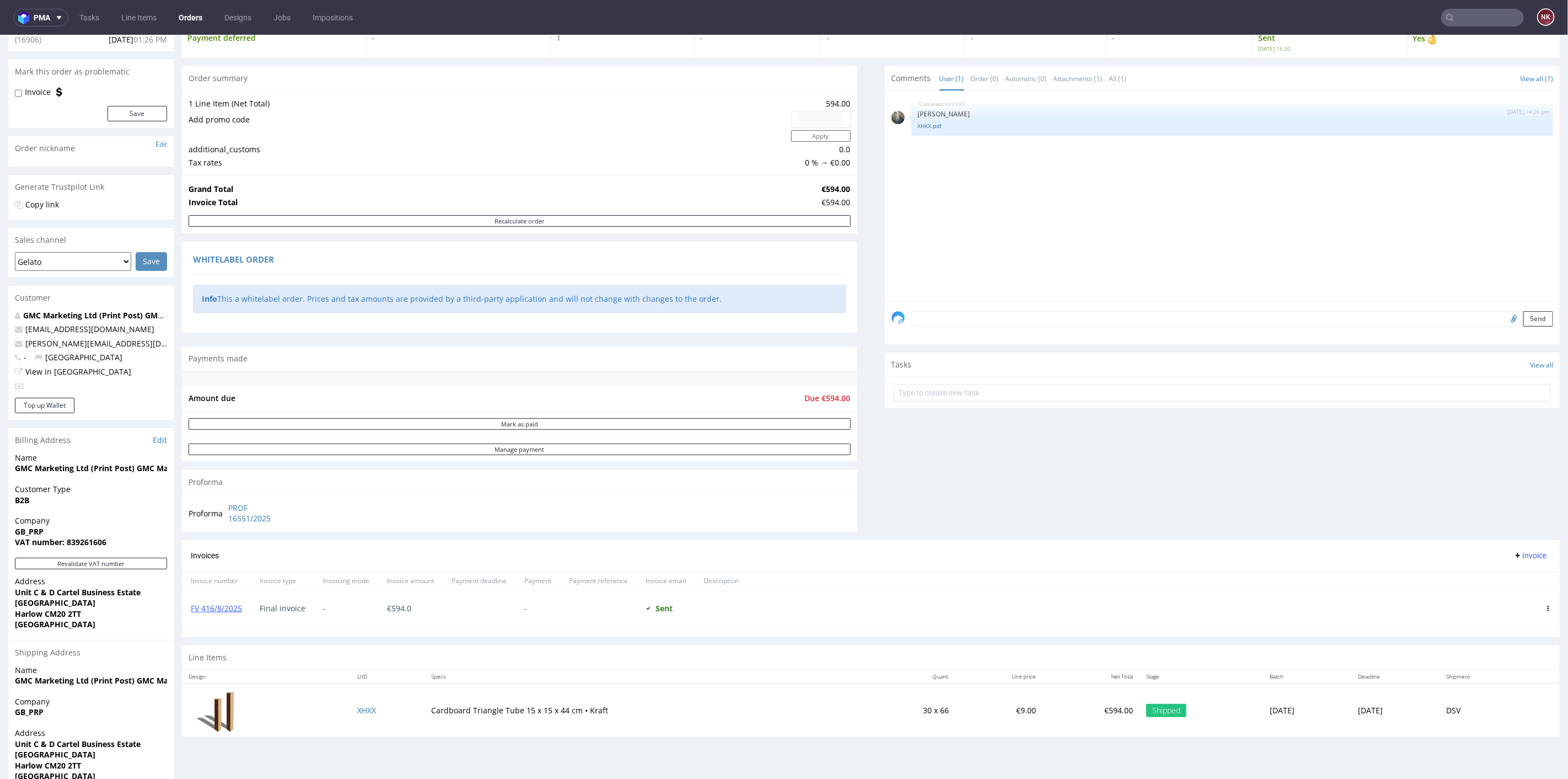
scroll to position [153, 0]
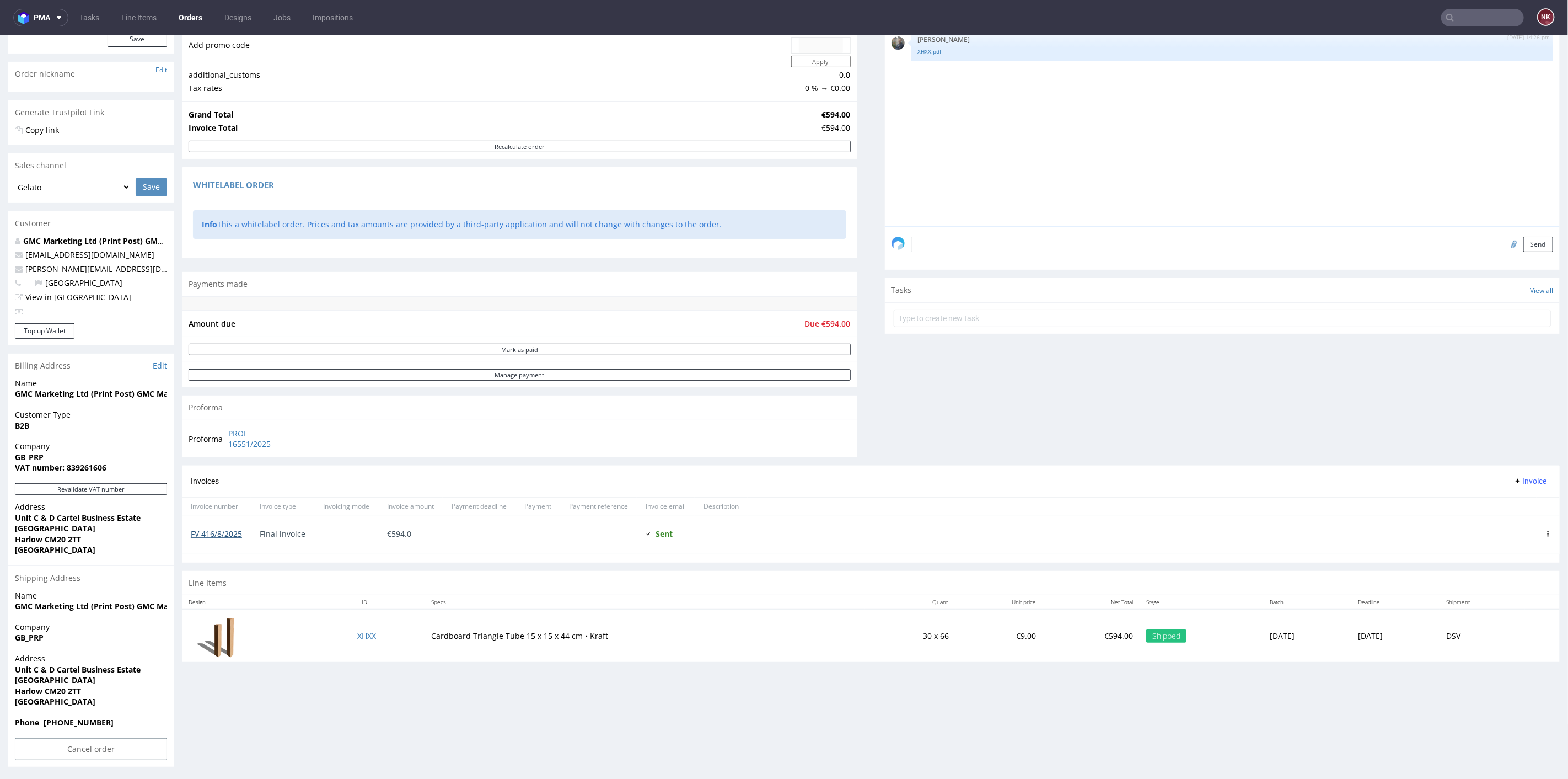
click at [231, 532] on link "FV 416/8/2025" at bounding box center [216, 533] width 51 height 10
click at [940, 435] on div "Comments User (1) Order (0) Automatic (0) Attachments (1) All (1) View all (1) …" at bounding box center [1223, 228] width 676 height 474
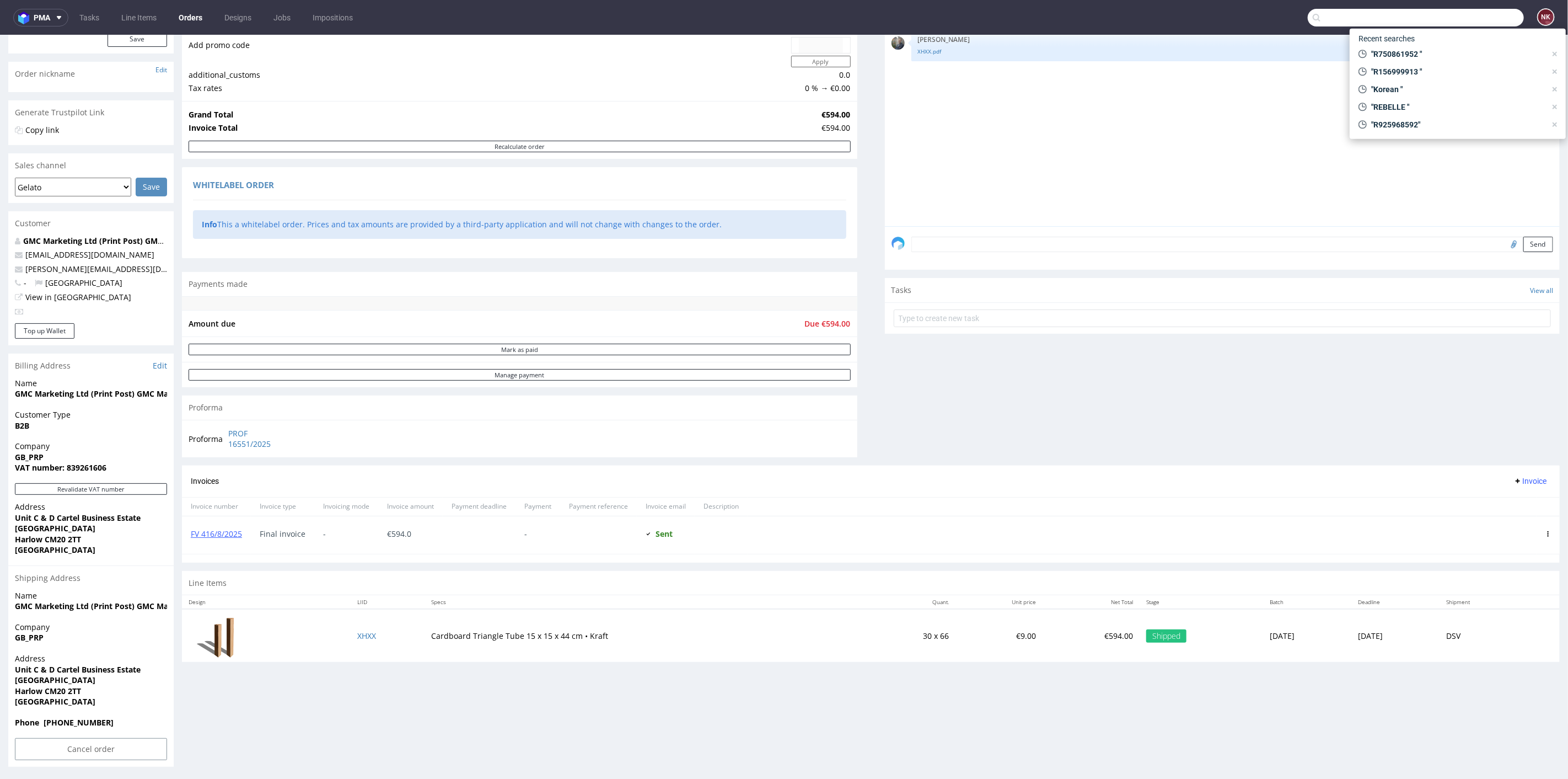
click at [1474, 16] on input "text" at bounding box center [1415, 17] width 216 height 18
paste input "R094891376"
type input "R094891376"
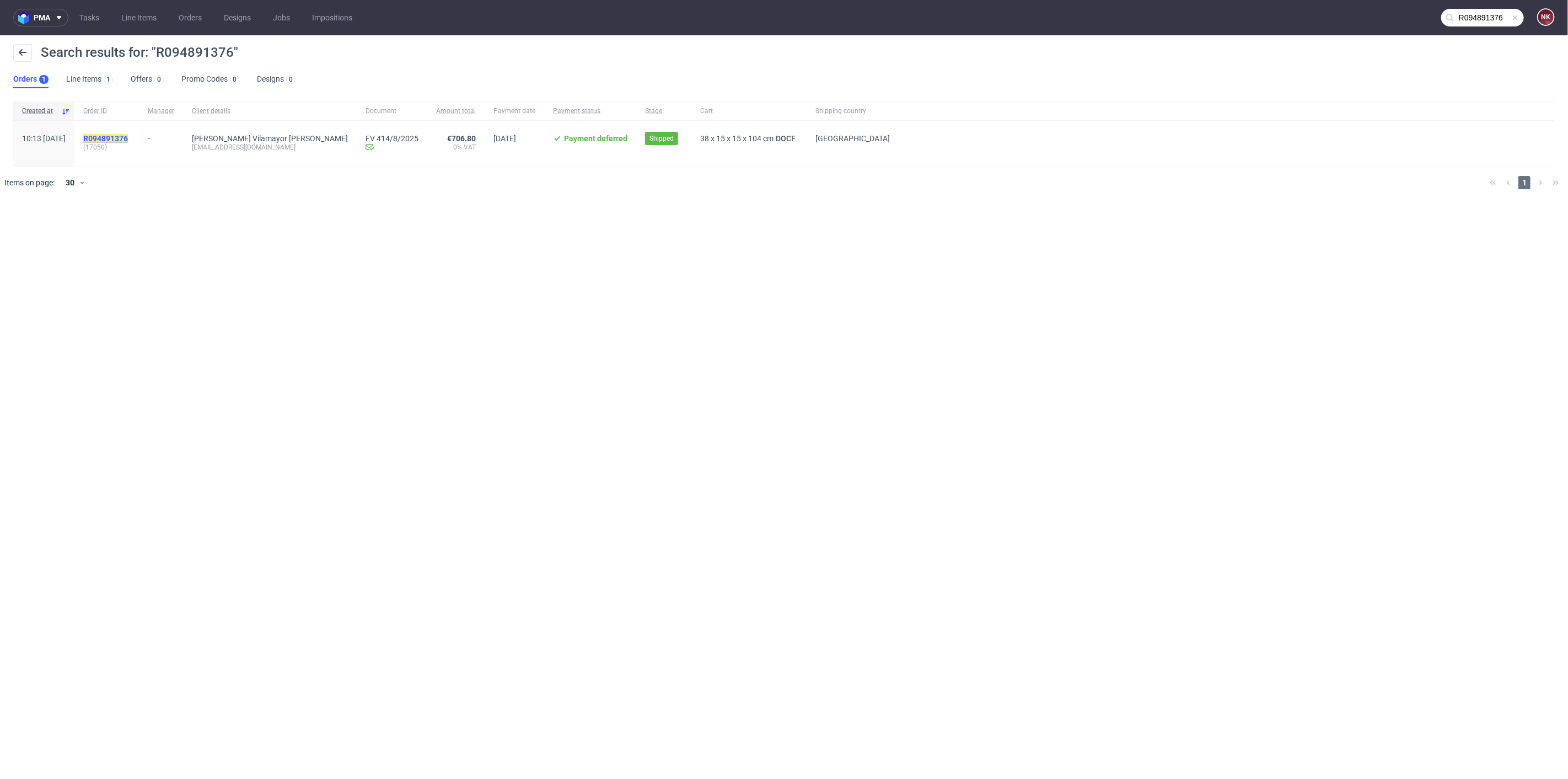
click at [125, 138] on mark "R094891376" at bounding box center [105, 138] width 44 height 9
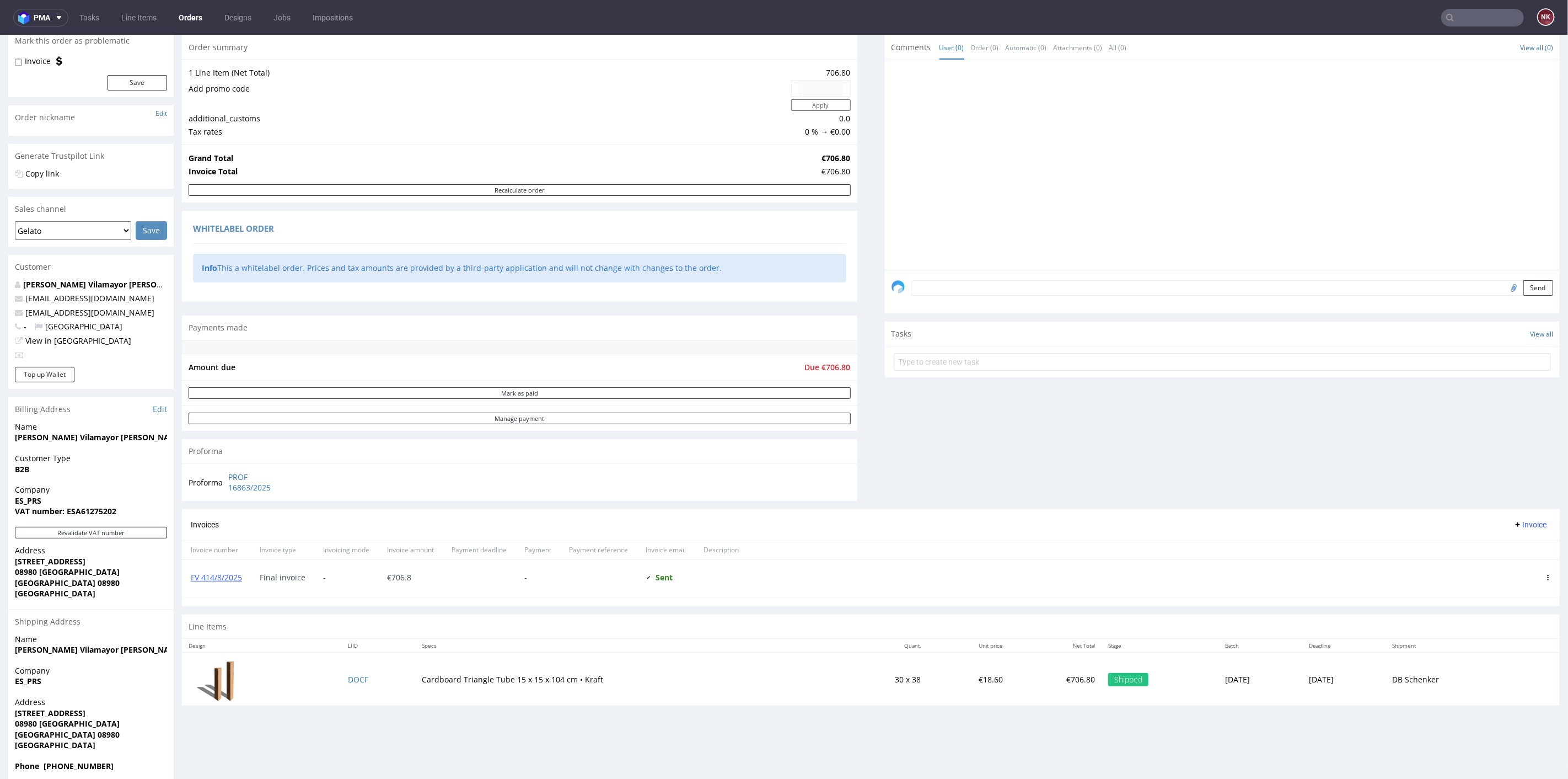
scroll to position [153, 0]
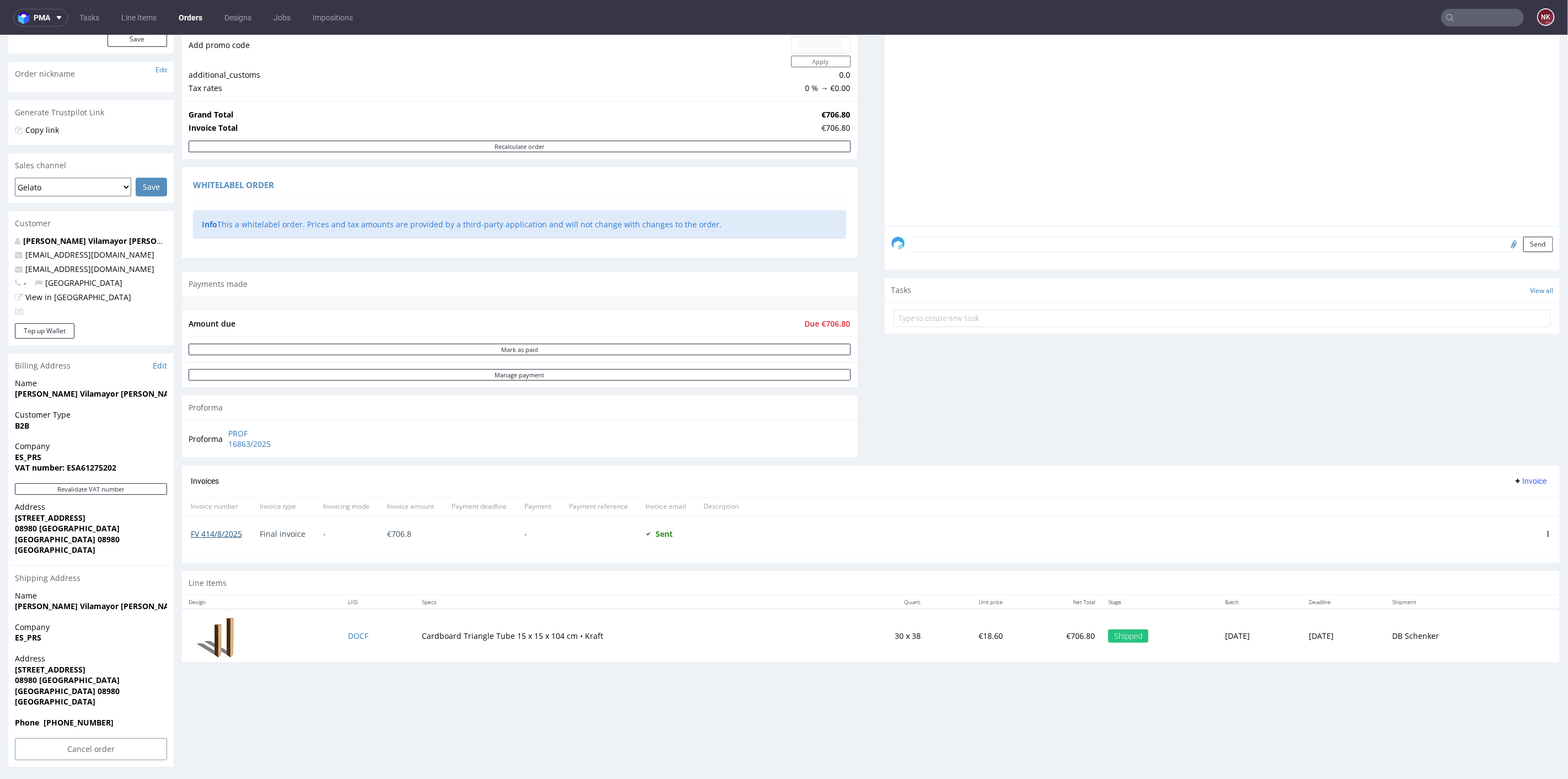
click at [224, 530] on link "FV 414/8/2025" at bounding box center [216, 533] width 51 height 10
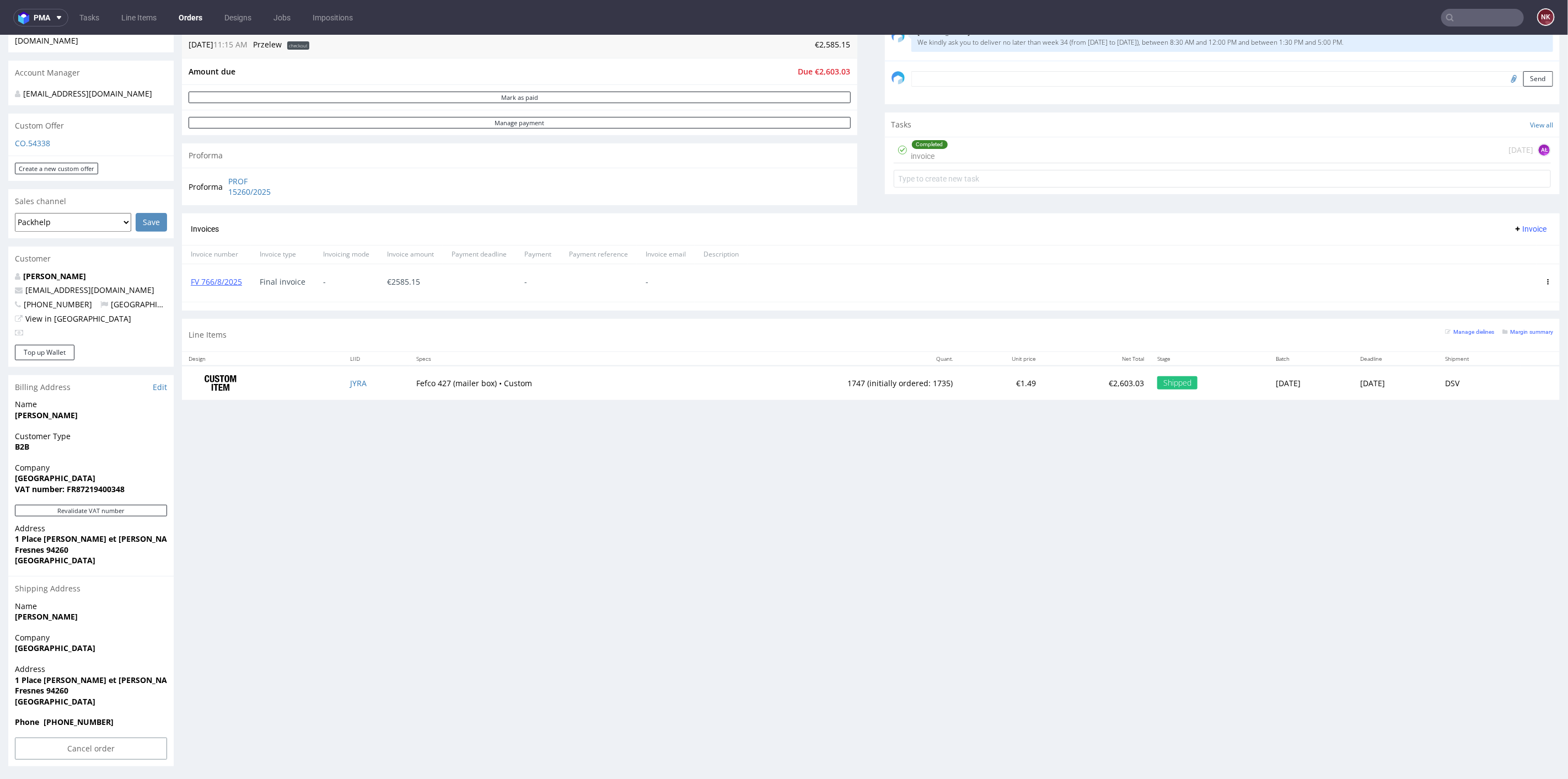
scroll to position [3, 0]
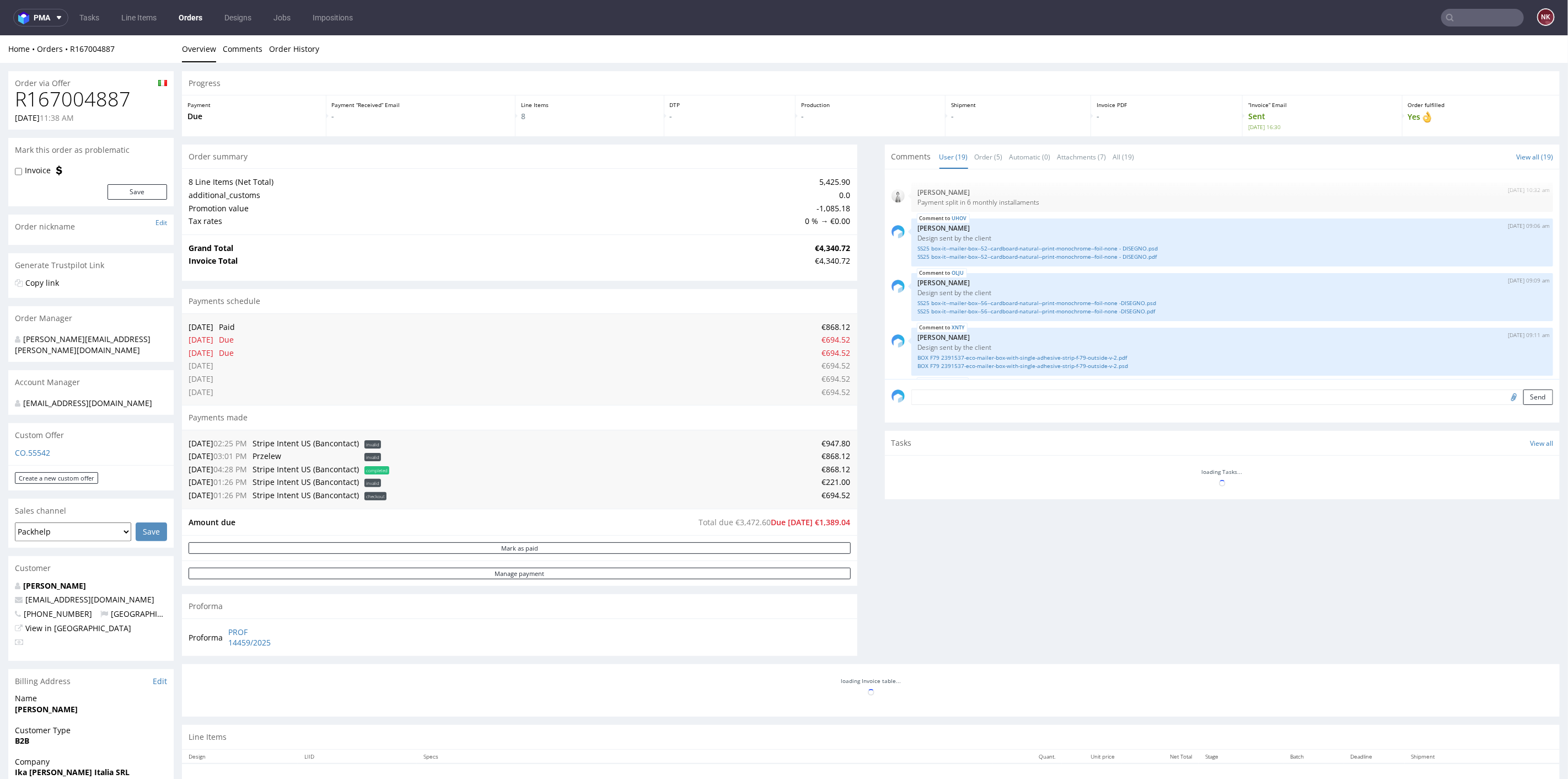
scroll to position [607, 0]
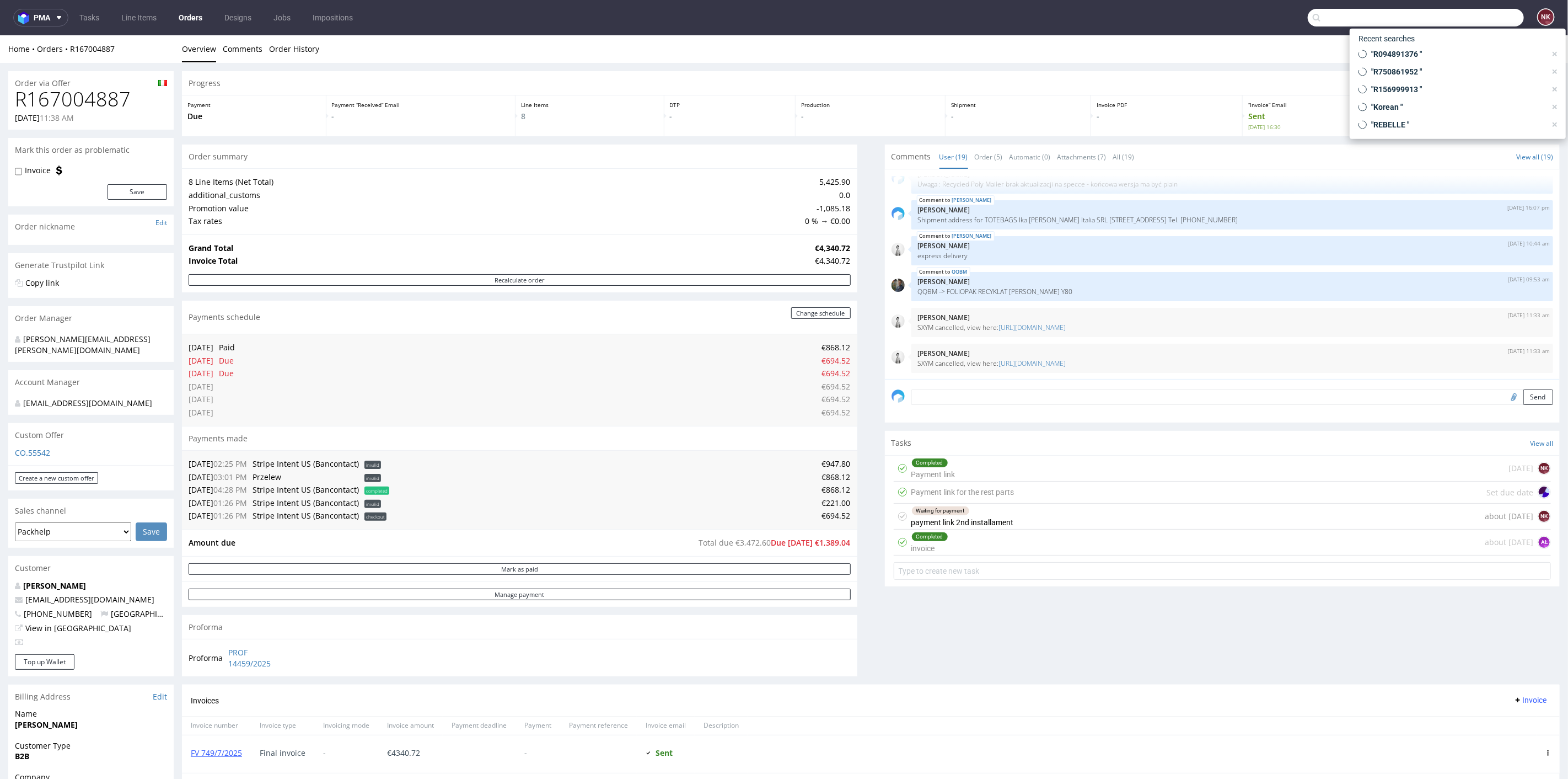
click at [1457, 18] on input "text" at bounding box center [1415, 17] width 216 height 18
paste input "R319949805"
type input "R319949805"
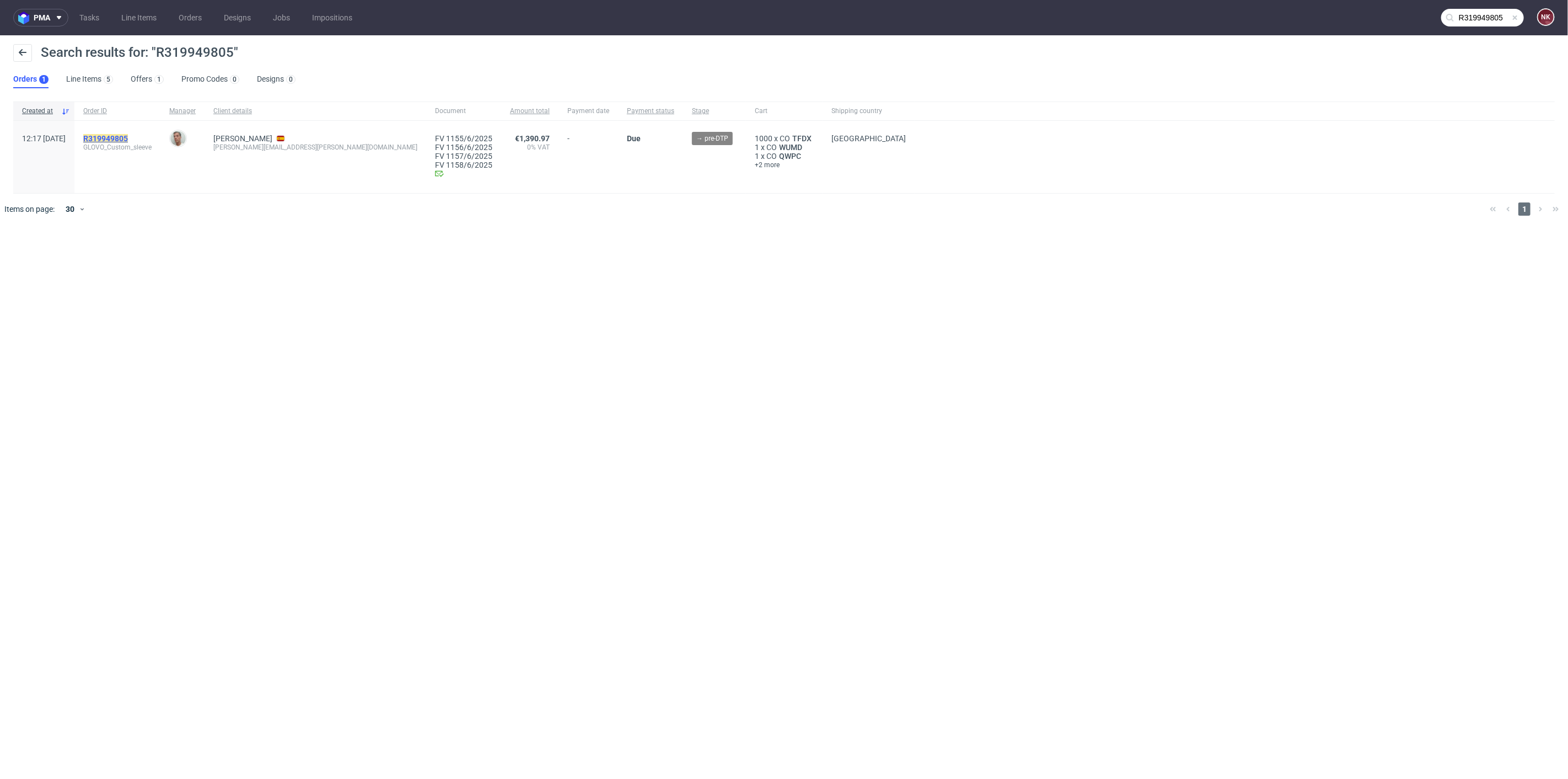
click at [128, 134] on mark "R319949805" at bounding box center [105, 138] width 44 height 9
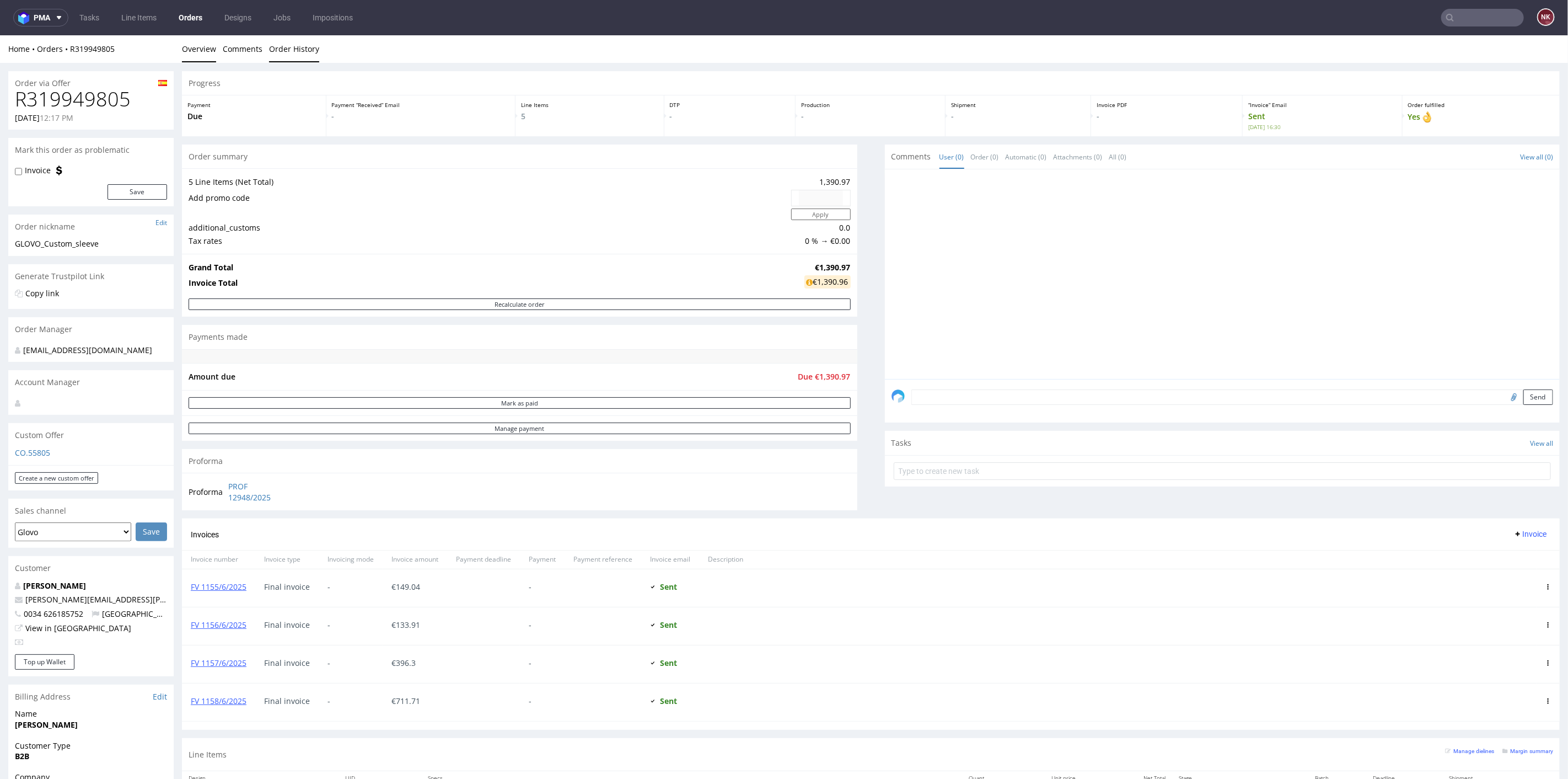
click at [284, 43] on link "Order History" at bounding box center [294, 48] width 50 height 27
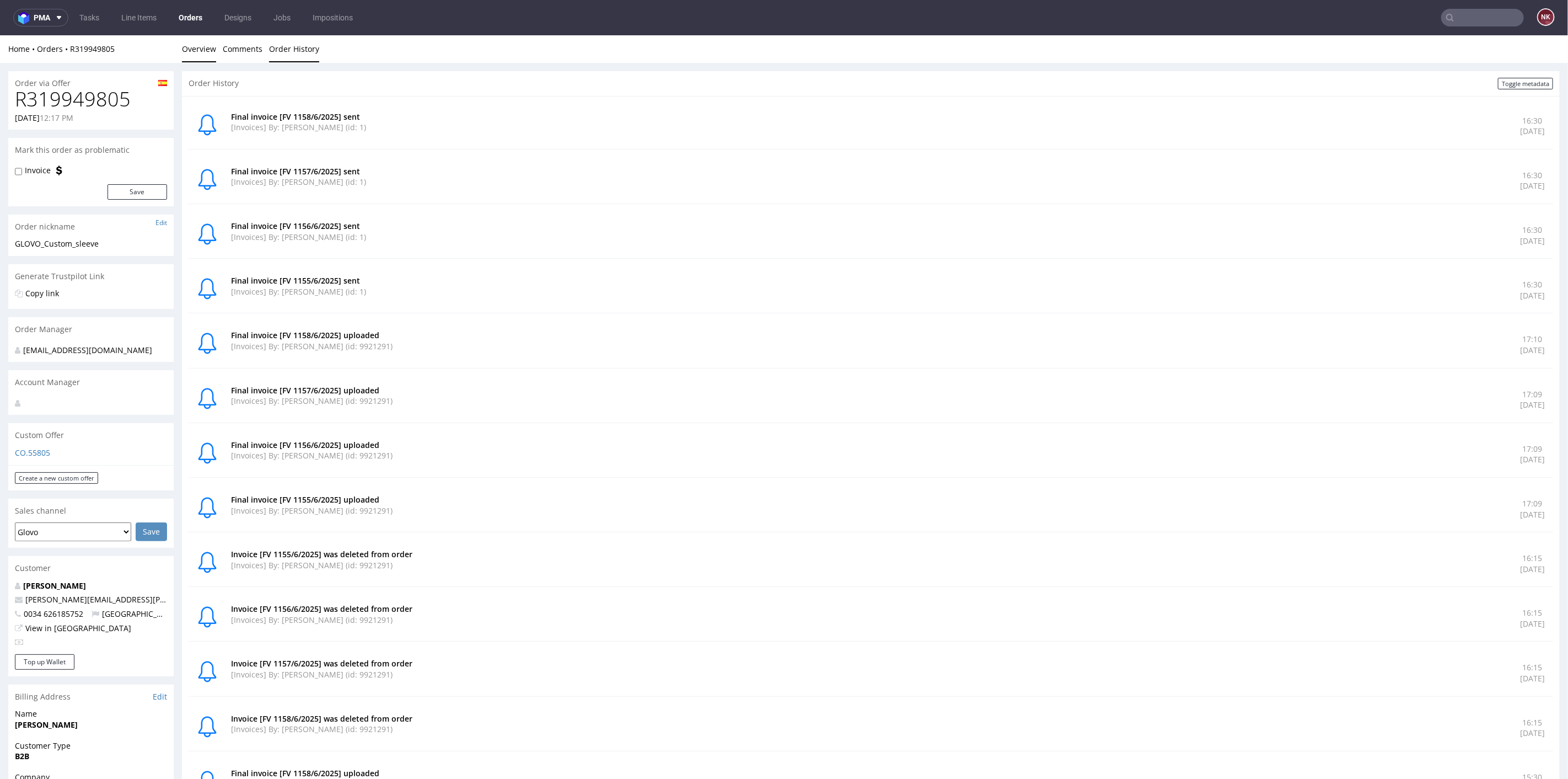
click at [206, 51] on link "Overview" at bounding box center [199, 48] width 34 height 27
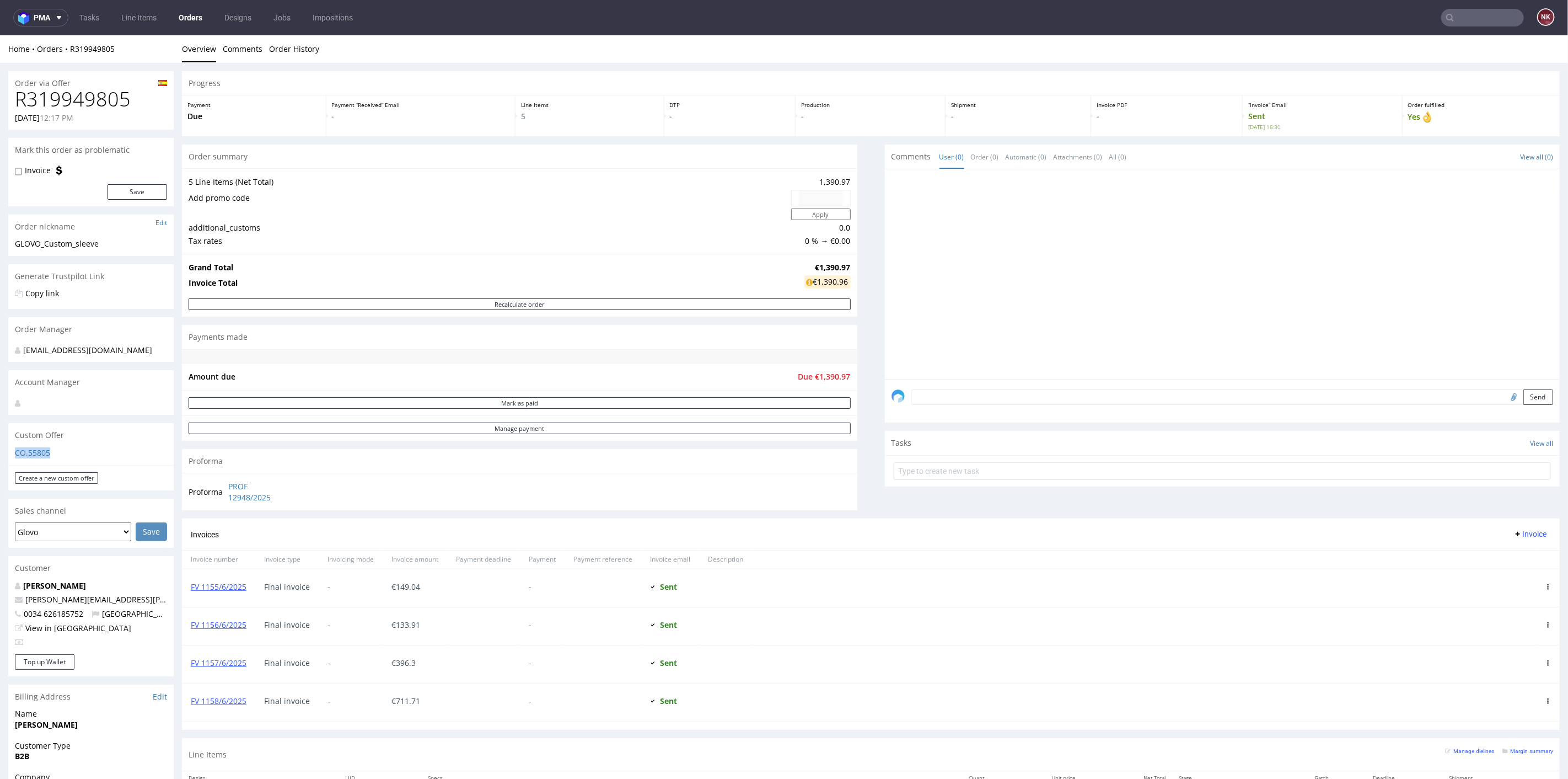
drag, startPoint x: 66, startPoint y: 451, endPoint x: 10, endPoint y: 454, distance: 56.1
click at [10, 454] on div "CO.55805" at bounding box center [91, 456] width 166 height 18
copy link "CO.55805"
click at [1006, 513] on div "Comments User (0) Order (0) Automatic (0) Attachments (0) All (0) View all (0) …" at bounding box center [1223, 331] width 676 height 375
click at [236, 587] on link "FV 1155/6/2025" at bounding box center [218, 586] width 55 height 10
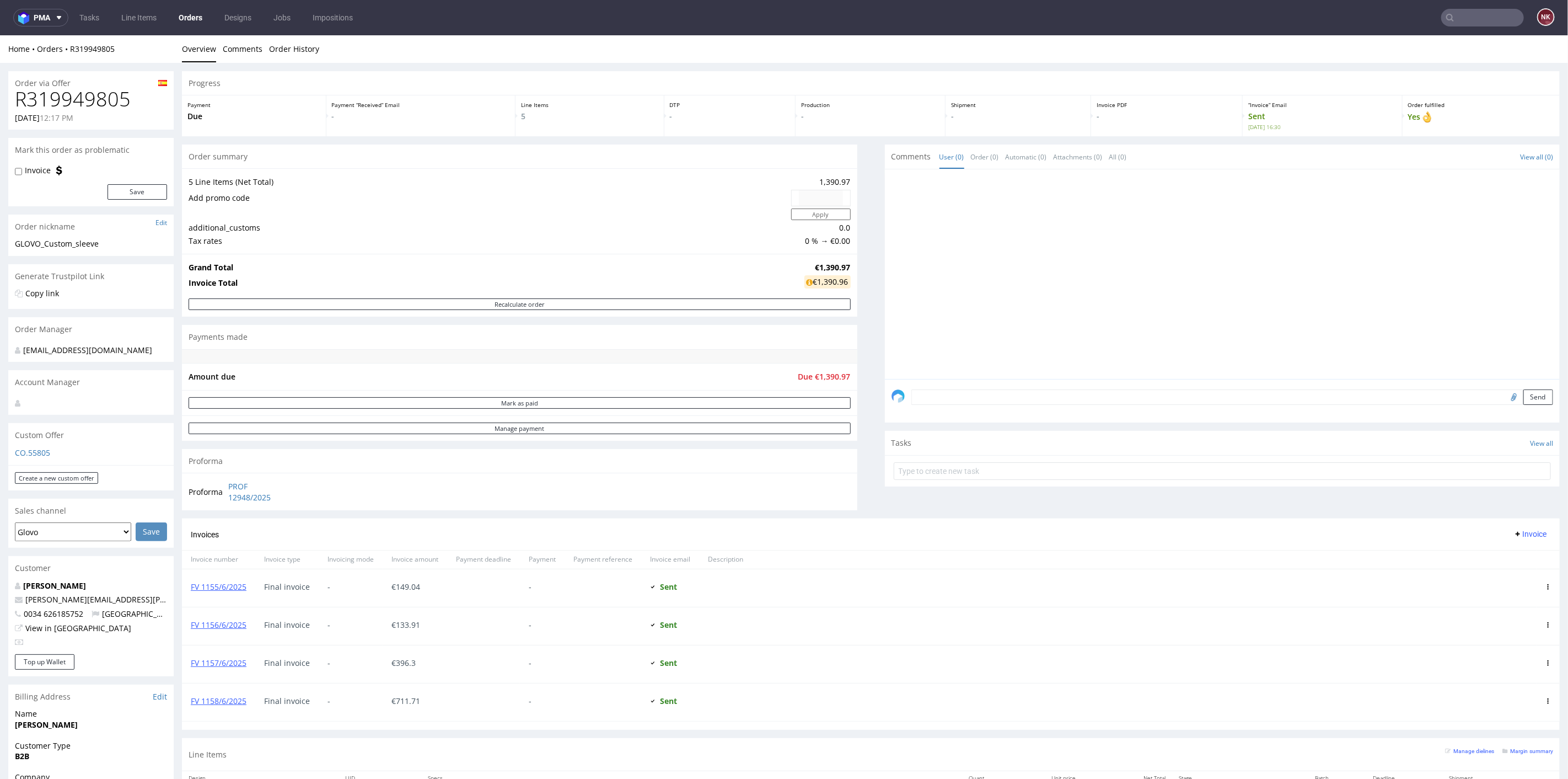
click at [861, 272] on div "Progress Payment Due Payment “Received” Email - Line Items 5 DTP - Production -…" at bounding box center [871, 518] width 1378 height 895
click at [859, 459] on div "Progress Payment Due Payment “Received” Email - Line Items 5 DTP - Production -…" at bounding box center [871, 518] width 1378 height 895
click at [44, 24] on button "pma" at bounding box center [41, 17] width 55 height 18
click at [45, 50] on span "Accounting Management App" at bounding box center [83, 51] width 89 height 8
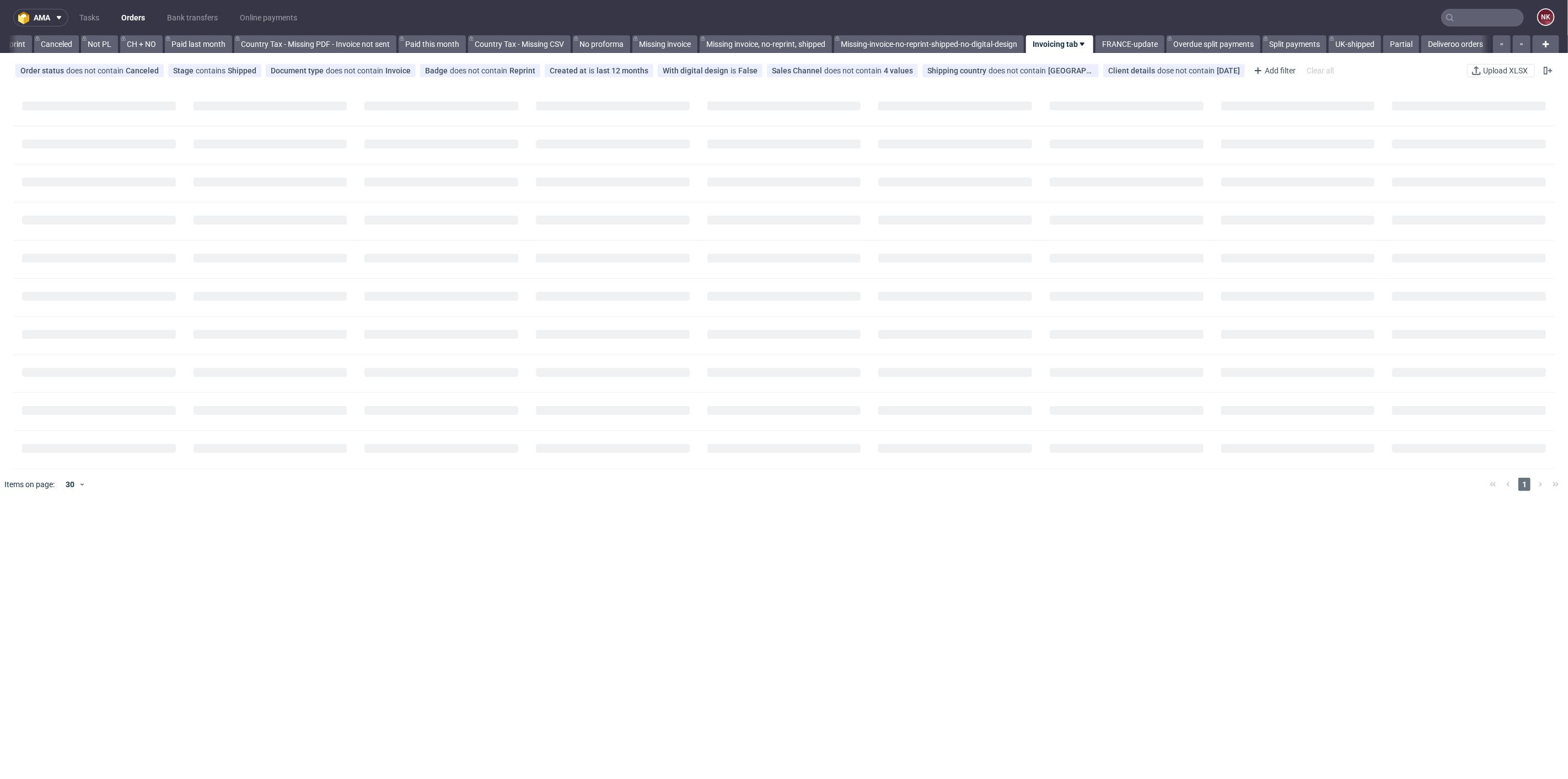
scroll to position [0, 1061]
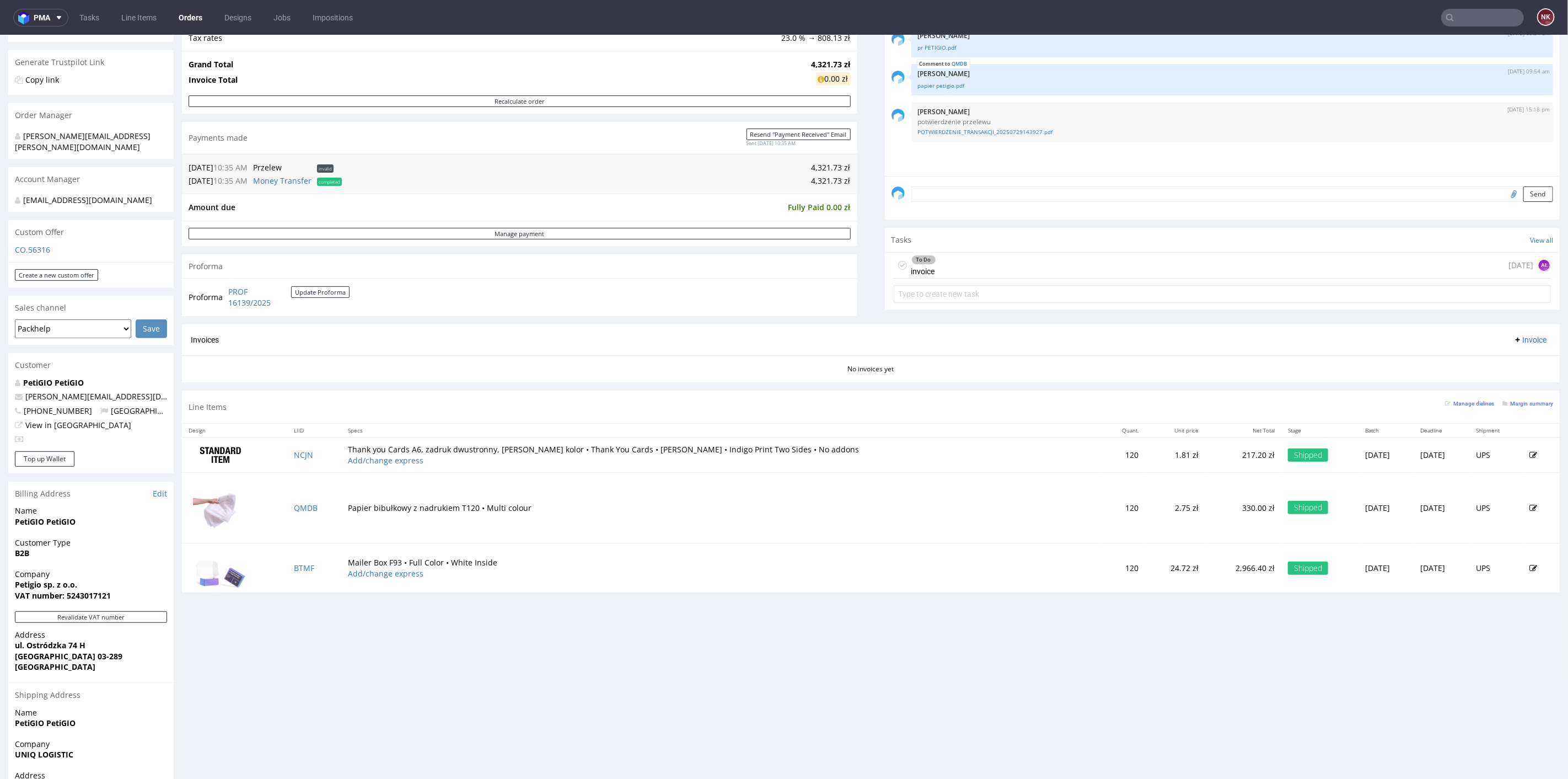
scroll to position [184, 0]
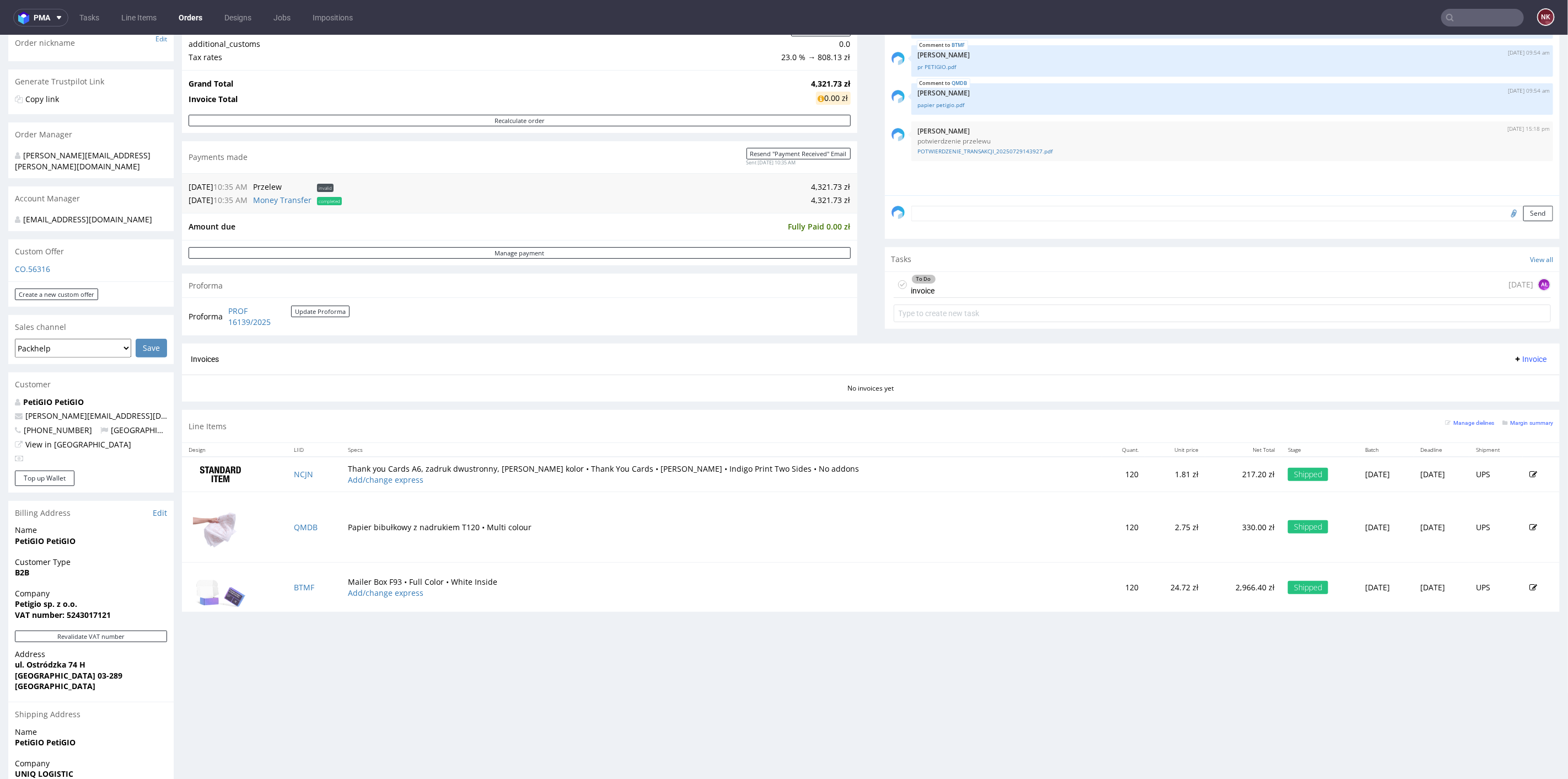
click at [1020, 280] on div "To Do invoice today AŁ" at bounding box center [1222, 284] width 658 height 26
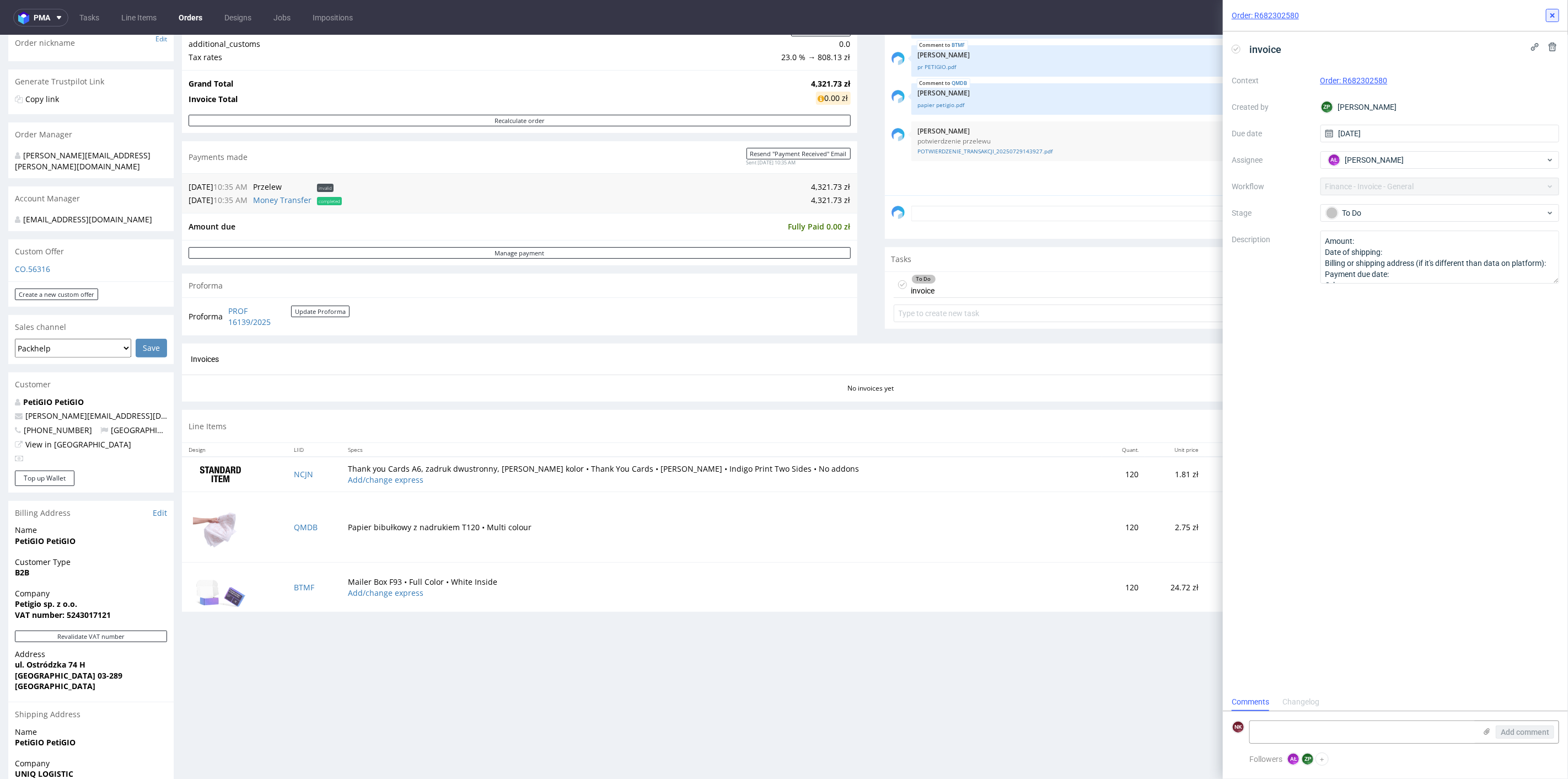
click at [1549, 16] on icon at bounding box center [1552, 15] width 9 height 9
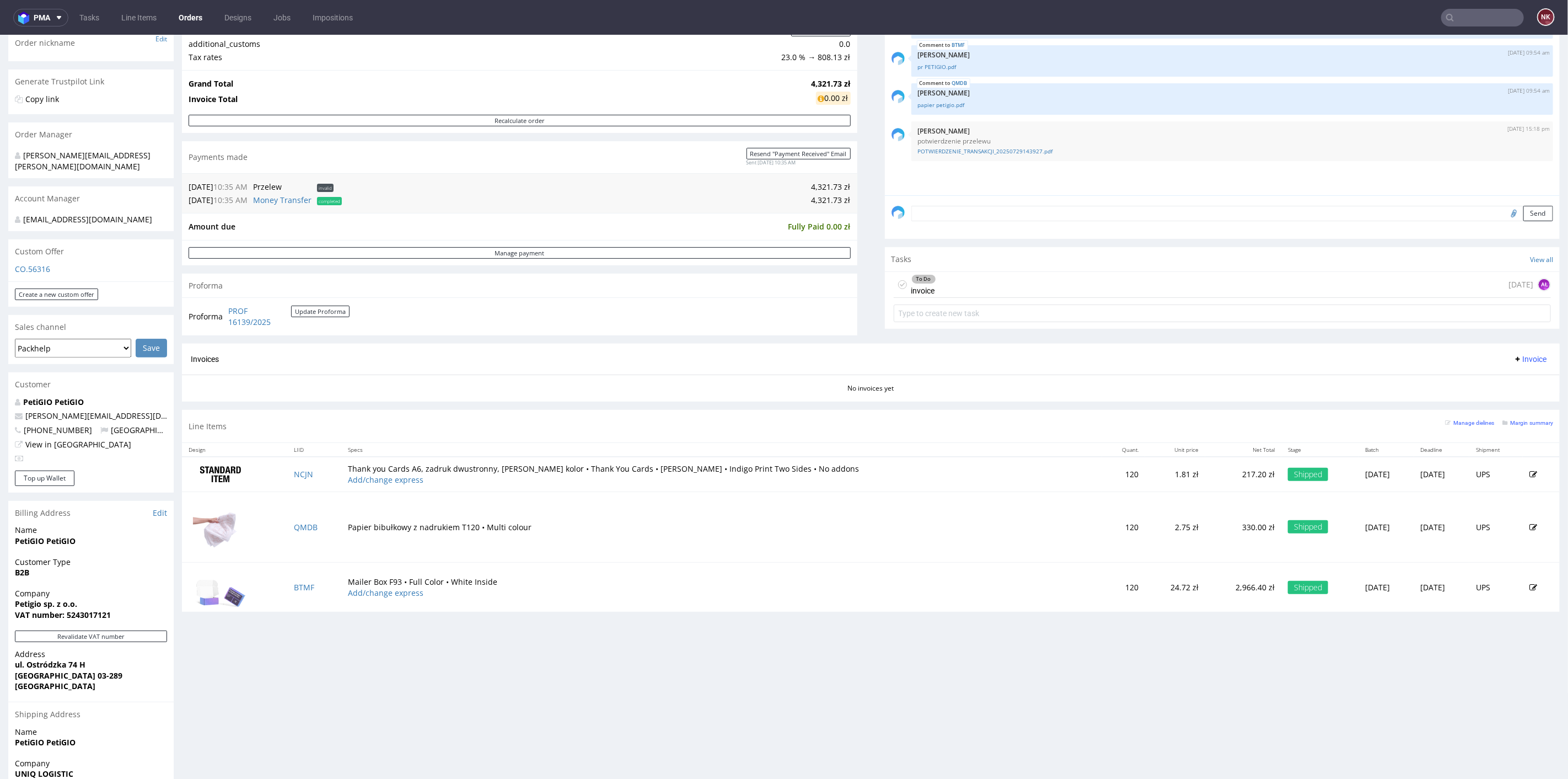
click at [1045, 376] on div "No invoices yet" at bounding box center [871, 383] width 1378 height 19
click at [1513, 358] on span "Invoice" at bounding box center [1530, 359] width 33 height 9
drag, startPoint x: 737, startPoint y: 375, endPoint x: 520, endPoint y: 348, distance: 218.7
click at [735, 374] on div "No invoices yet" at bounding box center [871, 383] width 1378 height 19
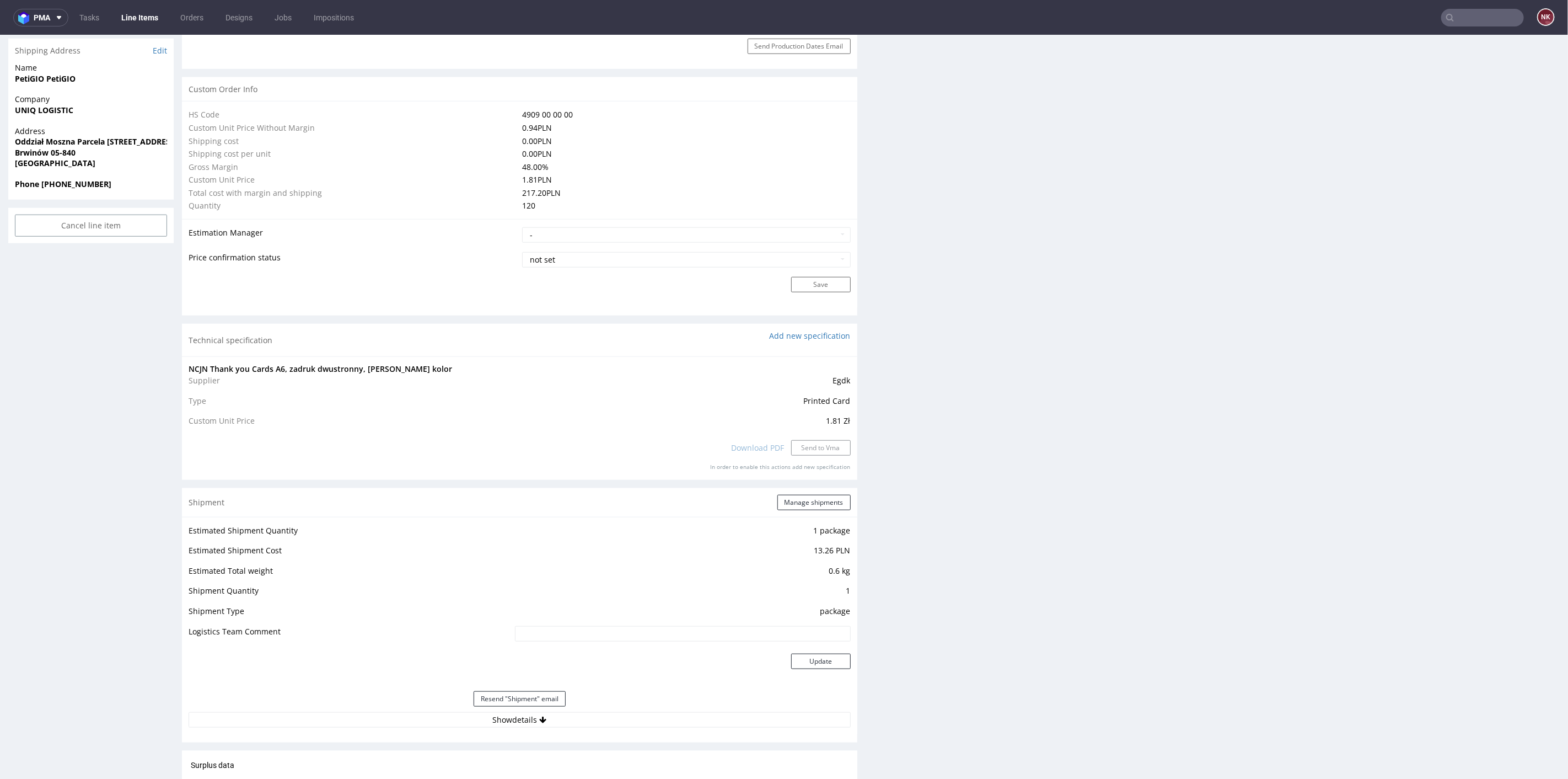
scroll to position [981, 0]
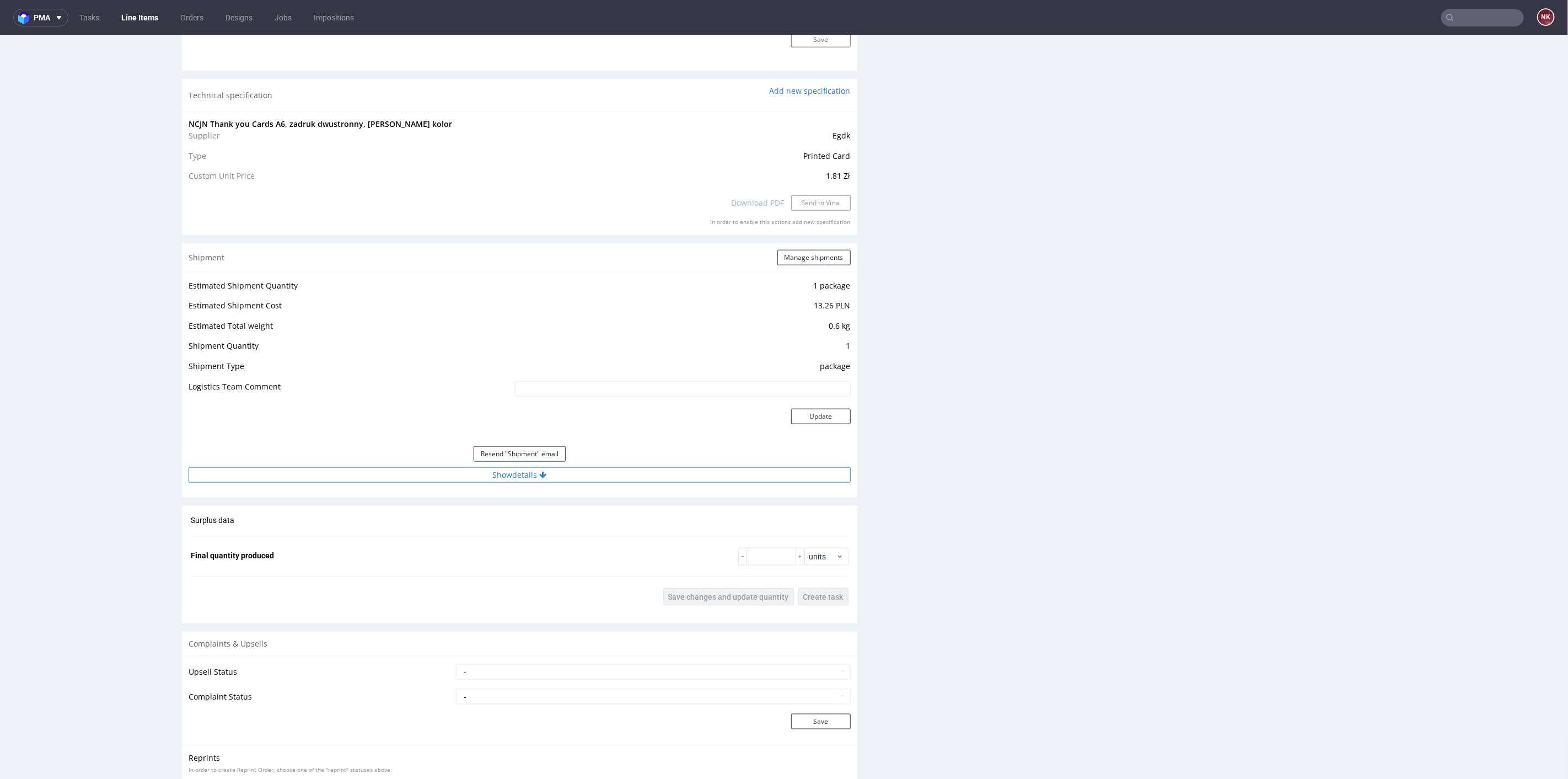
click at [572, 468] on button "Show details" at bounding box center [520, 474] width 662 height 15
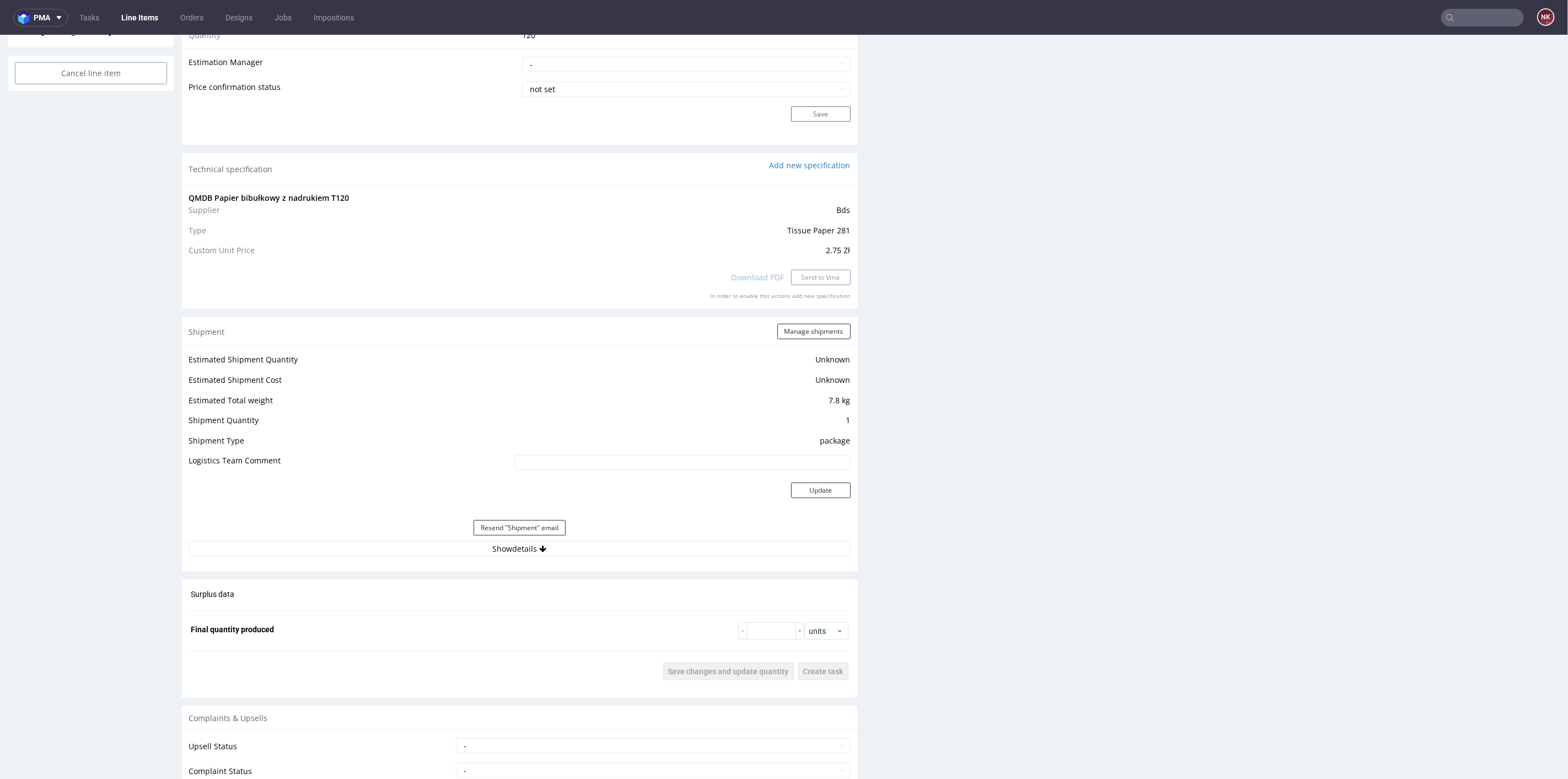
scroll to position [981, 0]
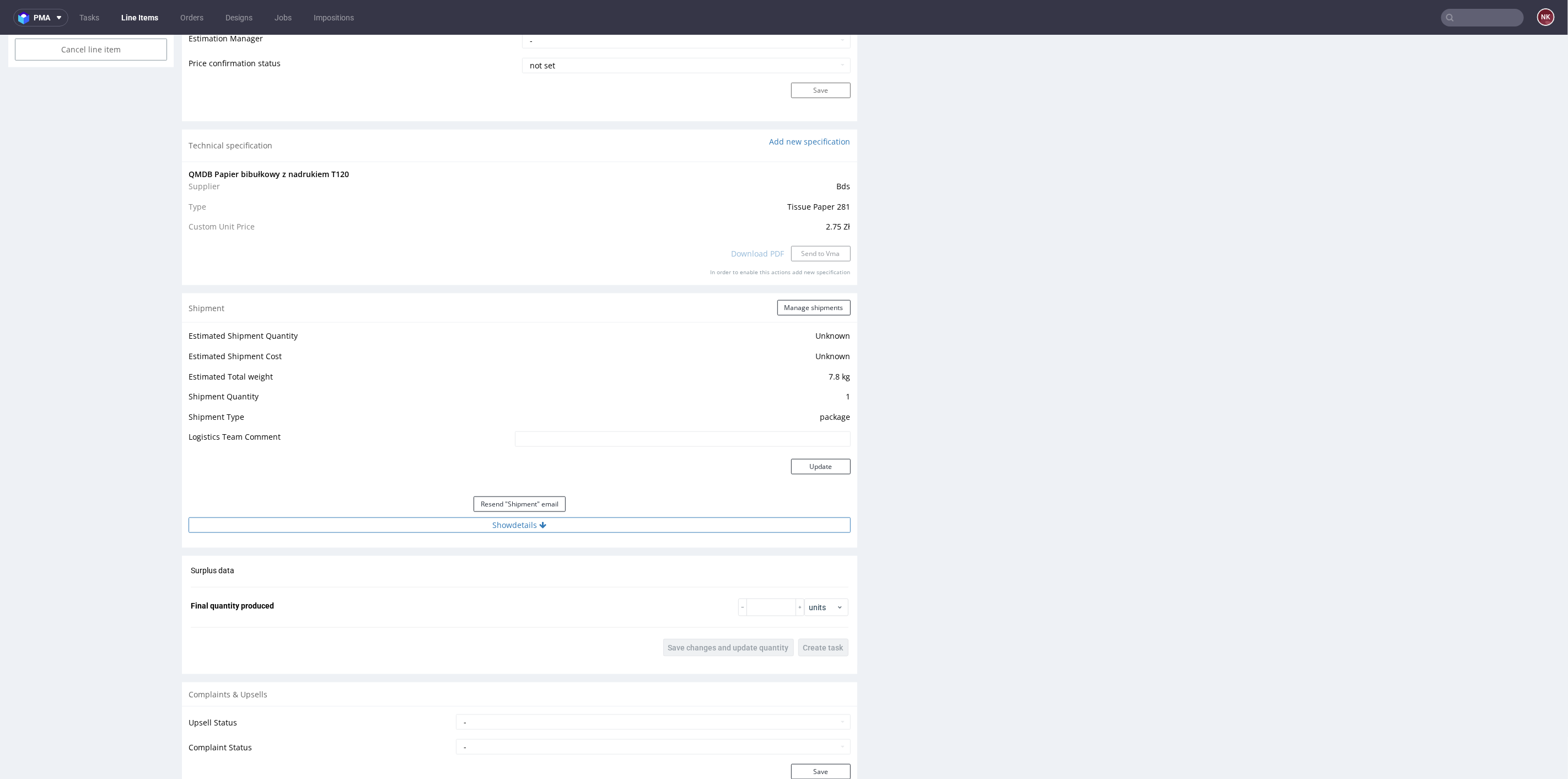
click at [626, 526] on button "Show details" at bounding box center [520, 524] width 662 height 15
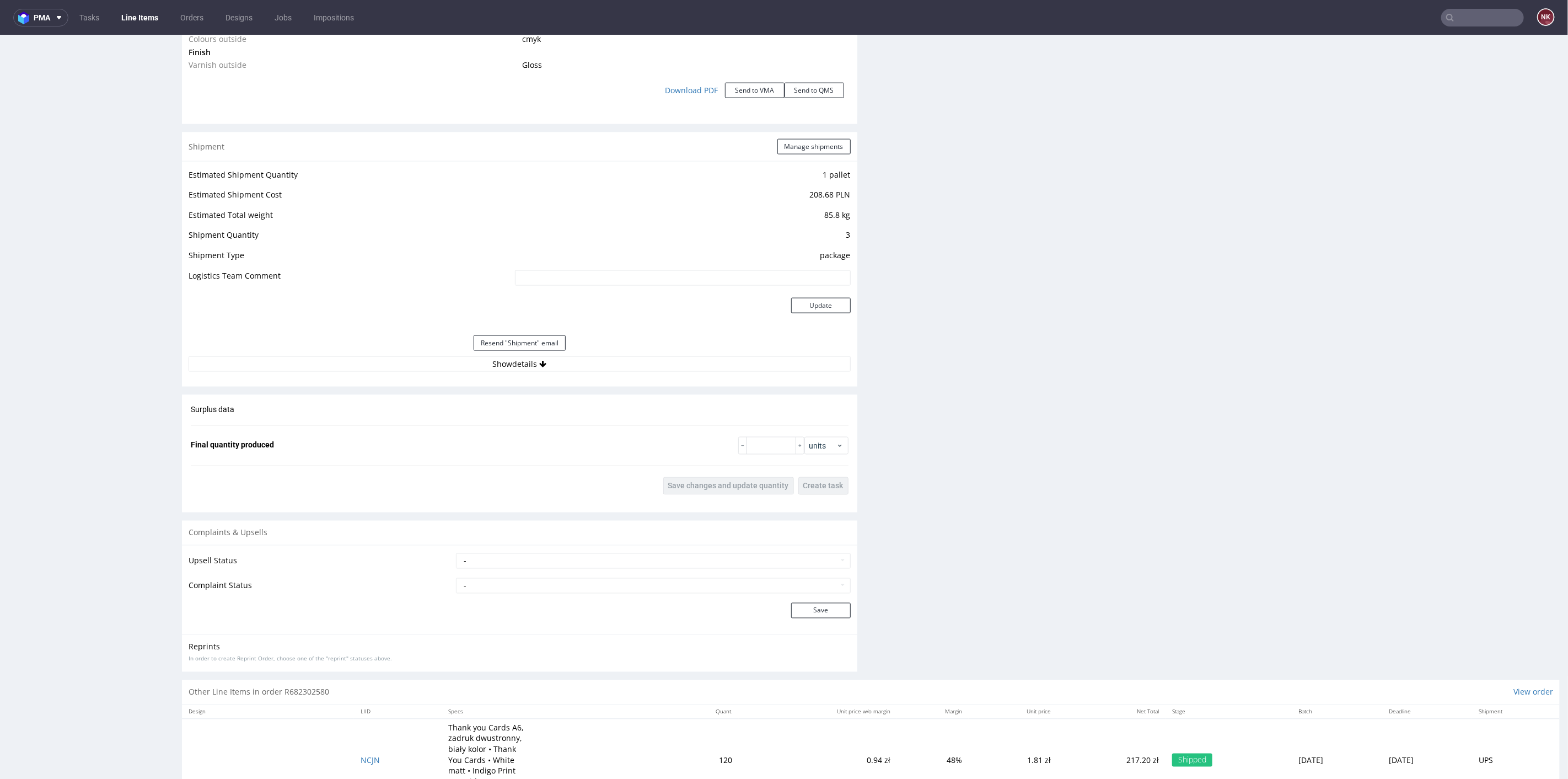
scroll to position [1423, 0]
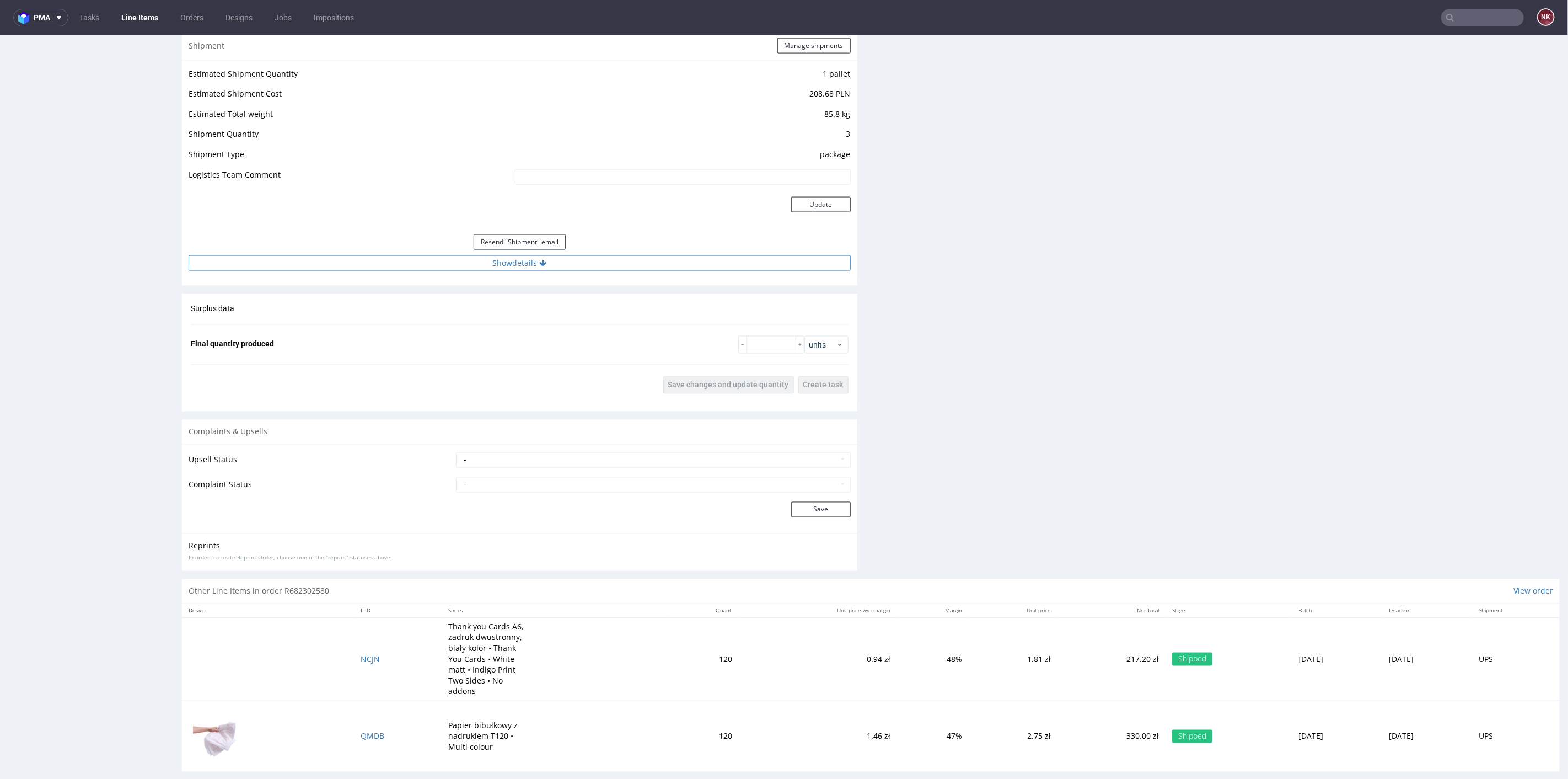
click at [608, 261] on button "Show details" at bounding box center [520, 262] width 662 height 15
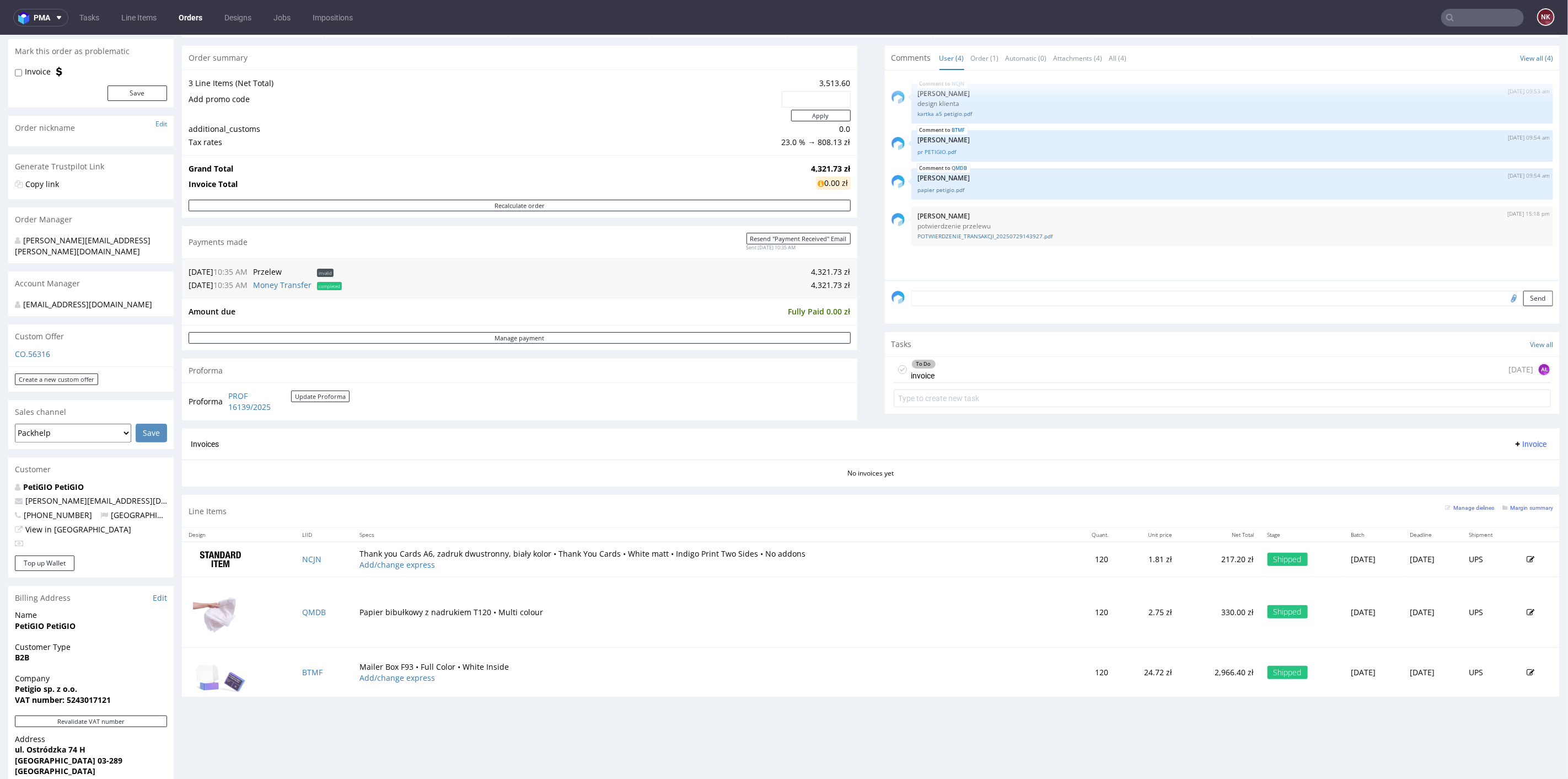
scroll to position [184, 0]
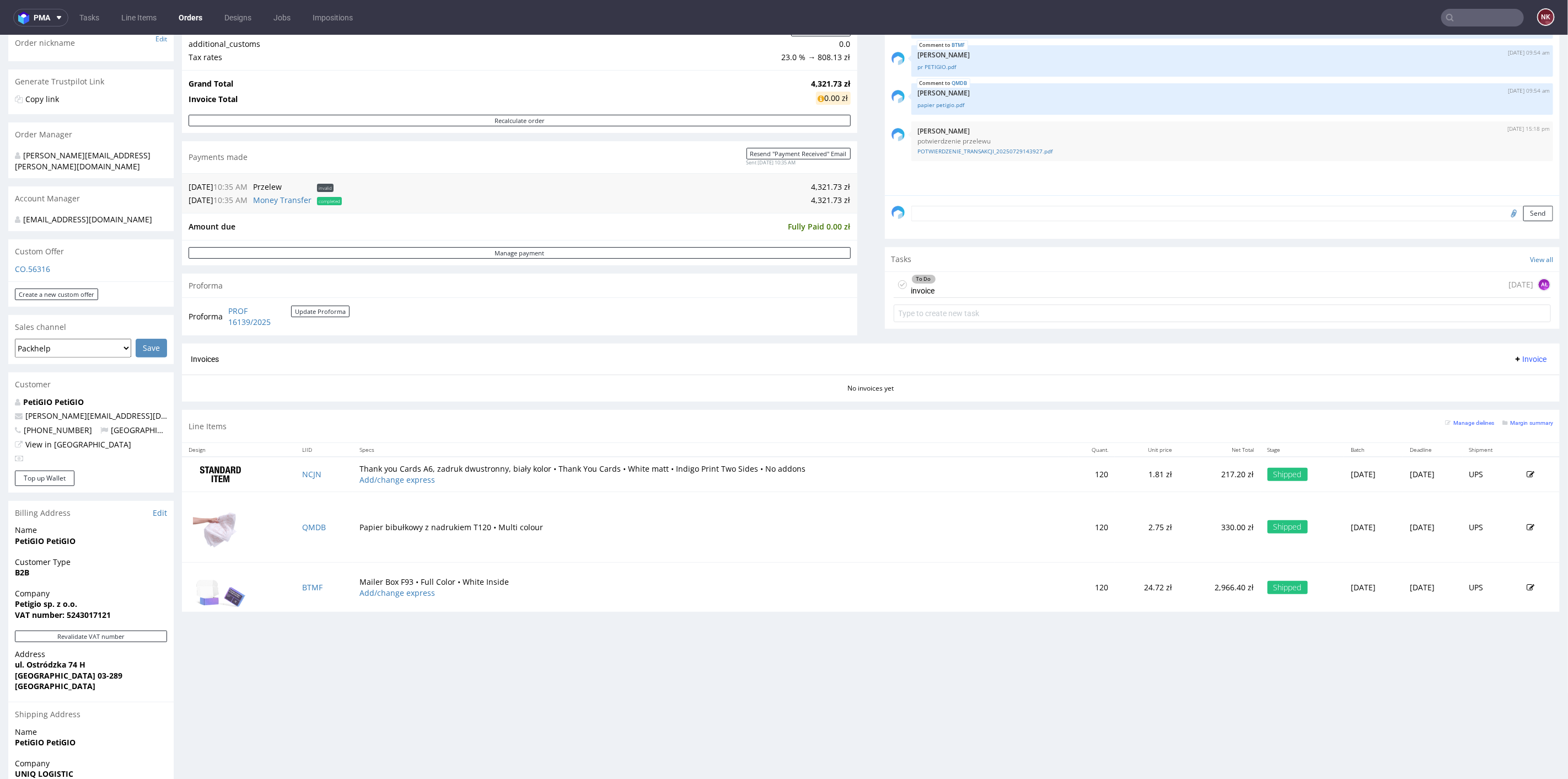
click at [1515, 357] on span "Invoice" at bounding box center [1530, 359] width 33 height 9
click at [1515, 381] on span "Generate" at bounding box center [1511, 380] width 54 height 11
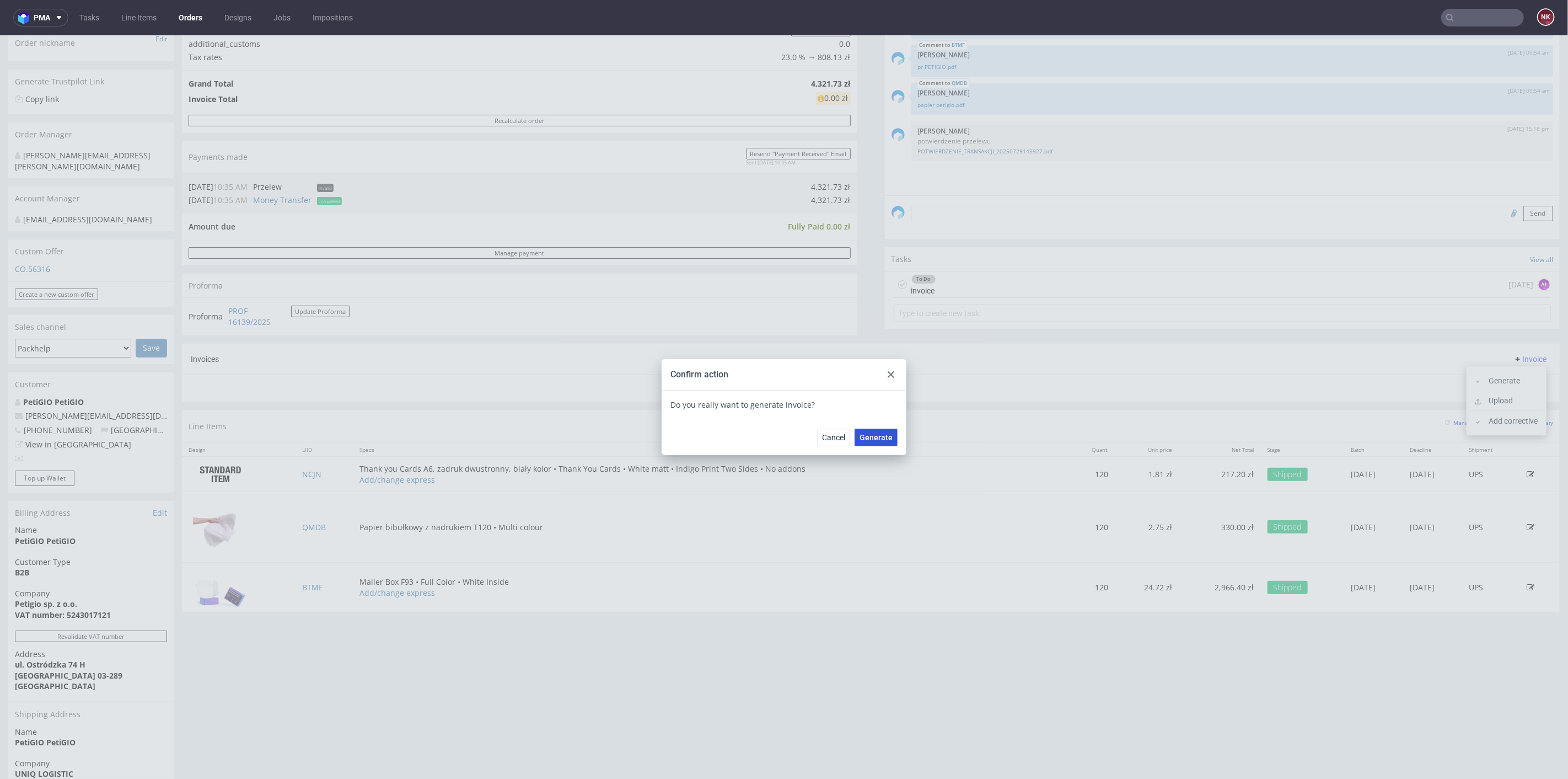
click at [876, 438] on span "Generate" at bounding box center [876, 437] width 33 height 8
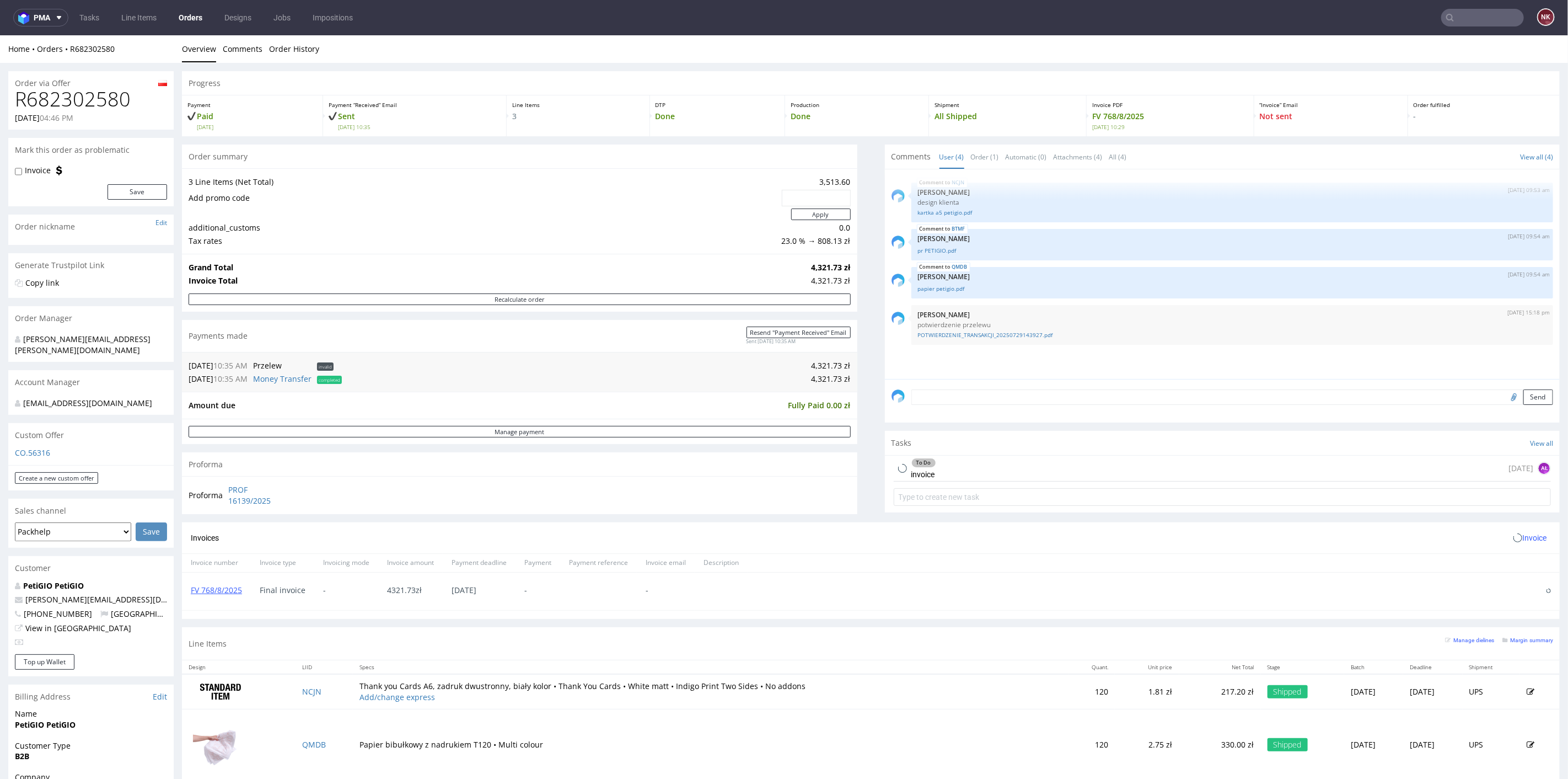
scroll to position [184, 0]
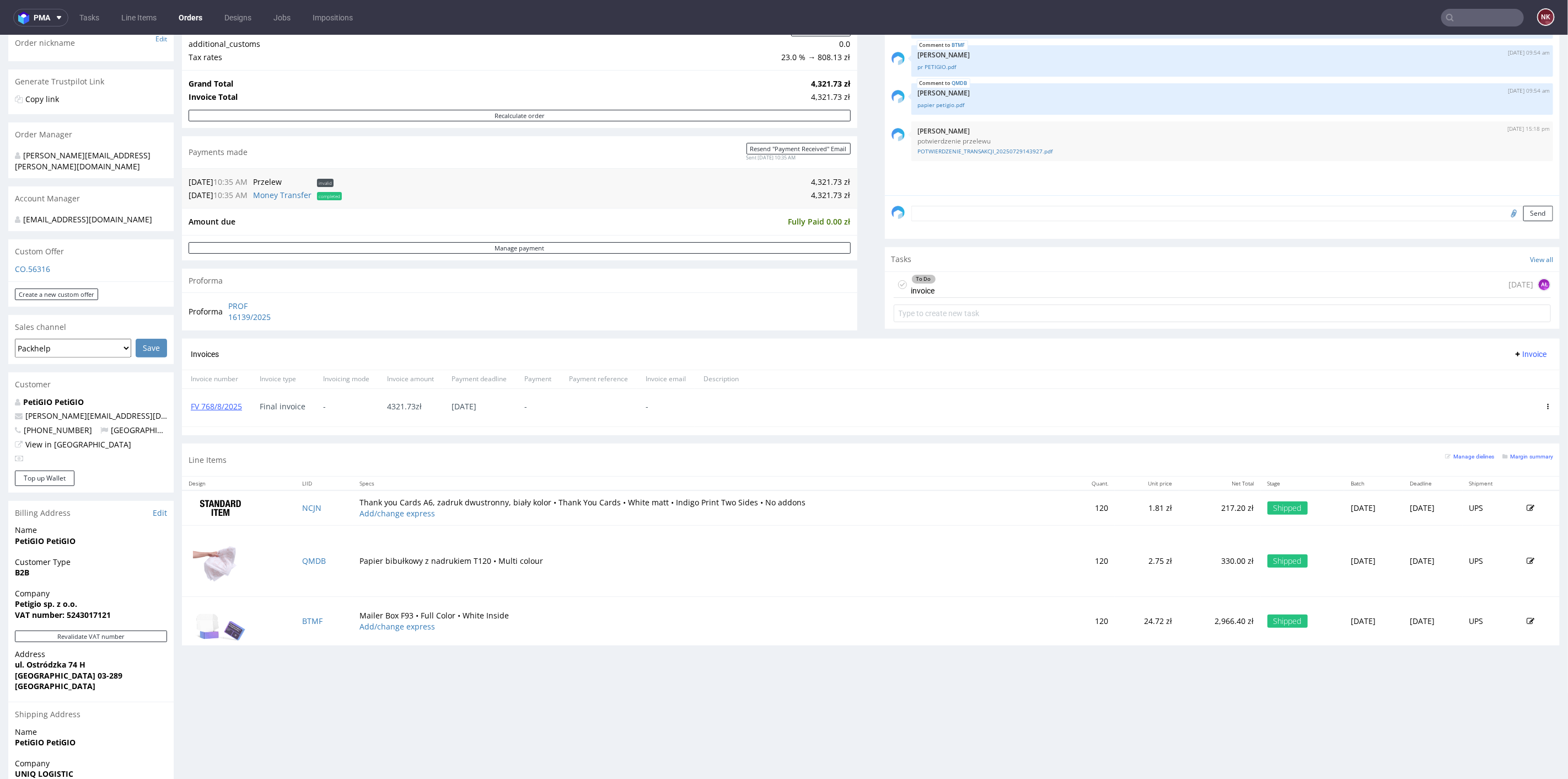
click at [970, 275] on div "To Do invoice [DATE] AŁ" at bounding box center [1222, 284] width 658 height 26
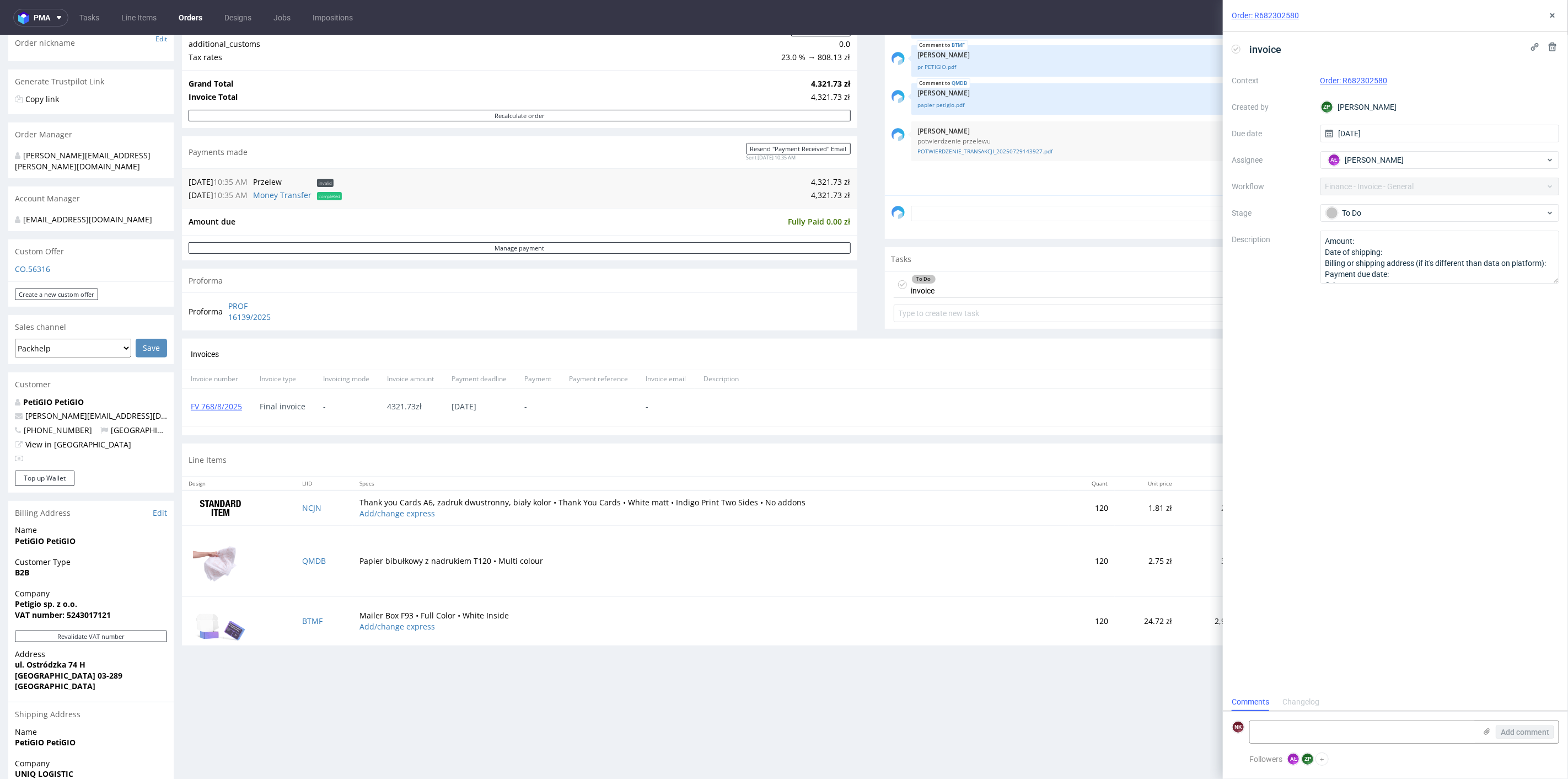
scroll to position [9, 0]
click at [1377, 208] on div "To Do" at bounding box center [1435, 213] width 219 height 12
click at [1377, 273] on div "Completed" at bounding box center [1440, 272] width 220 height 12
click at [1547, 14] on button at bounding box center [1553, 15] width 13 height 13
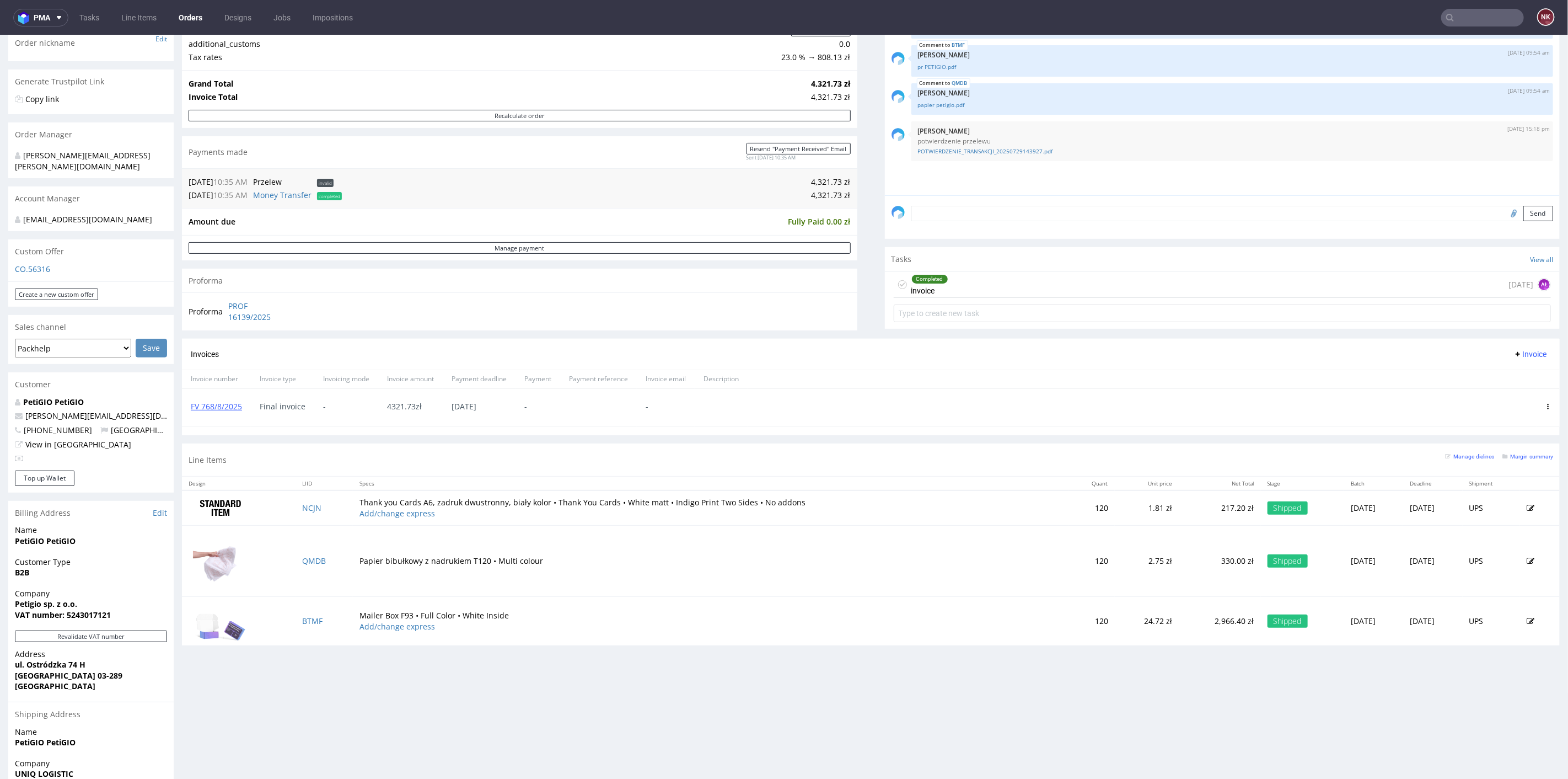
click at [860, 389] on div at bounding box center [1142, 407] width 789 height 38
click at [231, 403] on link "FV 768/8/2025" at bounding box center [216, 406] width 51 height 10
click at [858, 277] on div "Progress Payment Paid [DATE] Payment “Received” Email Sent [DATE] 10:35 Line It…" at bounding box center [871, 270] width 1378 height 766
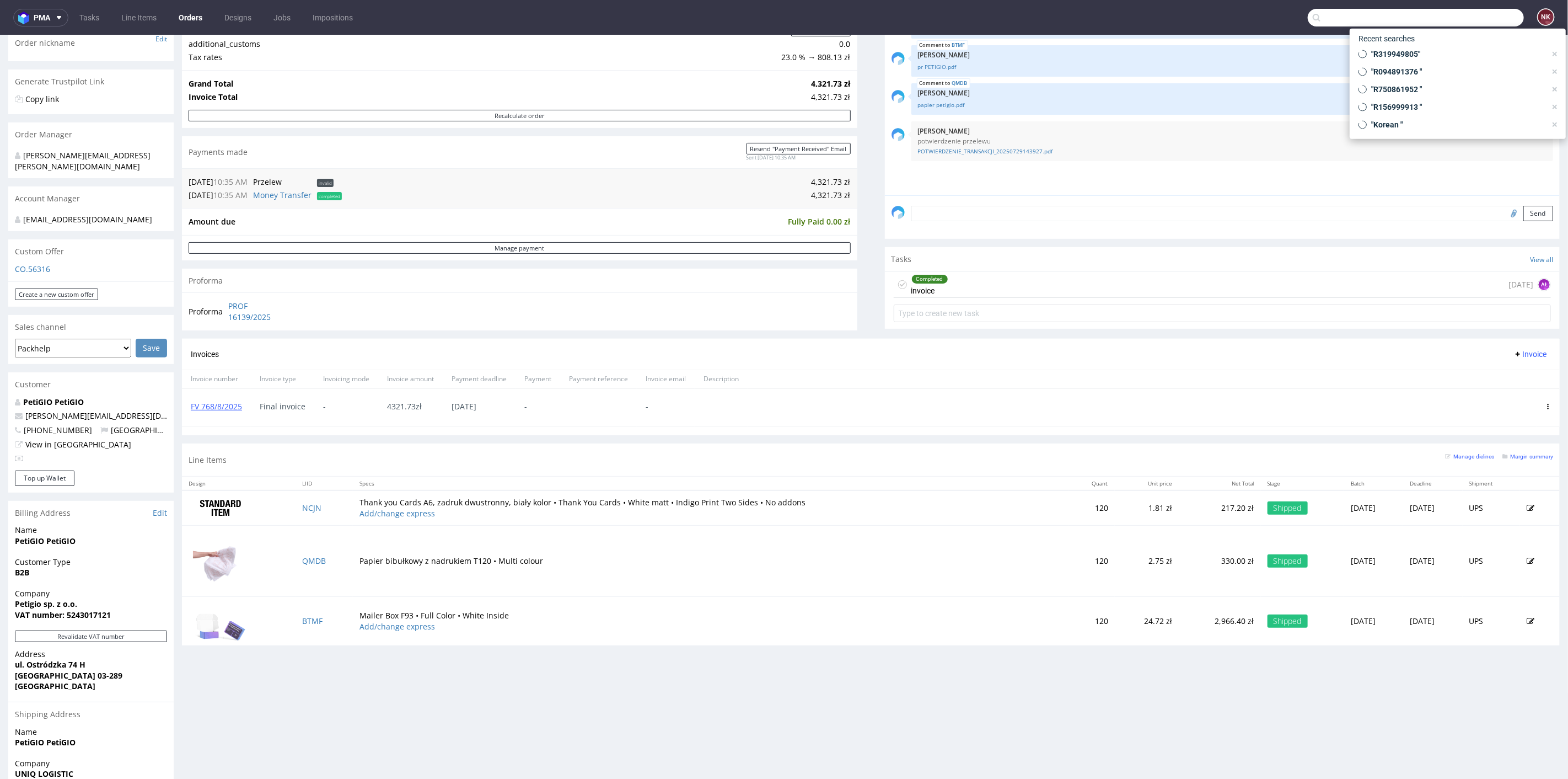
click at [1466, 13] on input "text" at bounding box center [1415, 17] width 216 height 18
paste input "FV 650/8/2024"
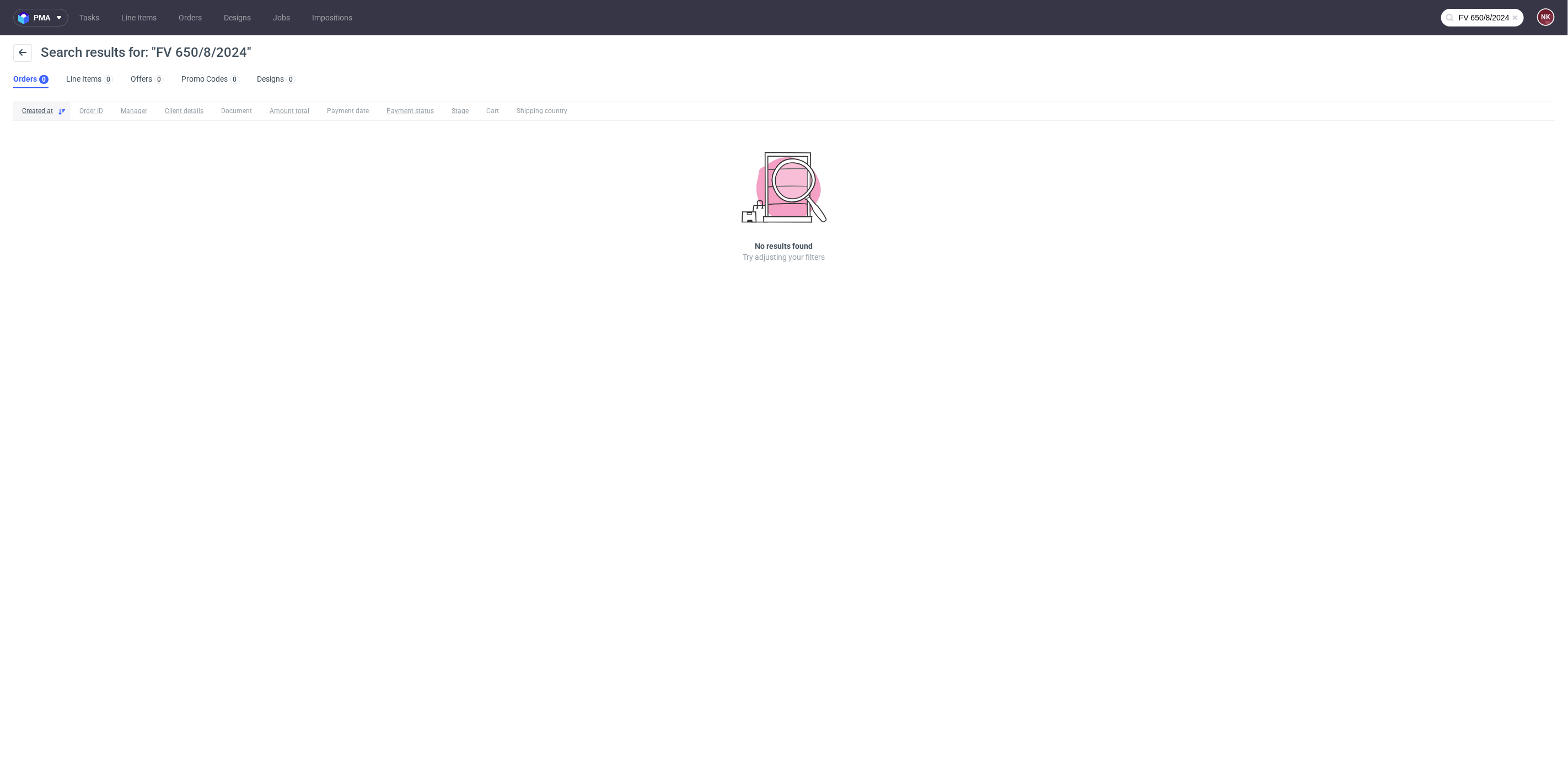
click at [1482, 15] on input "FV 650/8/2024" at bounding box center [1483, 17] width 83 height 18
drag, startPoint x: 1480, startPoint y: 15, endPoint x: 1225, endPoint y: 23, distance: 255.1
click at [1225, 23] on nav "pma Tasks Line Items Orders Designs Jobs Impositions FV 650/8/2024 NK" at bounding box center [784, 18] width 1568 height 35
paste input "R095508594"
type input "R095508594"
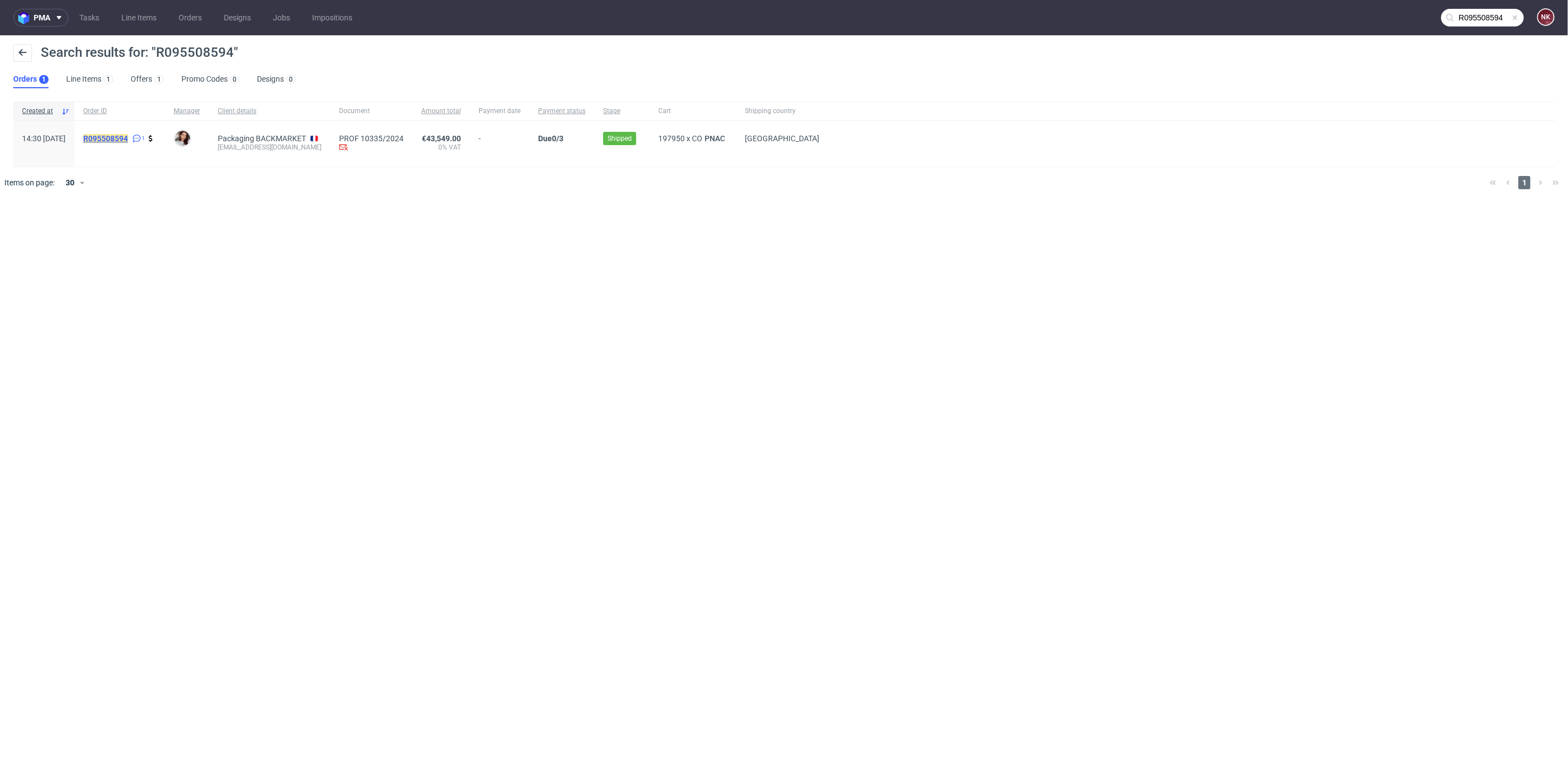
click at [128, 139] on mark "R095508594" at bounding box center [105, 138] width 44 height 9
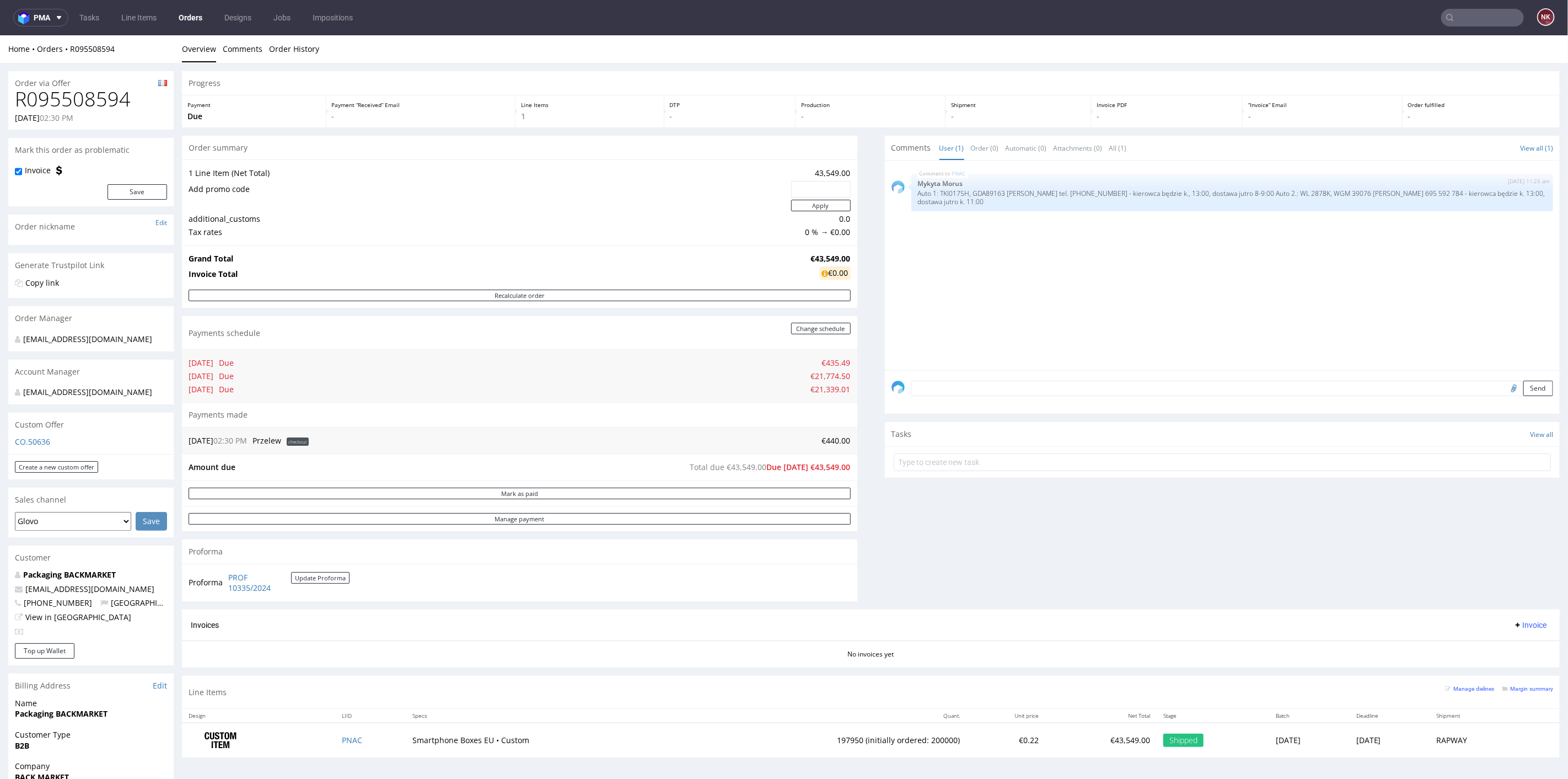
click at [856, 435] on div "Progress Payment Due Payment “Received” Email - Line Items 1 DTP - Production -…" at bounding box center [871, 418] width 1378 height 694
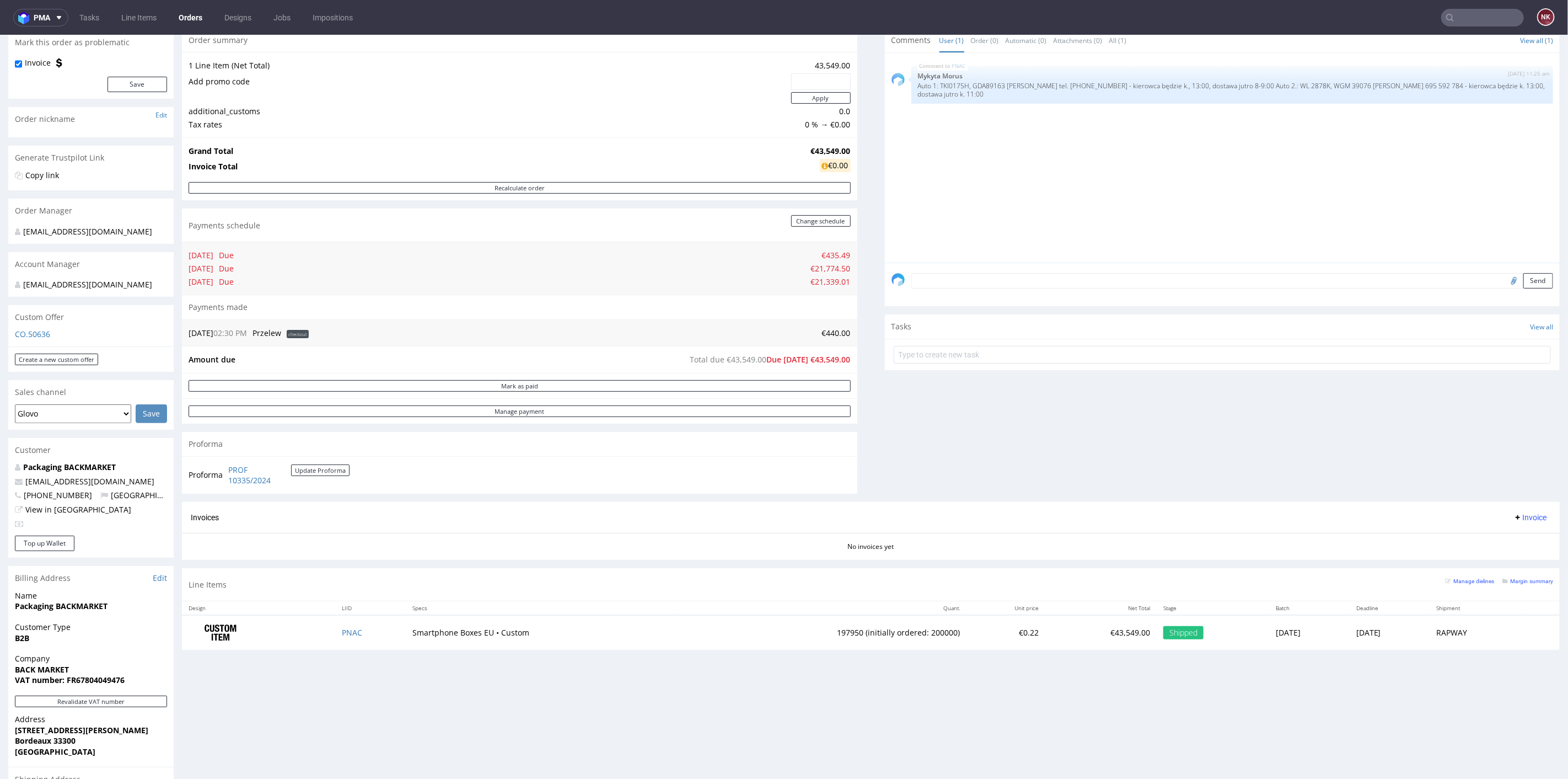
scroll to position [245, 0]
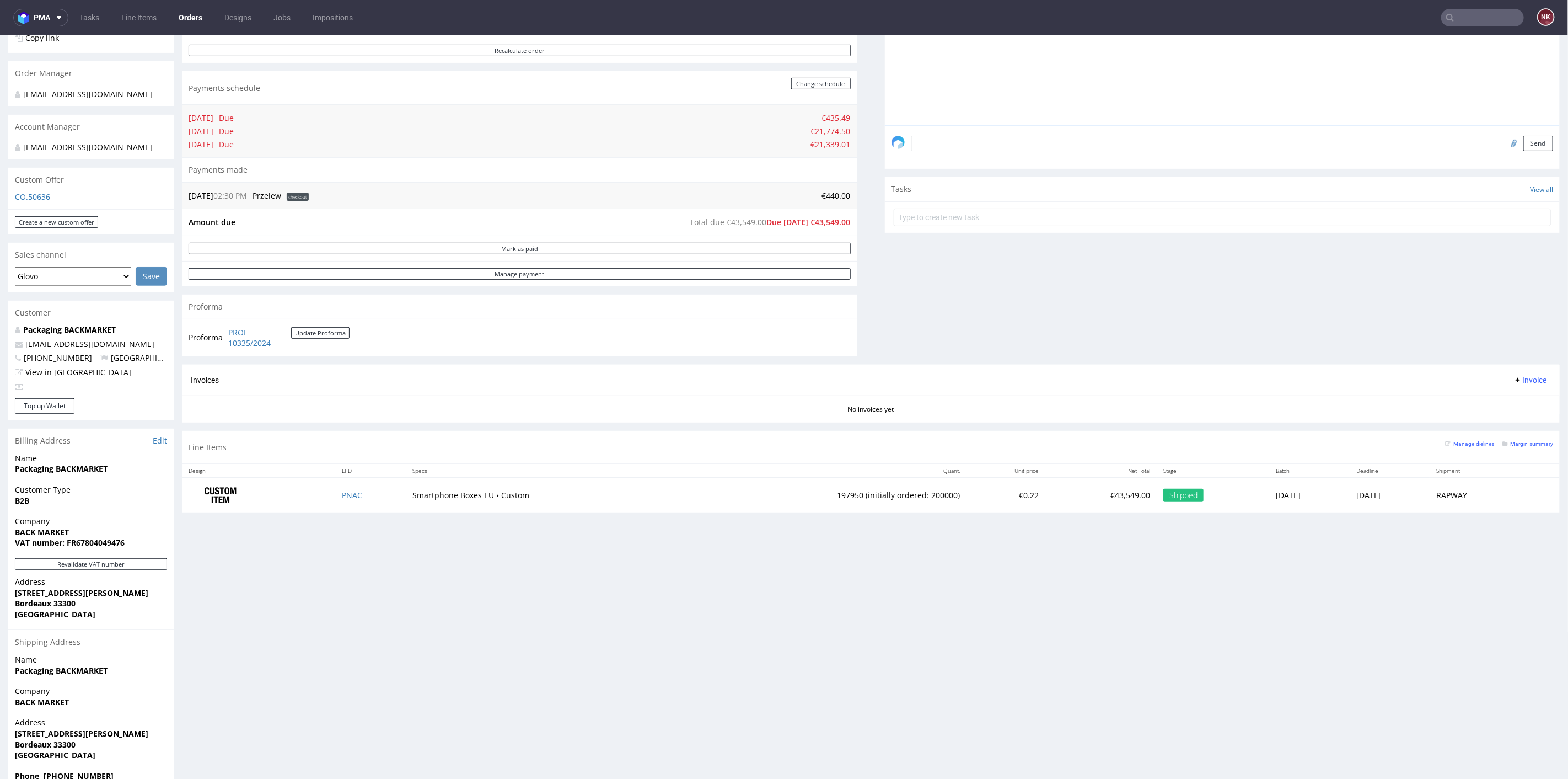
click at [866, 344] on div "Progress Payment Due Payment “Received” Email - Line Items 1 DTP - Production -…" at bounding box center [871, 173] width 1378 height 694
